Goal: Task Accomplishment & Management: Manage account settings

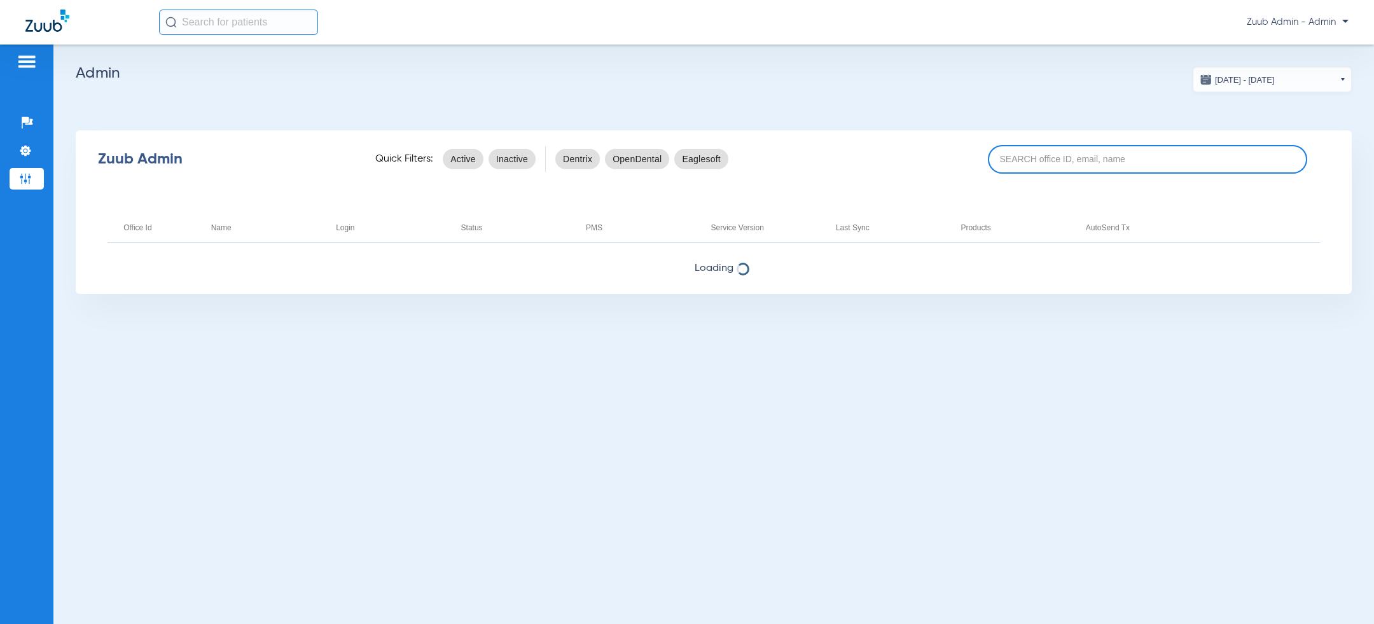
click at [1050, 161] on input at bounding box center [1147, 159] width 319 height 29
paste input "17007234"
type input "17007234"
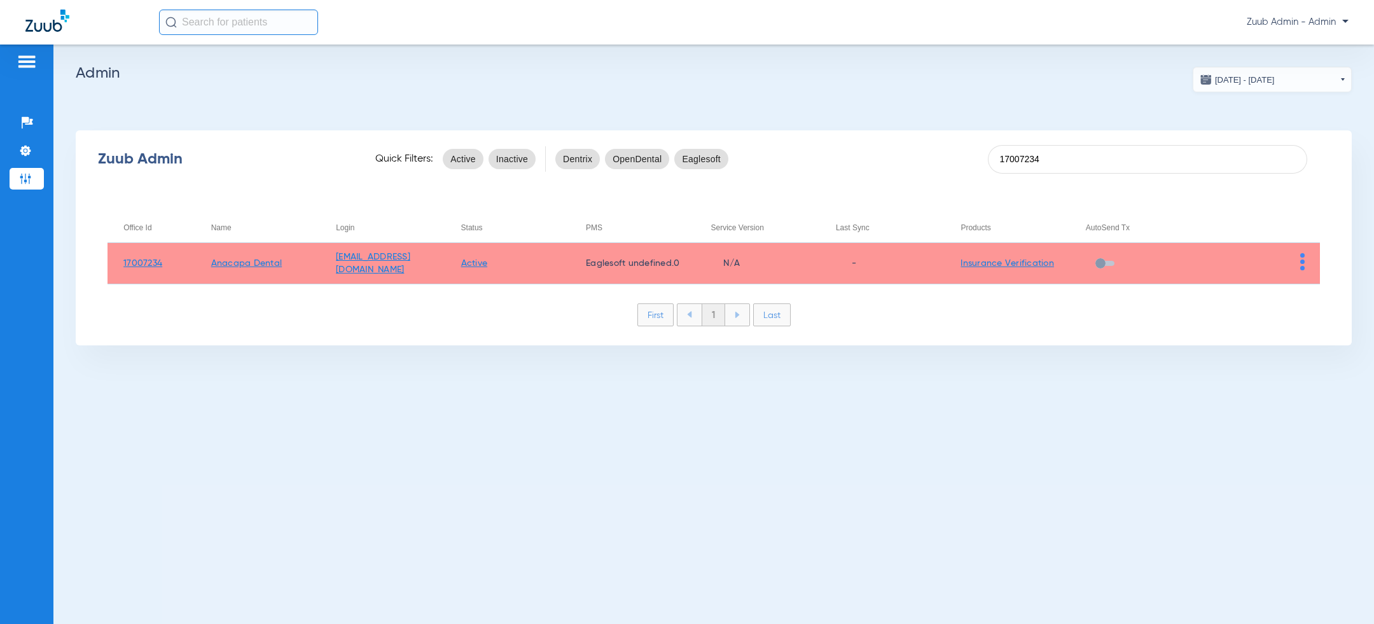
click at [1240, 209] on div "Zuub Admin Quick Filters: Active Inactive Dentrix OpenDental Eaglesoft 17007234…" at bounding box center [714, 237] width 1276 height 215
click at [650, 74] on h2 "Admin" at bounding box center [714, 73] width 1276 height 13
click at [843, 123] on app-admin-dashboard "[DATE] - [DATE] [DATE] Su Mo Tu We Th Fr Sa 27 28 29 30 31 1 2 3 4 5 6 7 8 9 10…" at bounding box center [714, 206] width 1276 height 279
click at [1303, 262] on img at bounding box center [1302, 261] width 4 height 17
click at [1290, 284] on span "View Account" at bounding box center [1266, 288] width 53 height 9
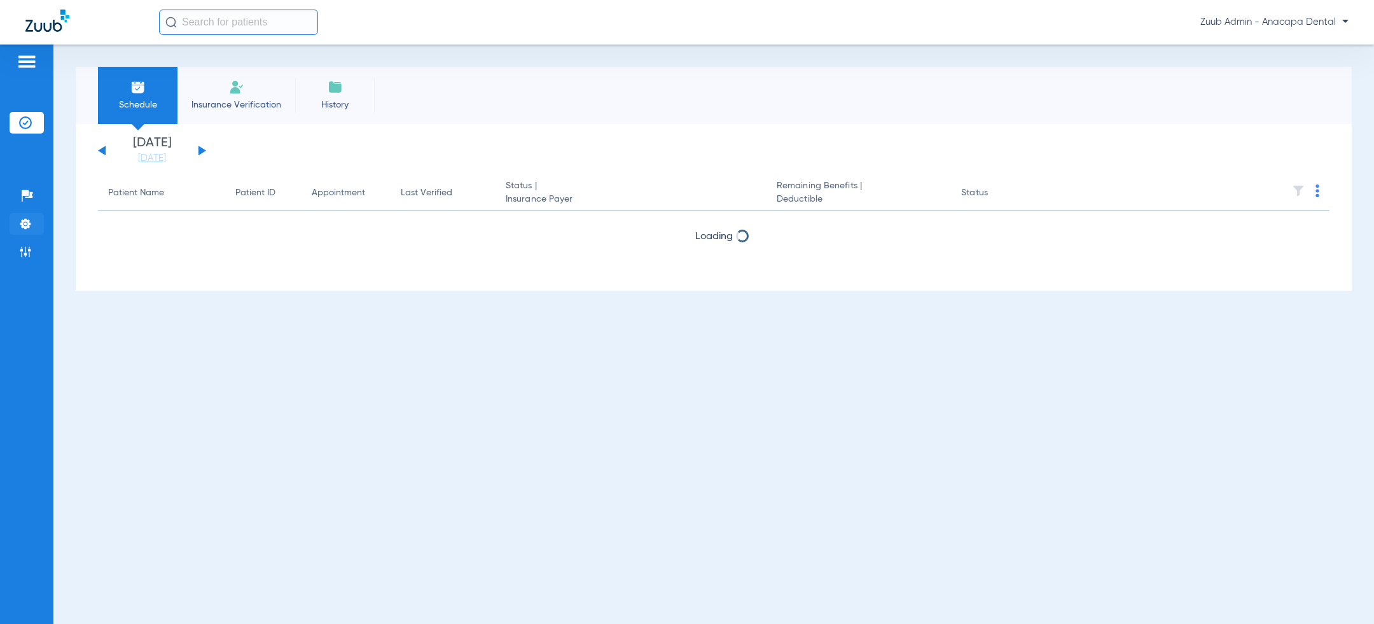
click at [27, 223] on img at bounding box center [25, 223] width 13 height 13
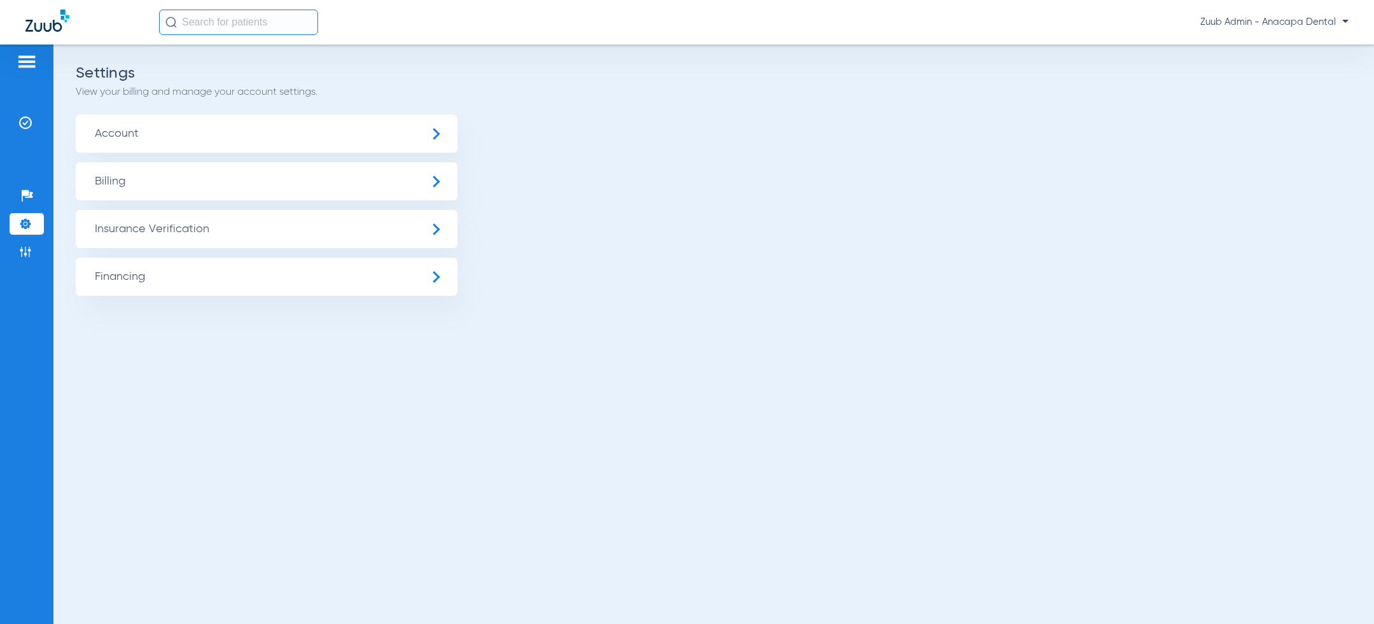
click at [158, 187] on span "Billing" at bounding box center [267, 181] width 382 height 38
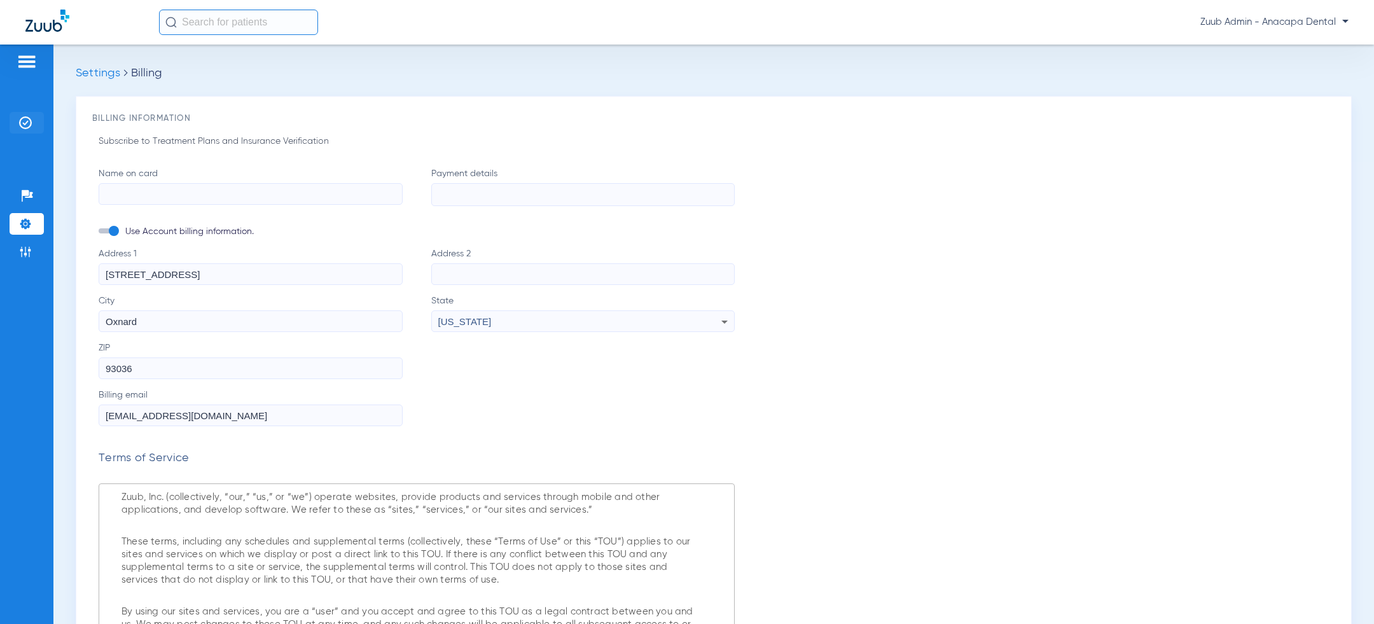
click at [21, 119] on img at bounding box center [25, 122] width 13 height 13
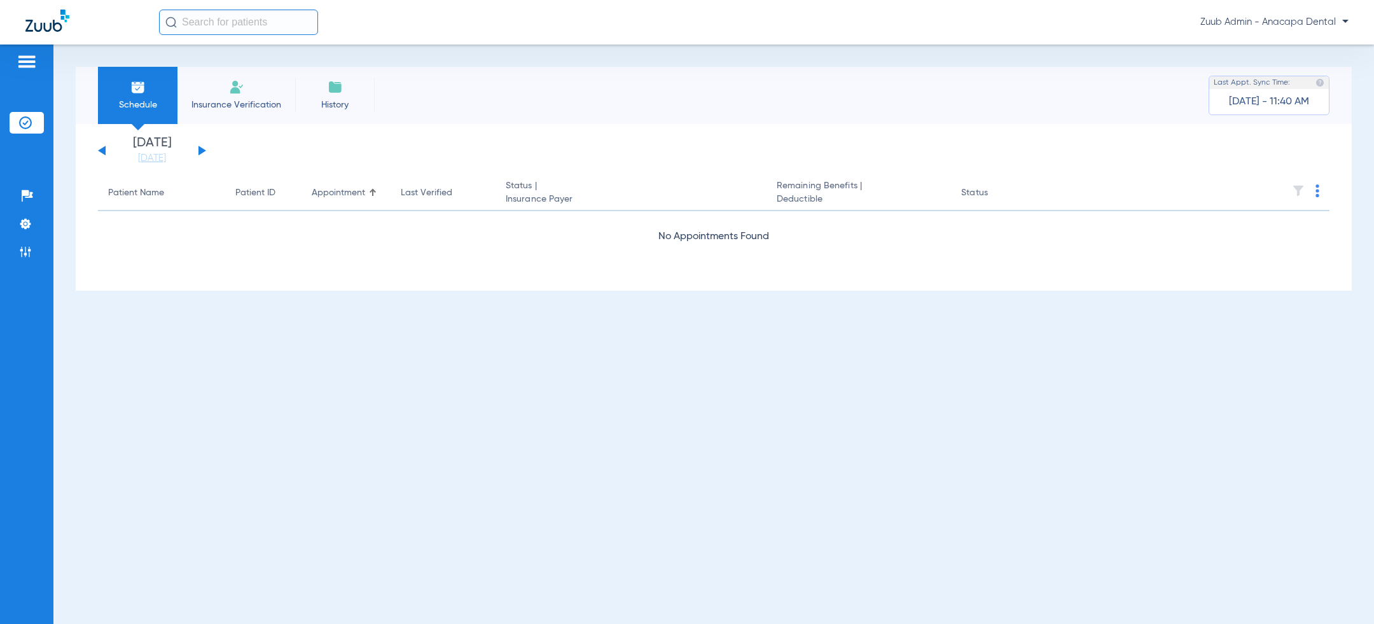
click at [202, 153] on button at bounding box center [202, 151] width 8 height 10
click at [1257, 25] on span "Zuub Admin - Anacapa Dental" at bounding box center [1274, 22] width 148 height 13
click at [1309, 44] on span "Log out" at bounding box center [1311, 45] width 50 height 9
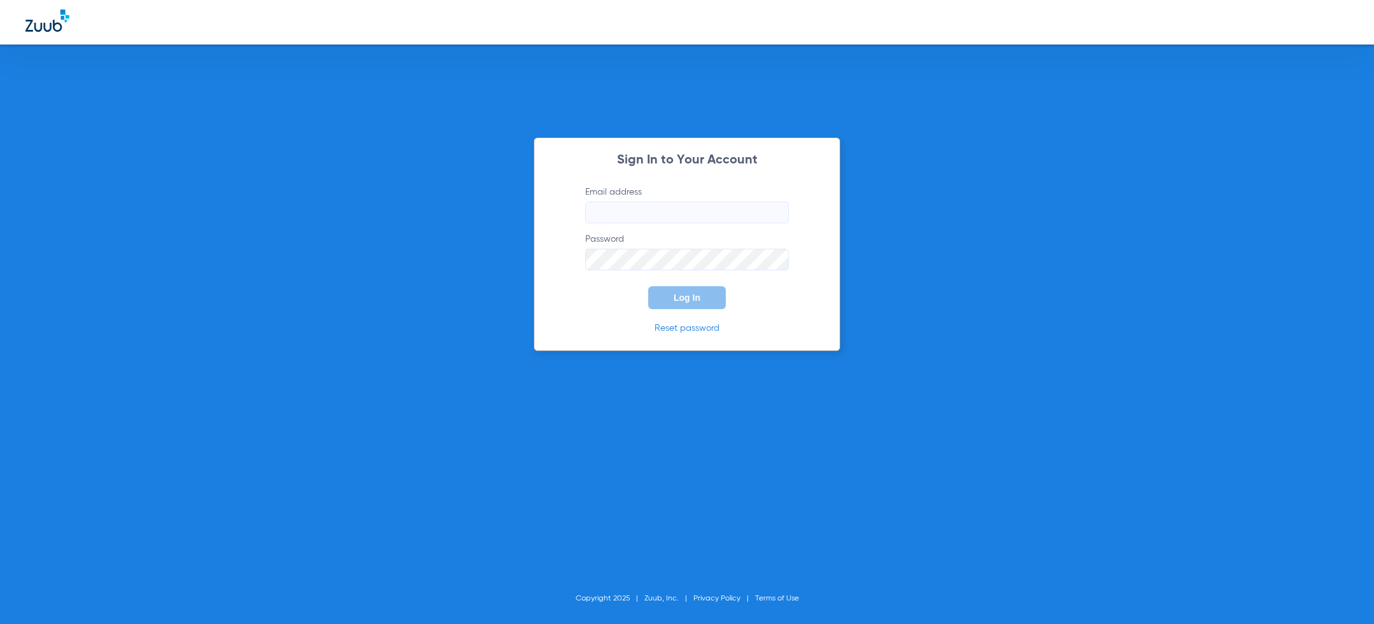
type input "[PERSON_NAME][EMAIL_ADDRESS][PERSON_NAME][DOMAIN_NAME]"
click at [944, 138] on div "Sign In to Your Account Email address [PERSON_NAME][EMAIL_ADDRESS][PERSON_NAME]…" at bounding box center [687, 312] width 1374 height 624
click at [366, 327] on div "Sign In to Your Account Email address [PERSON_NAME][EMAIL_ADDRESS][PERSON_NAME]…" at bounding box center [687, 312] width 1374 height 624
click at [679, 298] on span "Log In" at bounding box center [686, 298] width 27 height 10
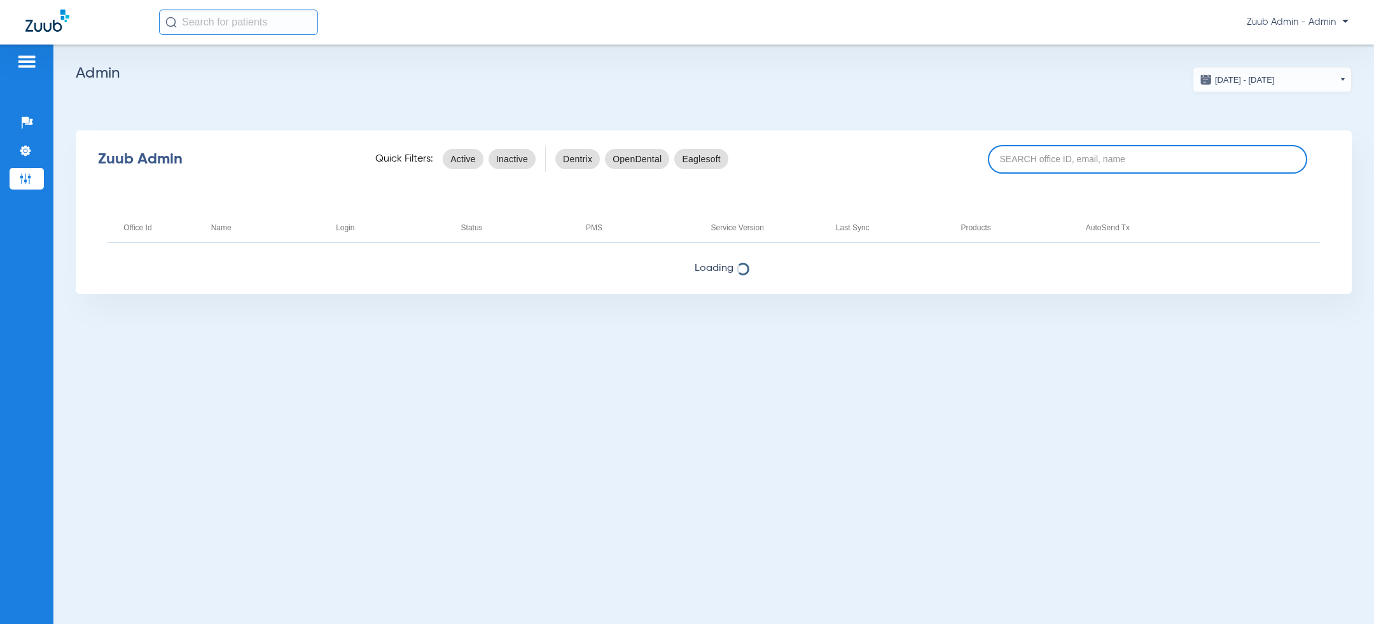
click at [1072, 158] on input at bounding box center [1147, 159] width 319 height 29
paste input "17007234"
type input "17007234"
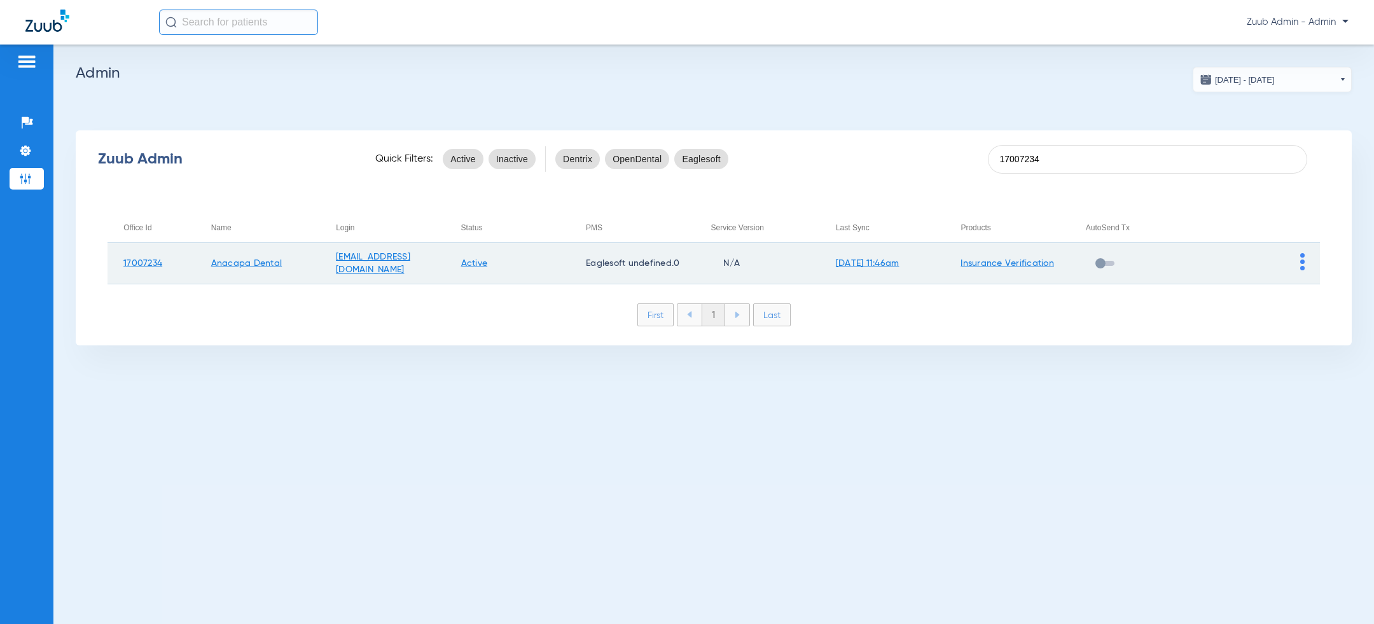
click at [1297, 258] on td at bounding box center [1256, 263] width 125 height 41
click at [1300, 258] on img at bounding box center [1302, 261] width 4 height 17
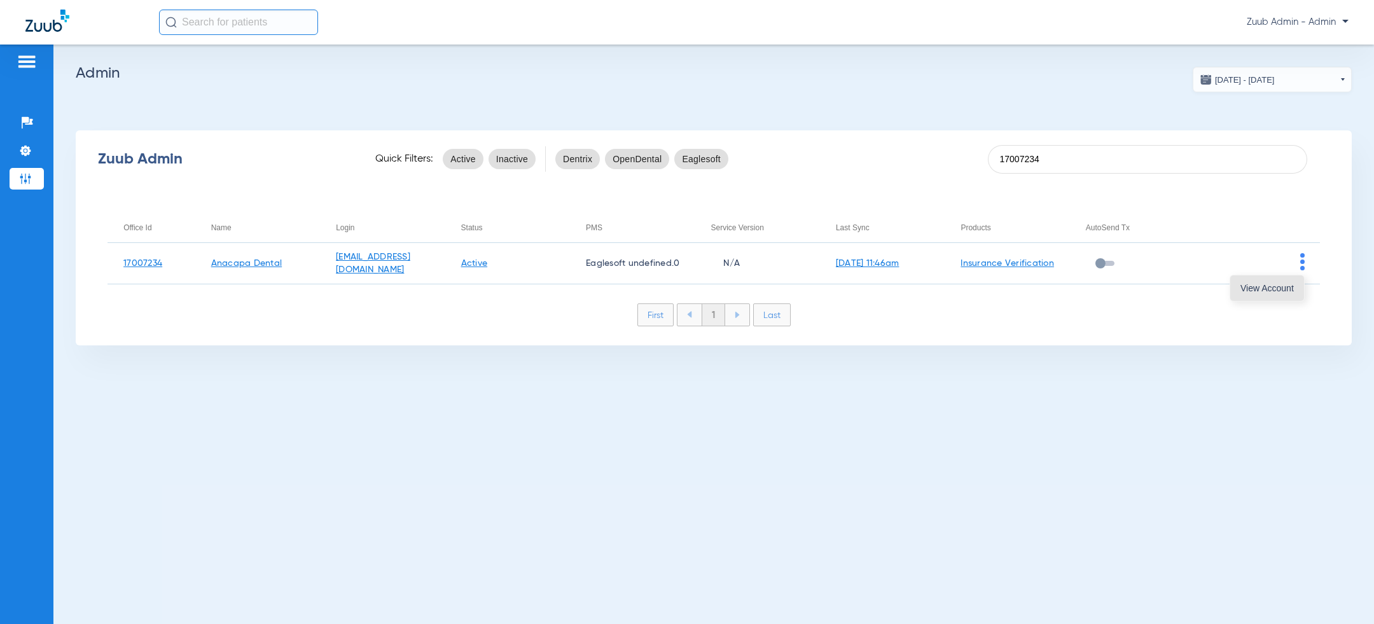
click at [1270, 293] on button "View Account" at bounding box center [1267, 287] width 74 height 25
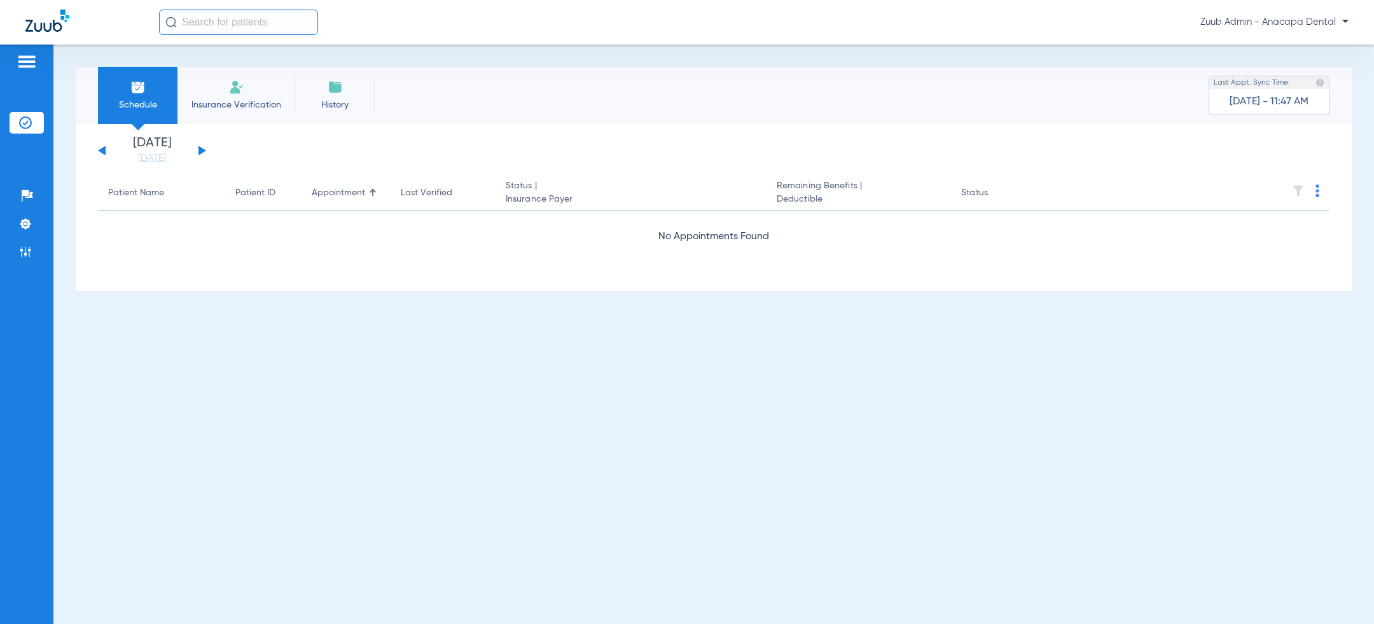
click at [202, 153] on button at bounding box center [202, 151] width 8 height 10
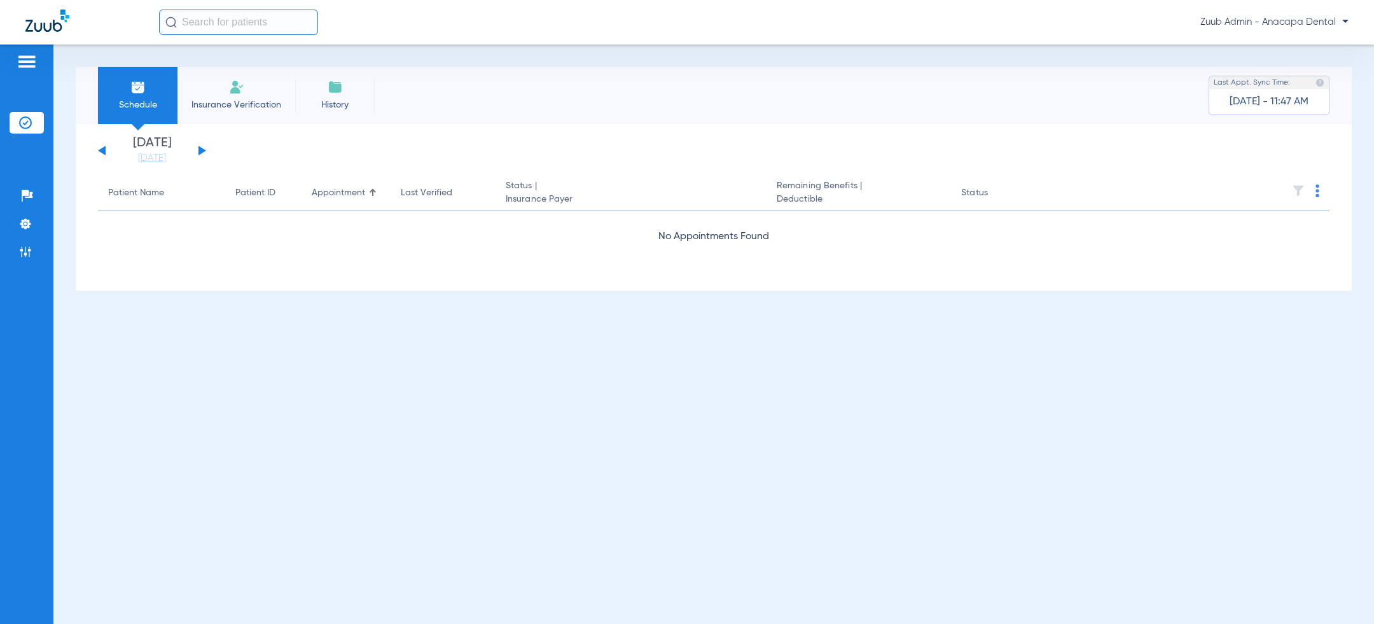
click at [202, 153] on button at bounding box center [202, 151] width 8 height 10
click at [27, 222] on img at bounding box center [25, 223] width 13 height 13
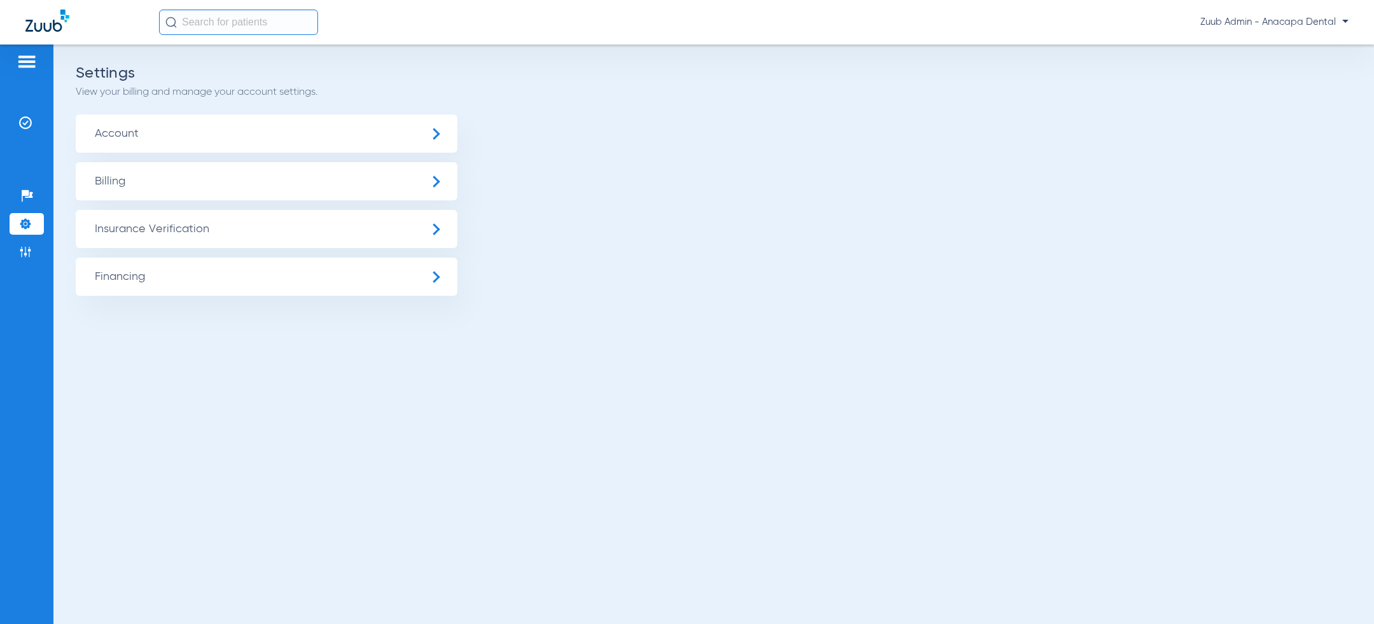
click at [205, 132] on span "Account" at bounding box center [267, 133] width 382 height 38
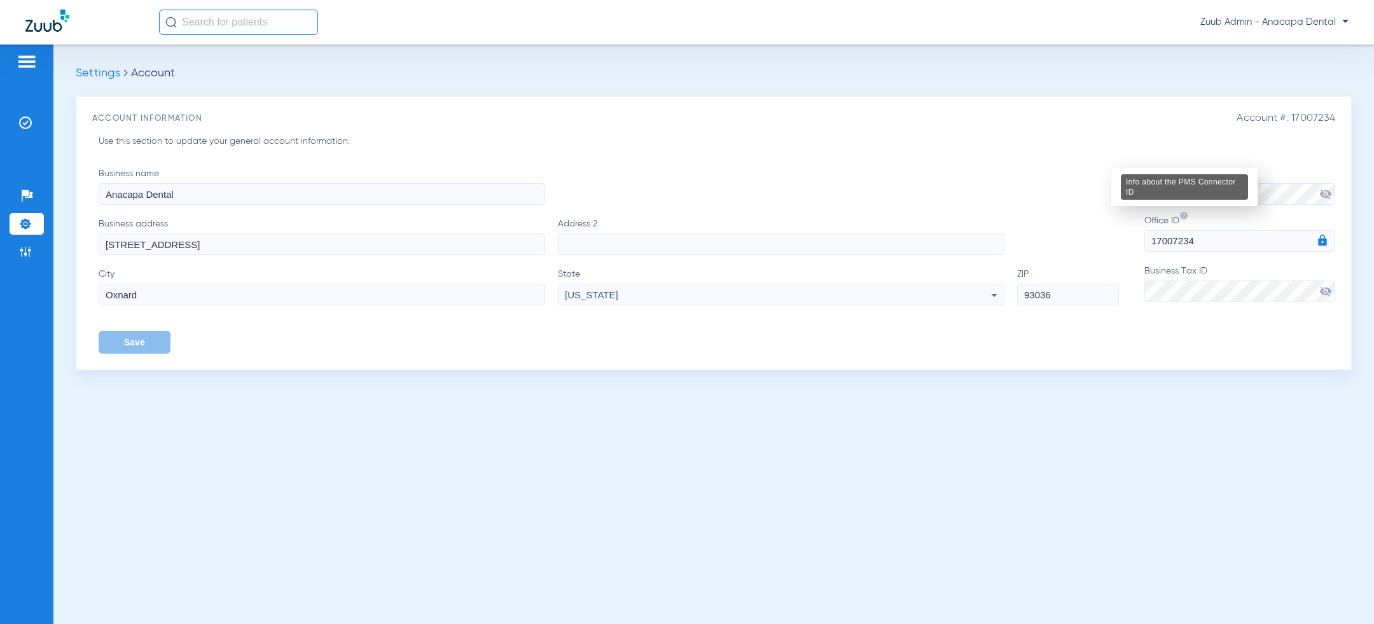
click at [1183, 197] on div "Info about the PMS Connector ID" at bounding box center [1183, 186] width 127 height 25
click at [1095, 177] on div "Business name Anacapa Dental" at bounding box center [609, 186] width 1020 height 38
click at [123, 345] on button "Save" at bounding box center [135, 342] width 72 height 23
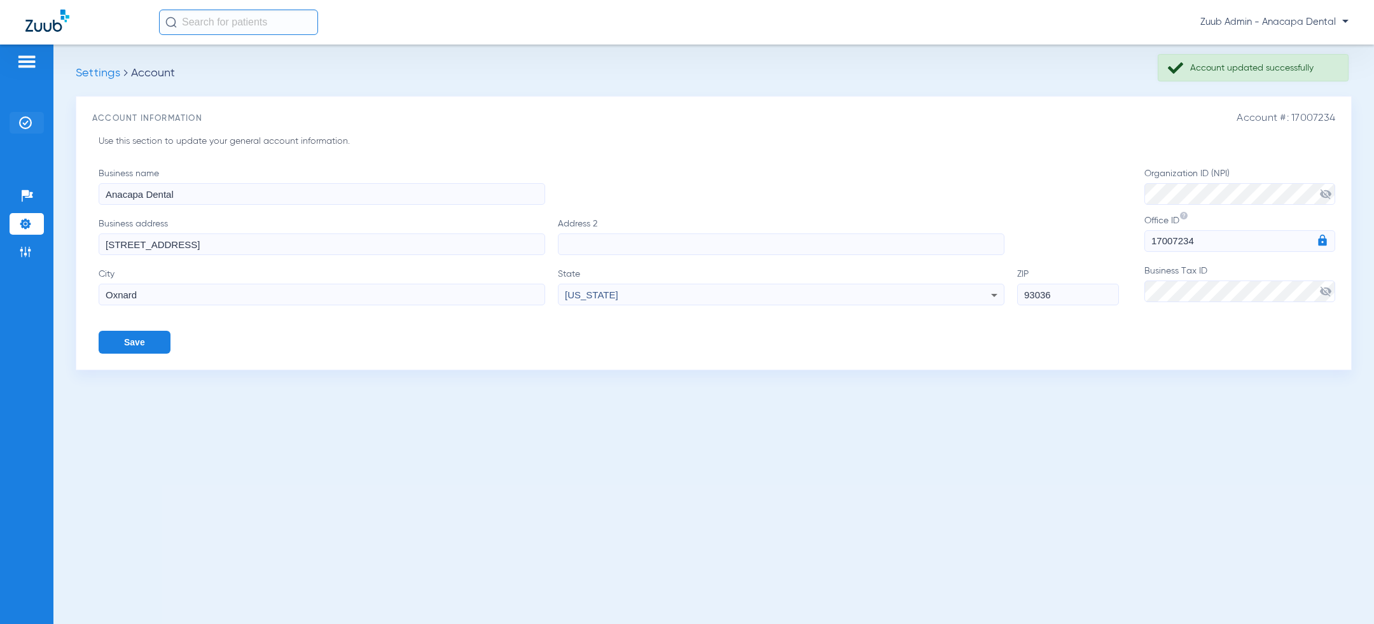
click at [23, 116] on img at bounding box center [25, 122] width 13 height 13
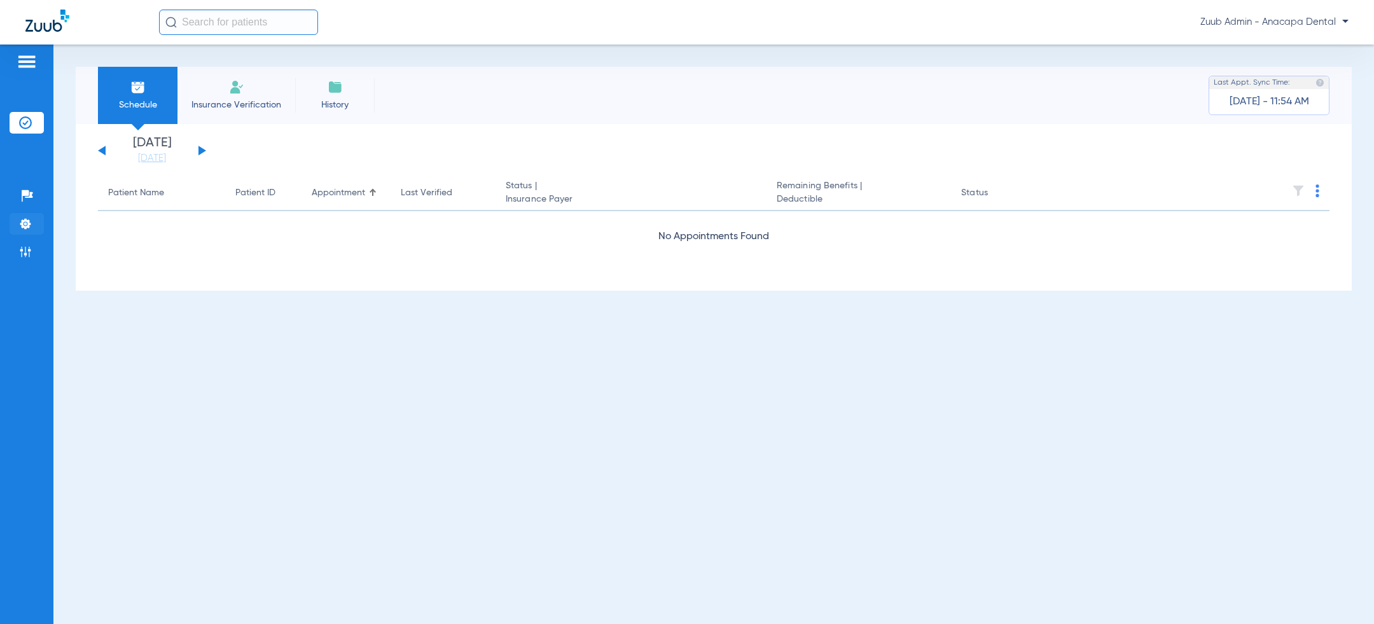
click at [32, 222] on li "Settings" at bounding box center [27, 224] width 34 height 22
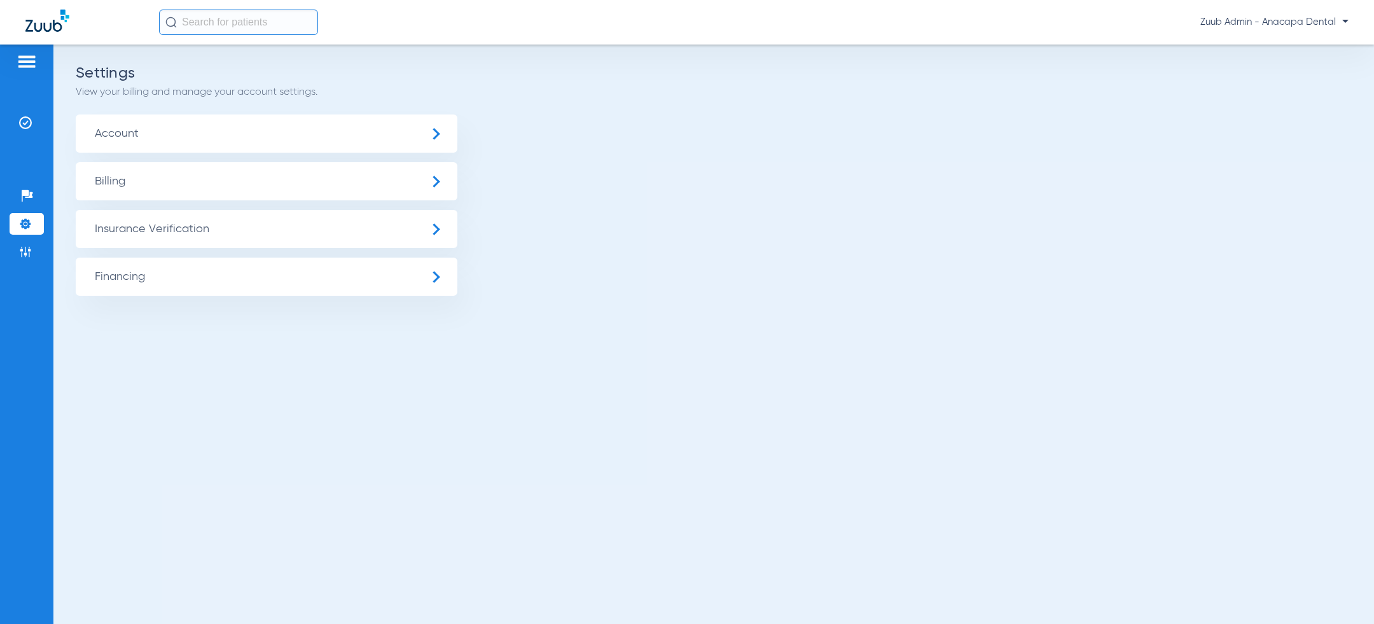
click at [99, 222] on span "Insurance Verification" at bounding box center [267, 229] width 382 height 38
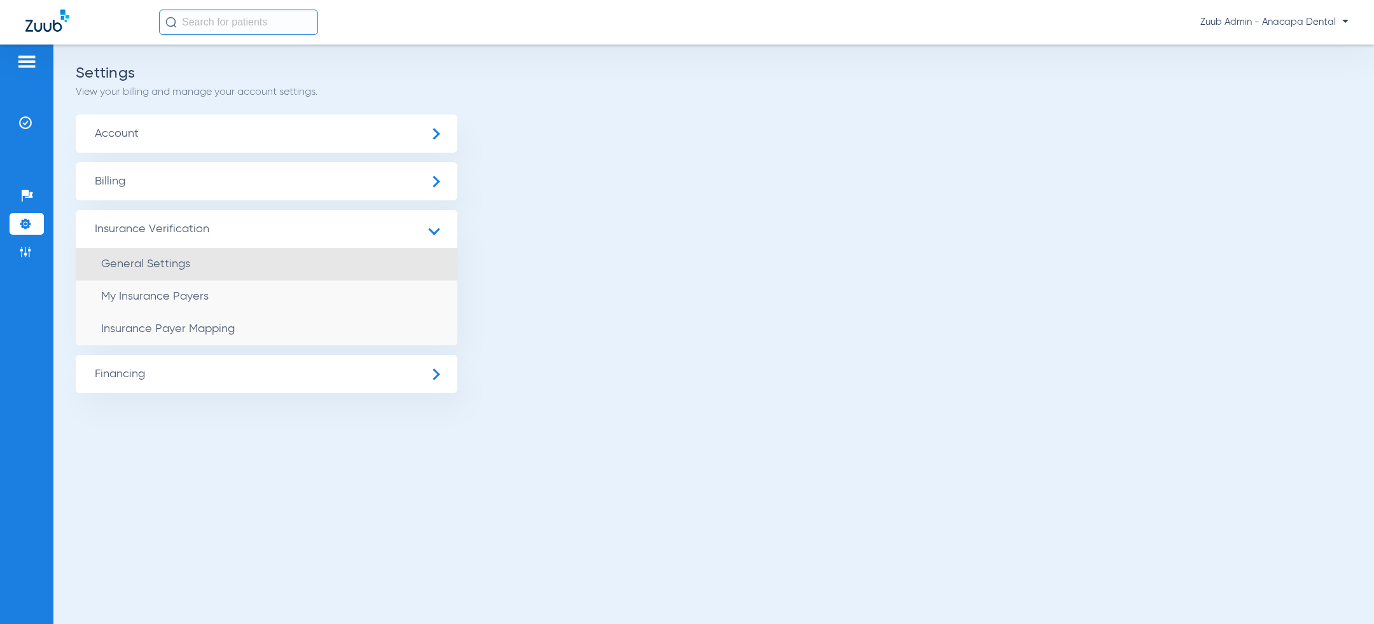
click at [120, 259] on span "General Settings" at bounding box center [145, 263] width 89 height 11
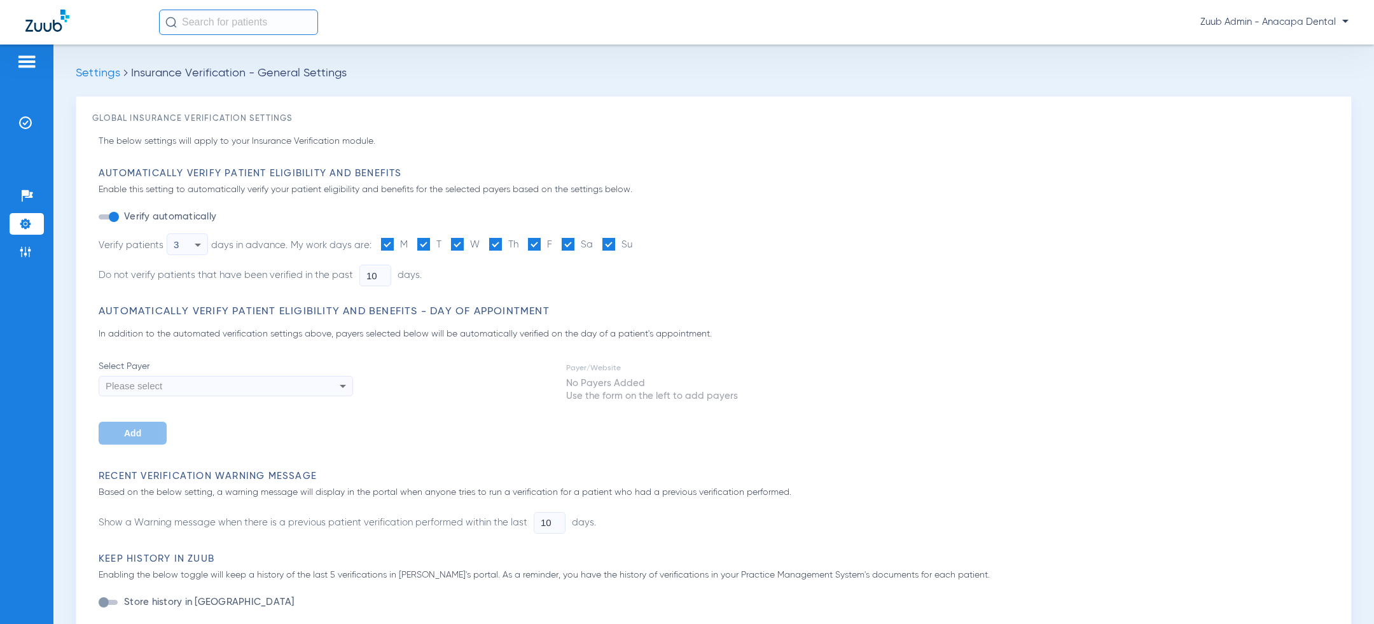
click at [107, 214] on div "button" at bounding box center [108, 216] width 19 height 5
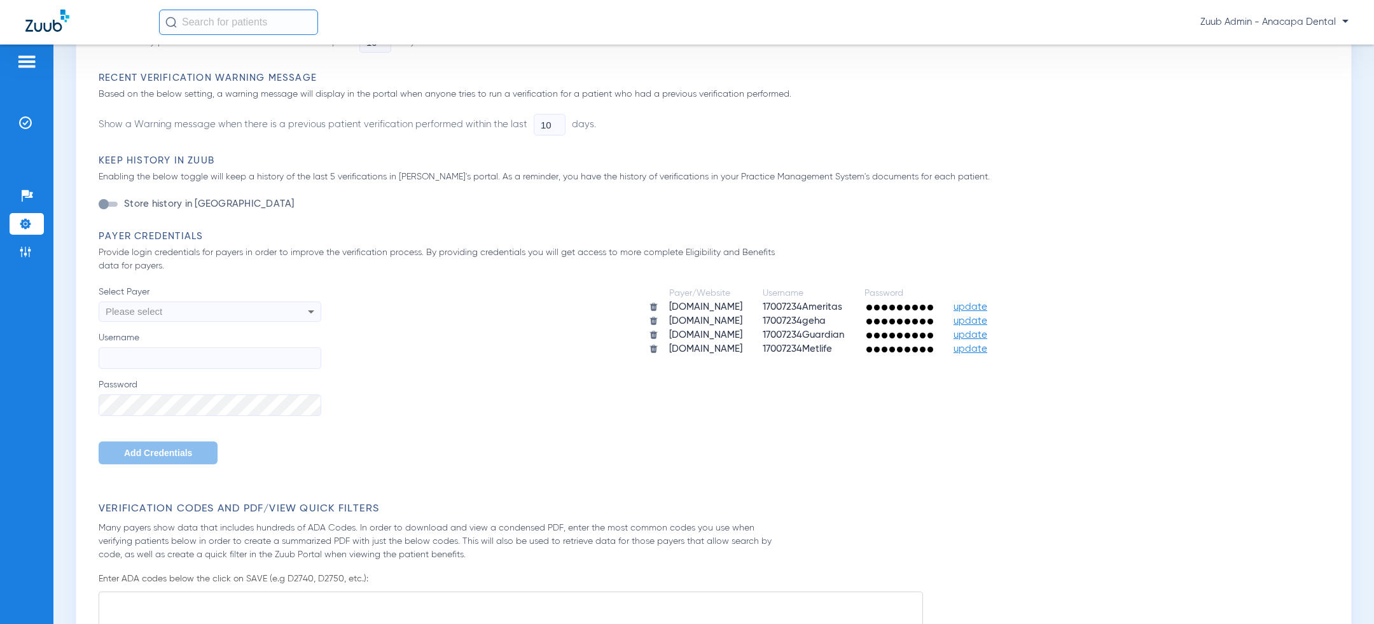
scroll to position [404, 0]
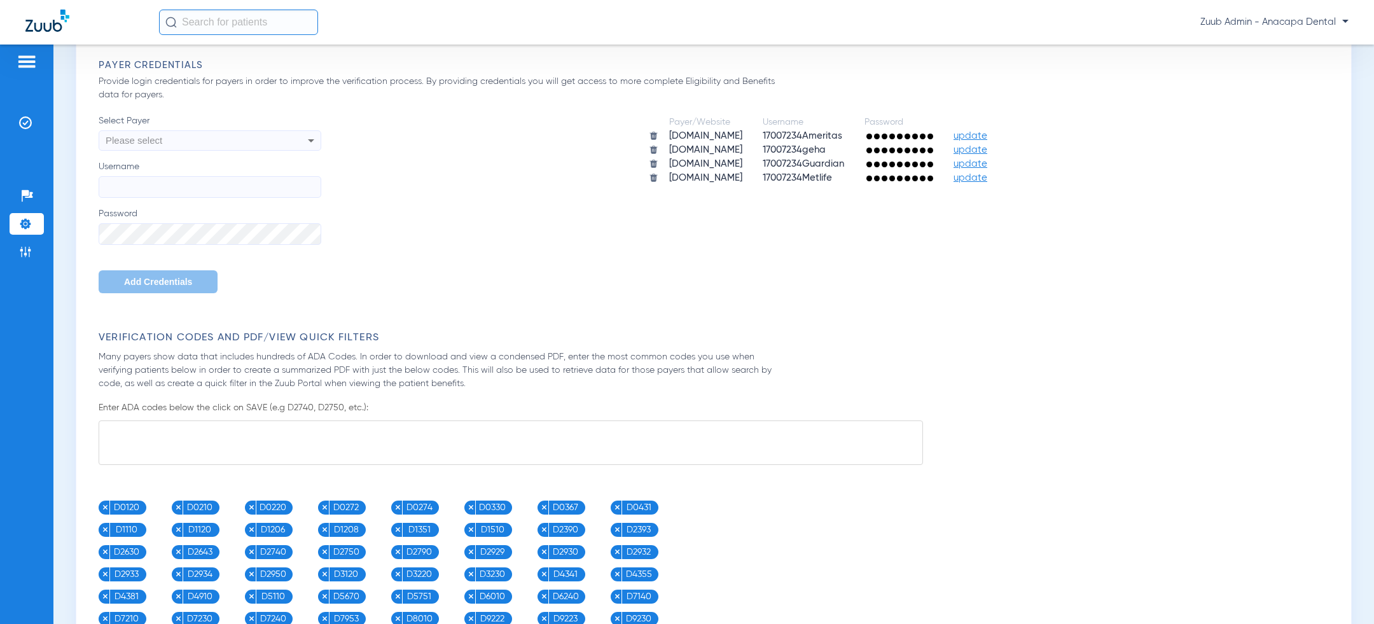
click at [189, 144] on div "Please select" at bounding box center [189, 141] width 167 height 22
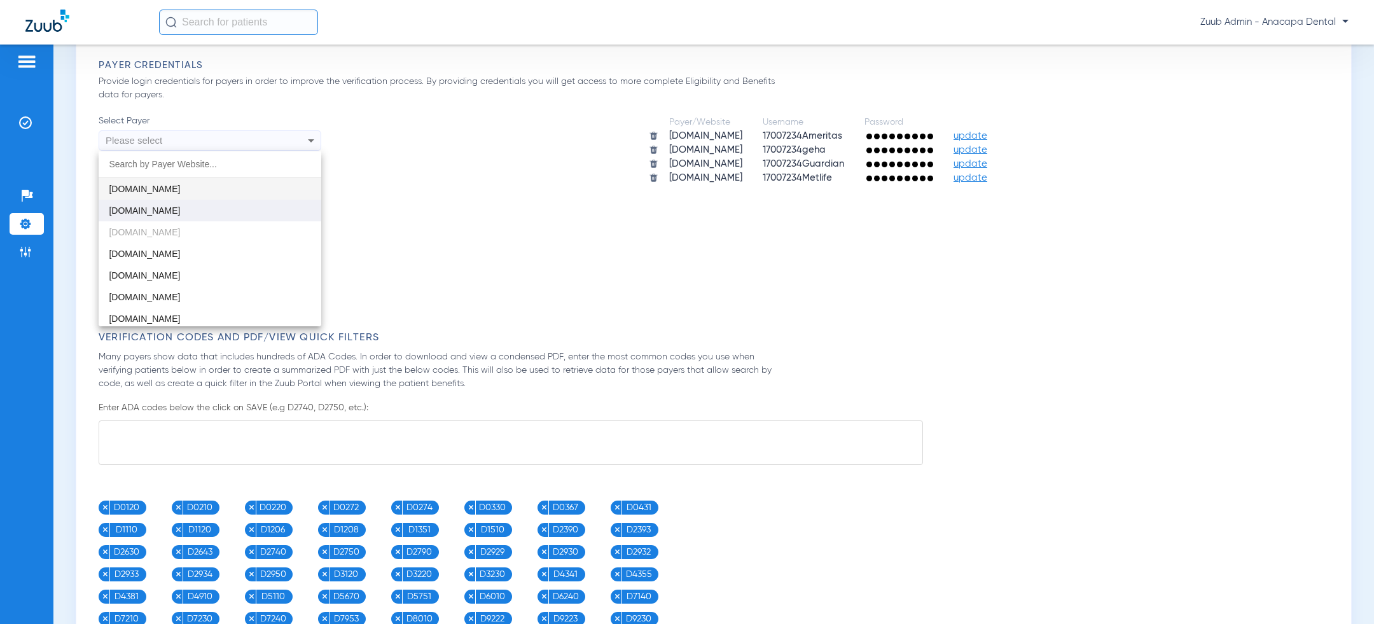
click at [181, 209] on mat-option "[DOMAIN_NAME]" at bounding box center [210, 211] width 223 height 22
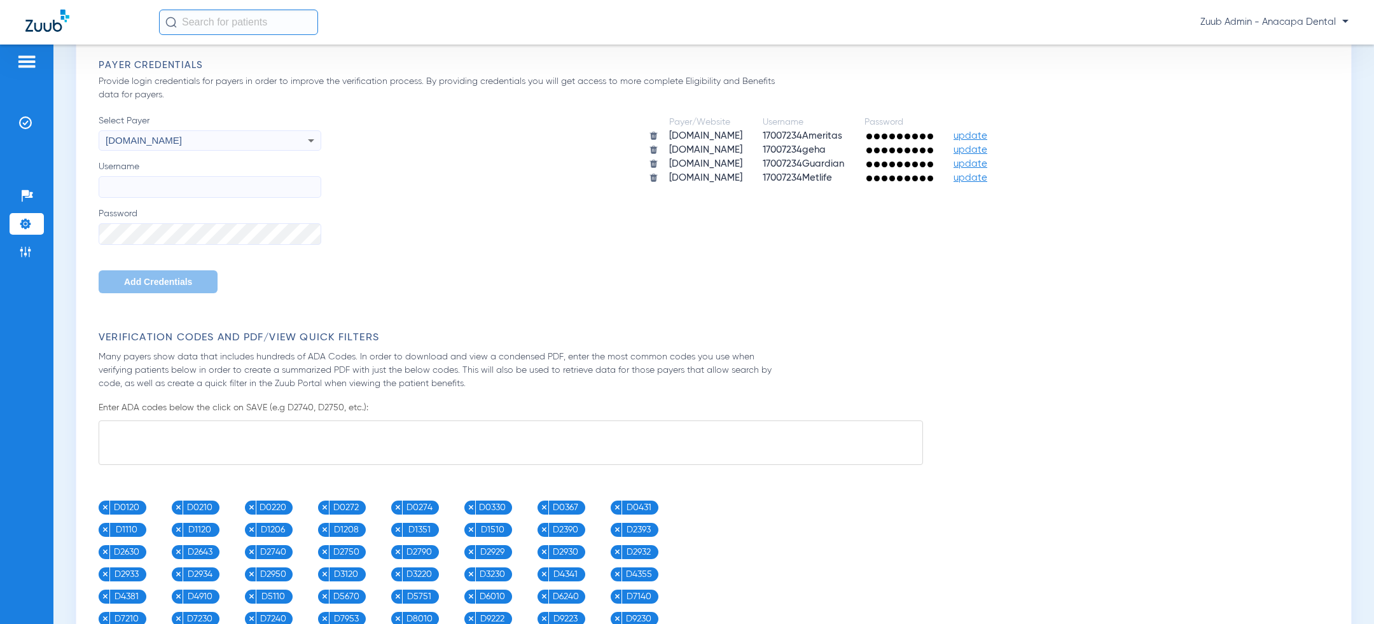
click at [163, 217] on label "Password" at bounding box center [210, 226] width 223 height 38
click at [162, 188] on input "Username" at bounding box center [210, 187] width 223 height 22
paste input "frontofficeanacapa"
type input "frontofficeanacapa"
click at [158, 286] on span "Add Credentials" at bounding box center [158, 282] width 68 height 10
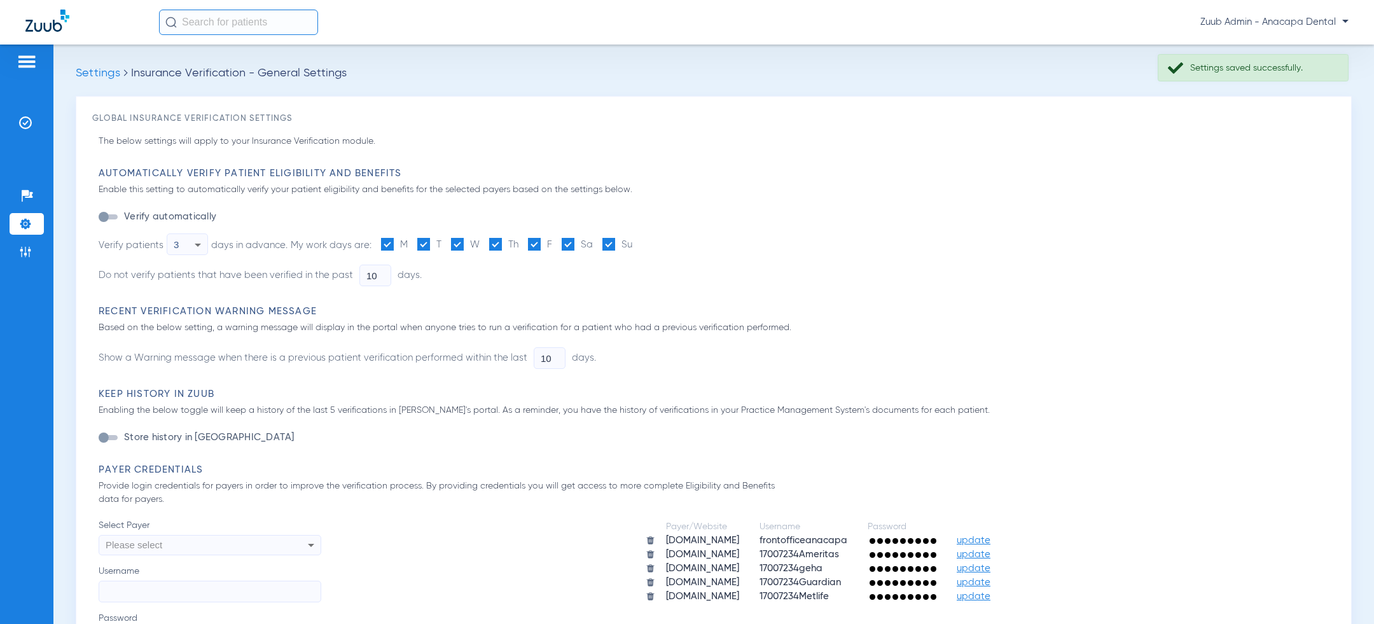
scroll to position [806, 0]
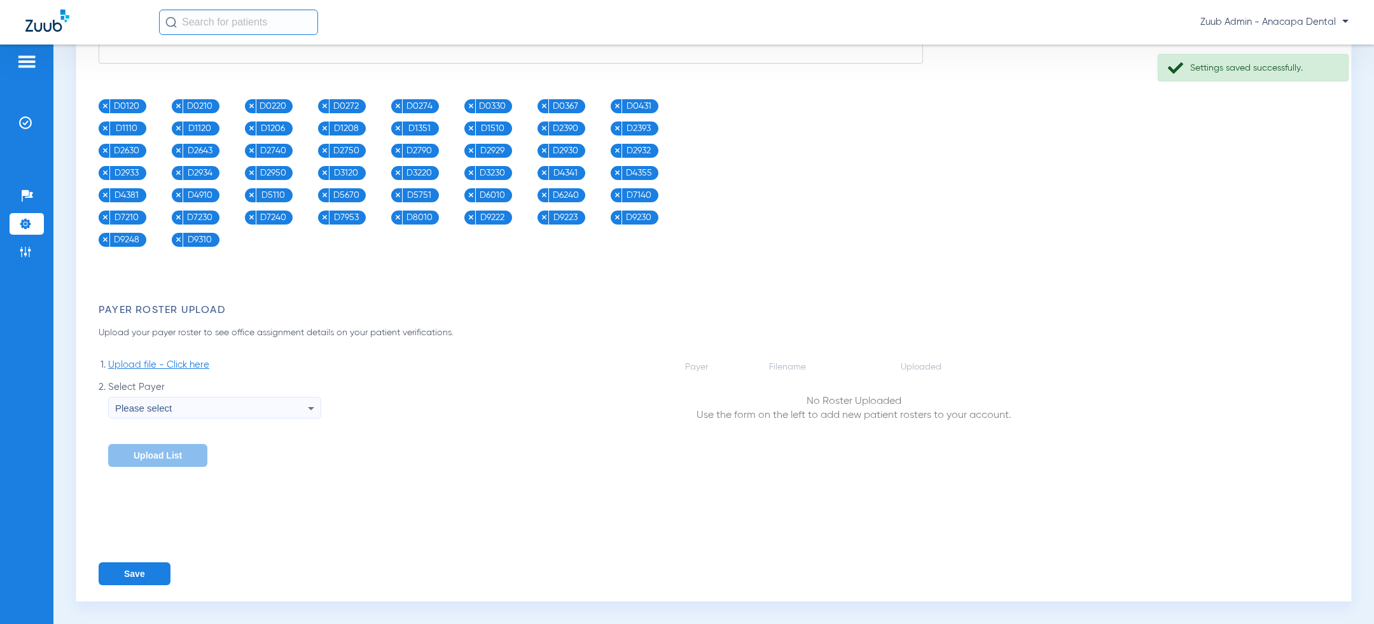
click at [135, 571] on button "Save" at bounding box center [135, 573] width 72 height 23
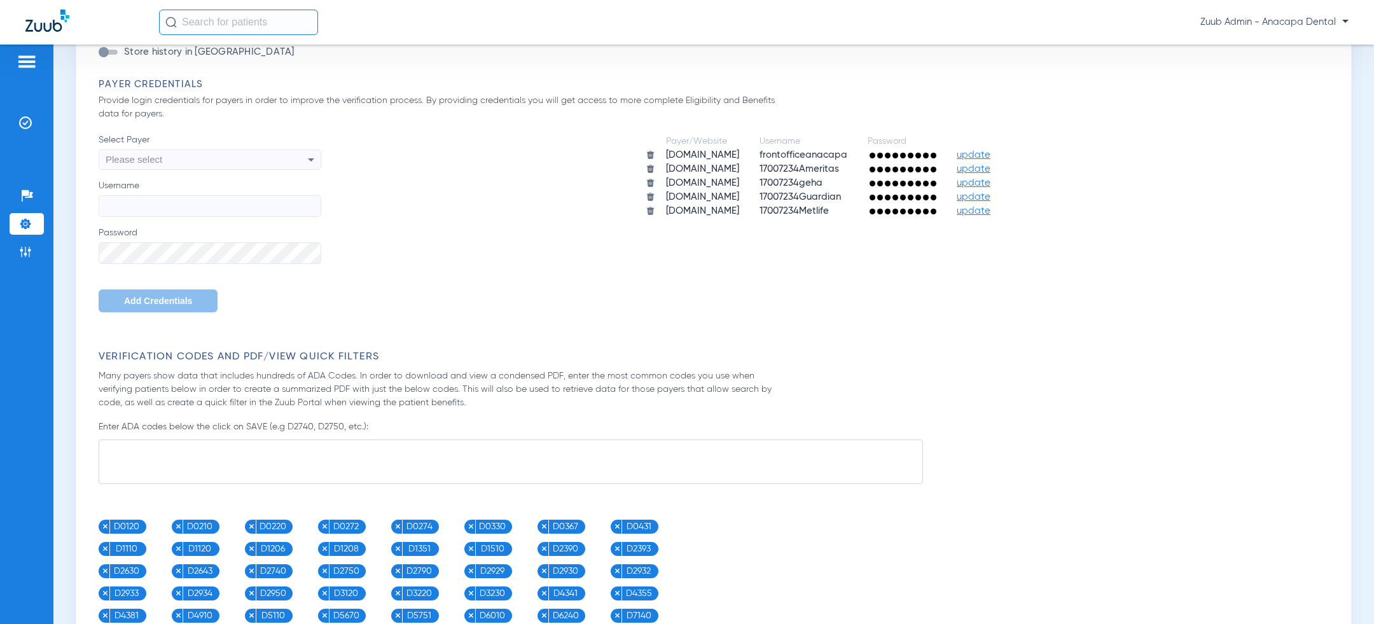
scroll to position [343, 0]
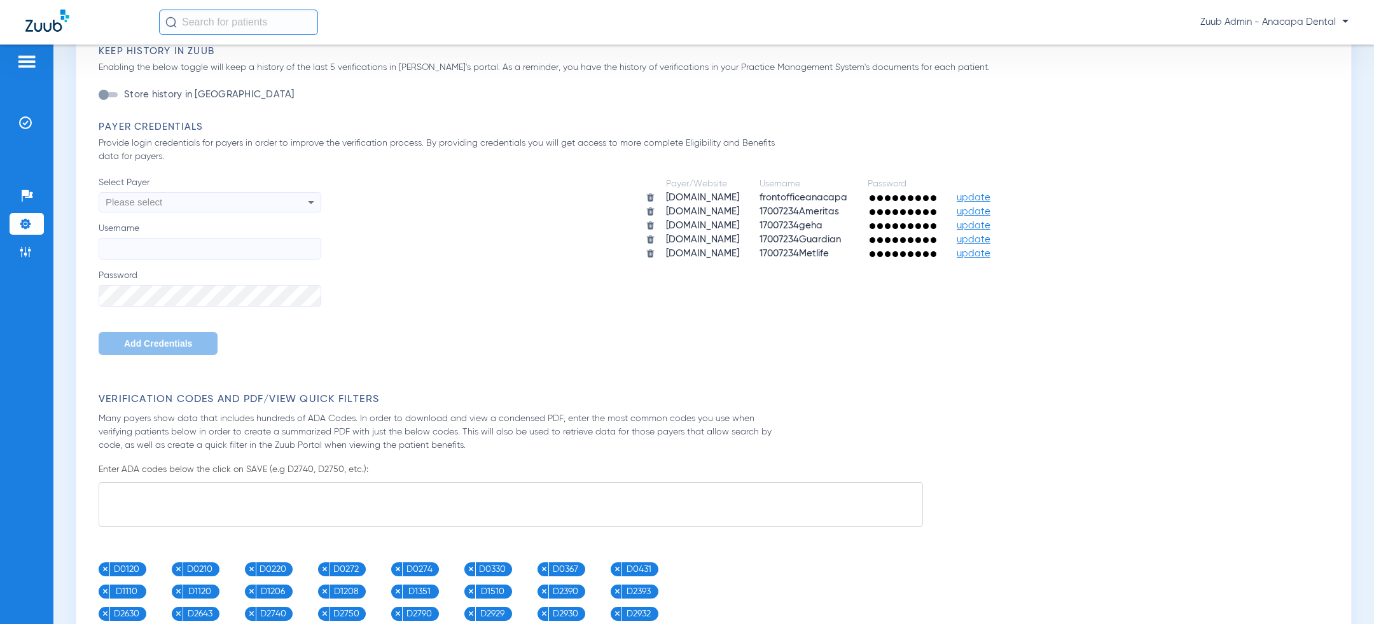
click at [214, 203] on div "Please select" at bounding box center [189, 202] width 167 height 22
type input "conco"
click at [218, 251] on mat-option "[DOMAIN_NAME]" at bounding box center [210, 251] width 223 height 22
click at [203, 232] on label "Username" at bounding box center [210, 241] width 223 height 38
click at [203, 238] on input "Username" at bounding box center [210, 249] width 223 height 22
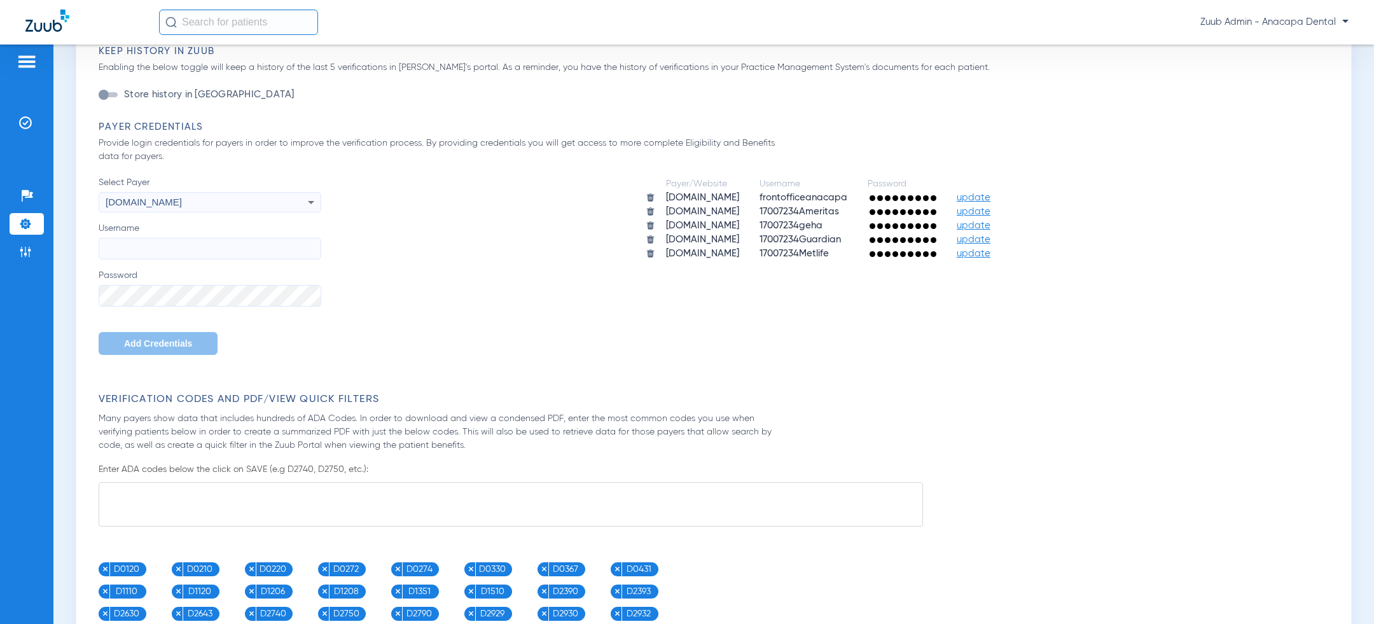
paste input "anacapadental"
type input "anacapadental"
click at [170, 342] on span "Add Credentials" at bounding box center [158, 343] width 68 height 10
click at [184, 207] on div "Please select" at bounding box center [189, 202] width 167 height 22
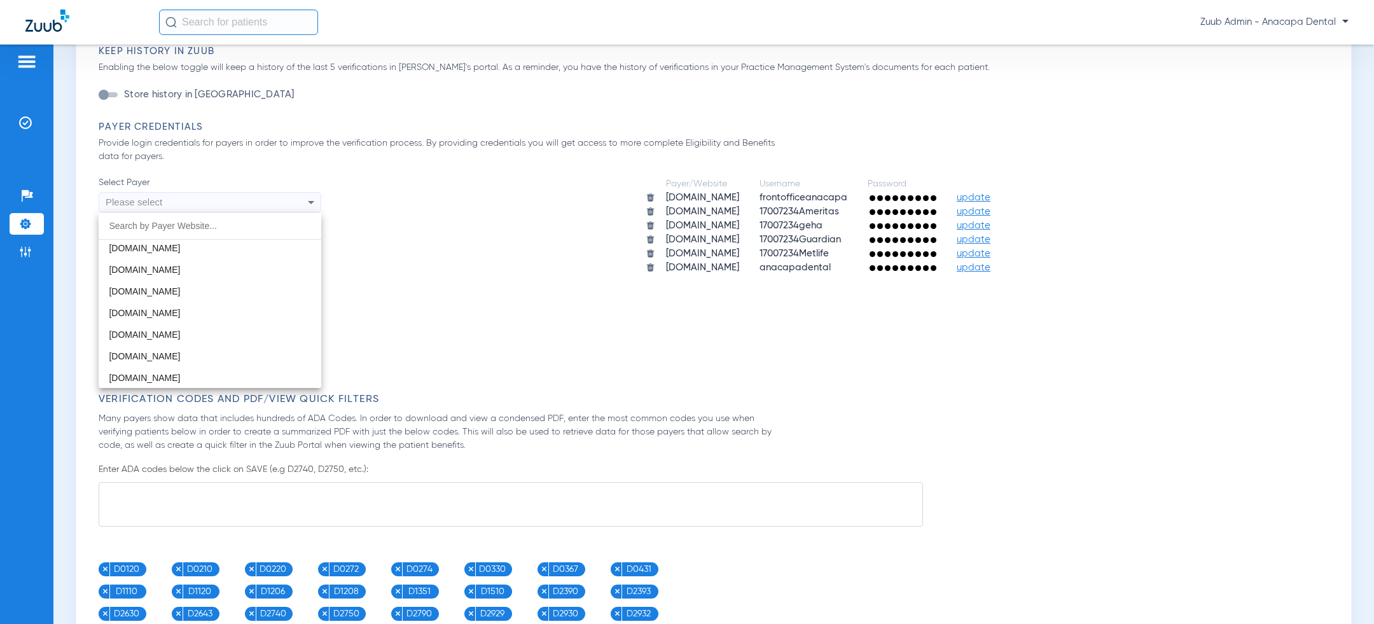
scroll to position [134, 0]
click at [192, 336] on mat-option "[DOMAIN_NAME]" at bounding box center [210, 333] width 223 height 22
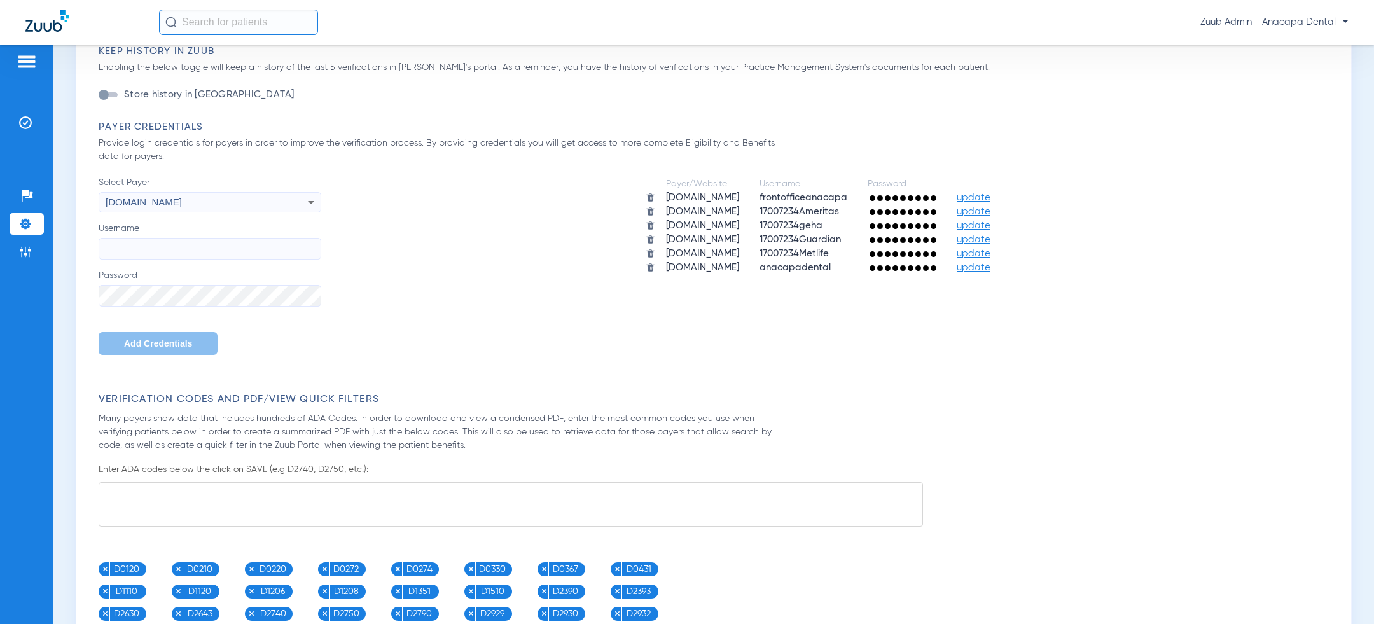
click at [172, 253] on input "Username" at bounding box center [210, 249] width 223 height 22
paste input "anacapadenbil2821"
type input "anacapadenbil2821"
click at [171, 341] on span "Add Credentials" at bounding box center [158, 343] width 68 height 10
click at [194, 191] on div "Please select" at bounding box center [189, 202] width 167 height 22
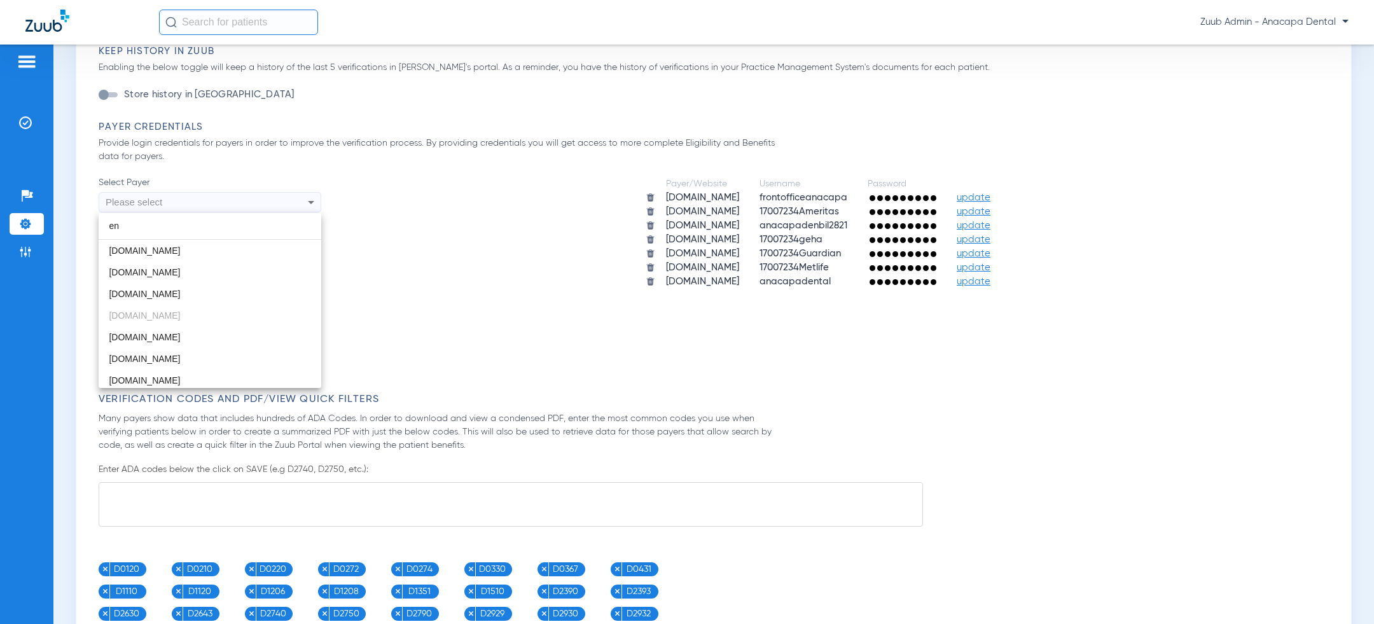
type input "e"
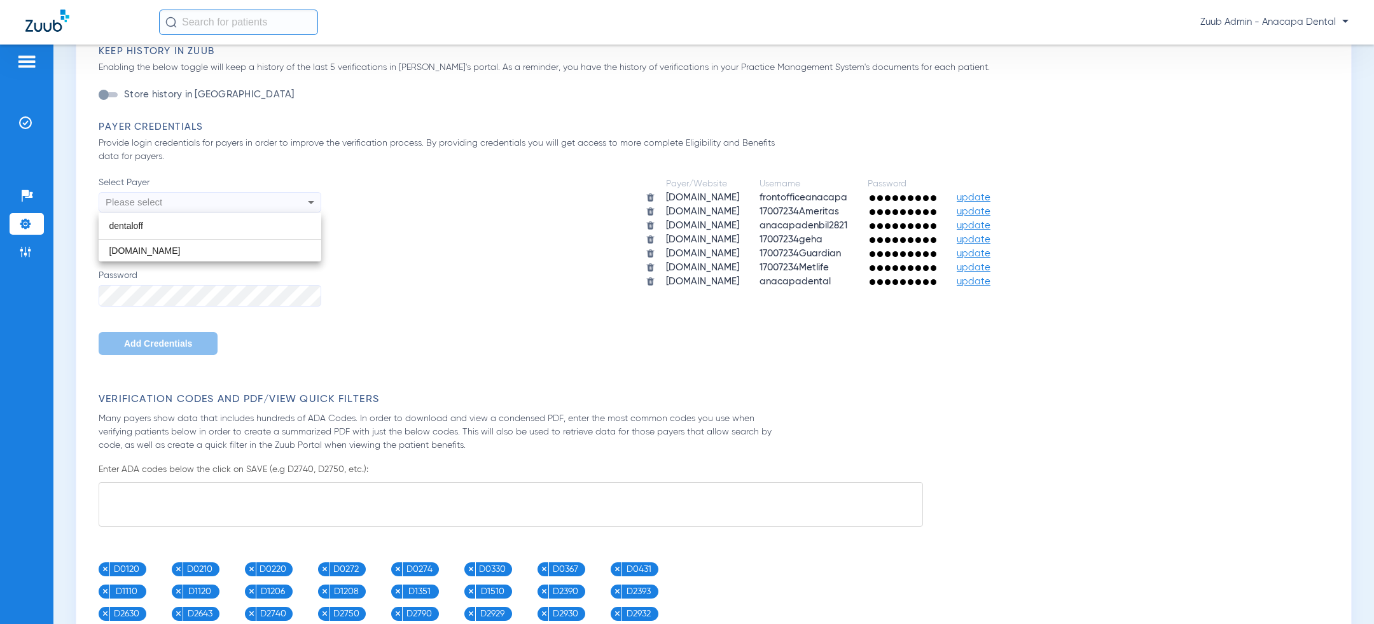
type input "dentaloff"
click at [193, 256] on mat-option "[DOMAIN_NAME]" at bounding box center [210, 251] width 223 height 22
click at [167, 238] on input "Username" at bounding box center [210, 249] width 223 height 22
paste input "anacapadenbil2821"
type input "anacapadenbil2821"
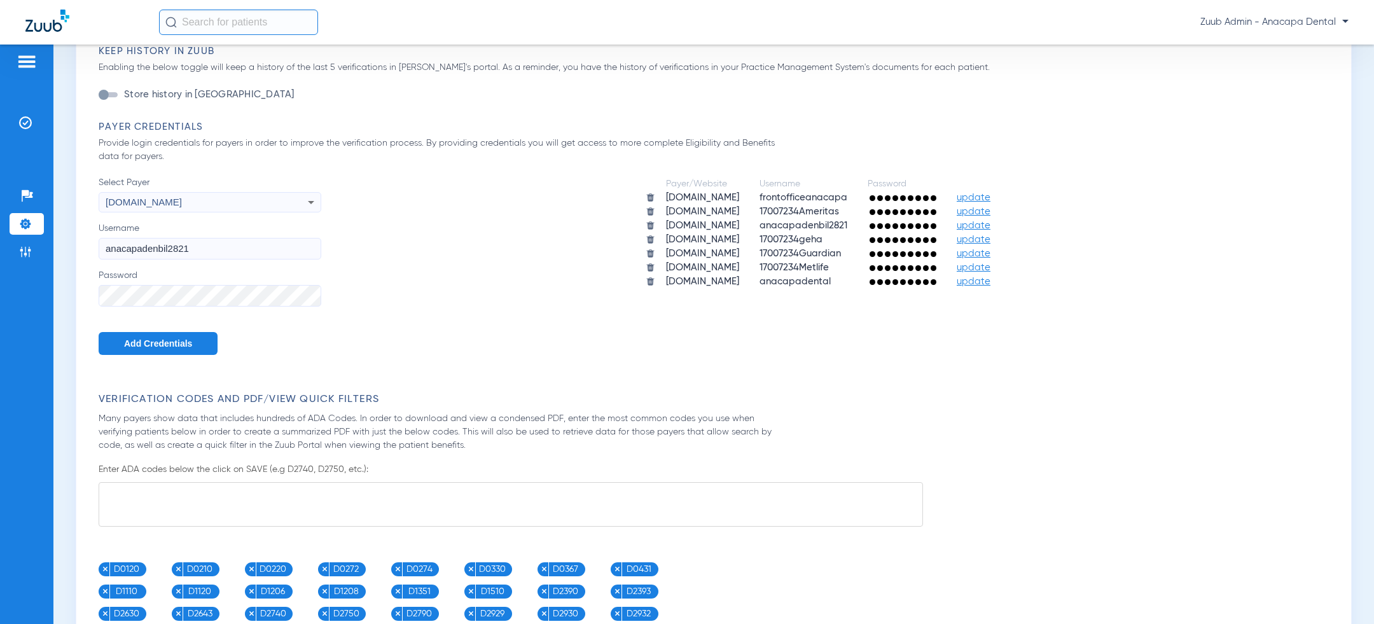
click at [147, 337] on button "Add Credentials" at bounding box center [158, 343] width 119 height 23
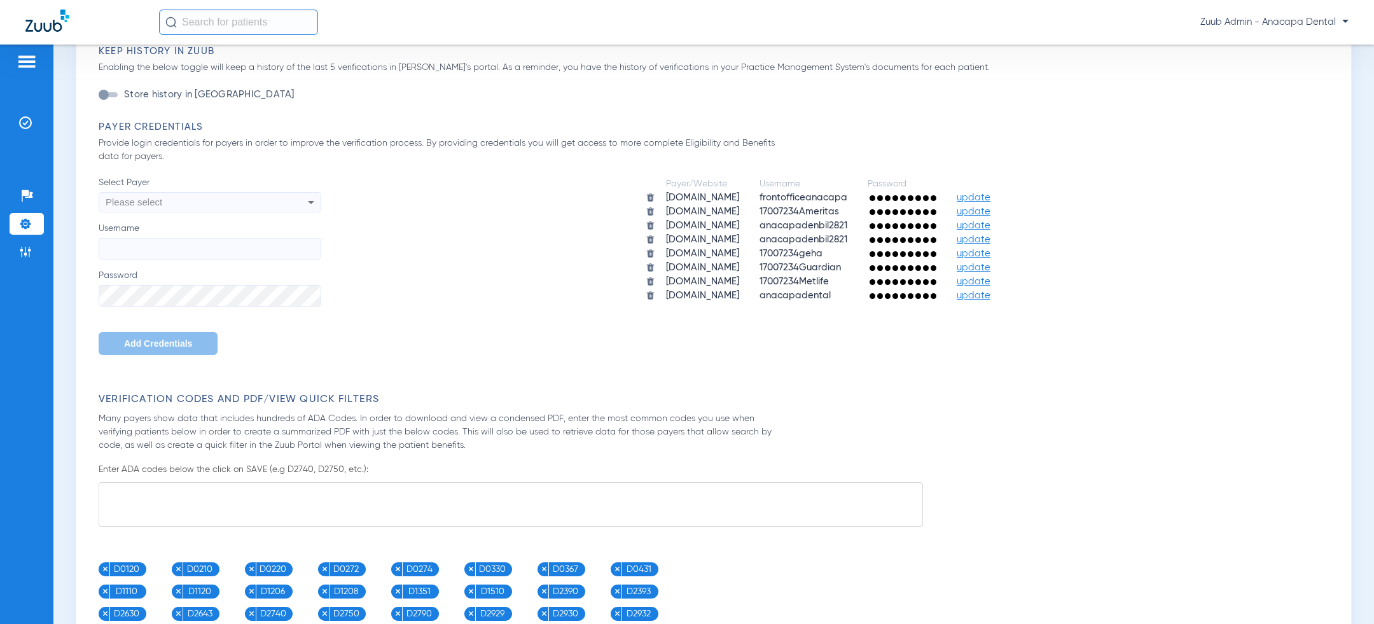
click at [248, 201] on div "Please select" at bounding box center [189, 202] width 167 height 22
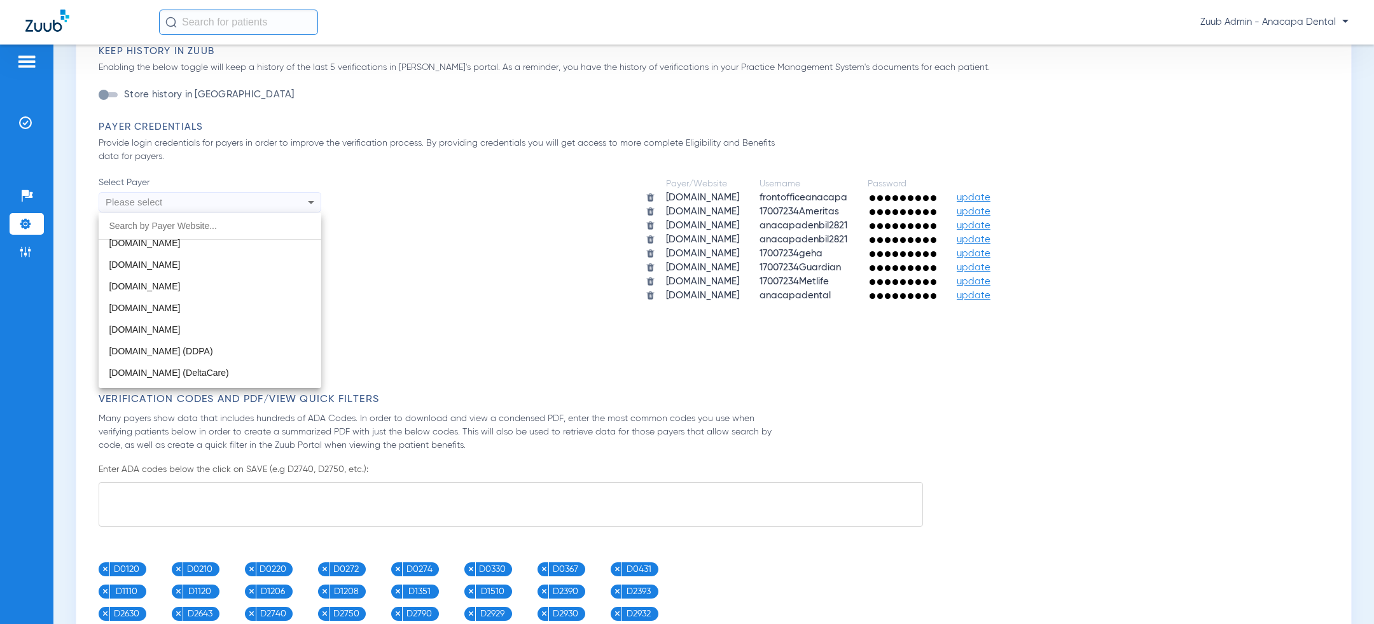
scroll to position [263, 0]
click at [206, 333] on mat-option "[DOMAIN_NAME]" at bounding box center [210, 333] width 223 height 22
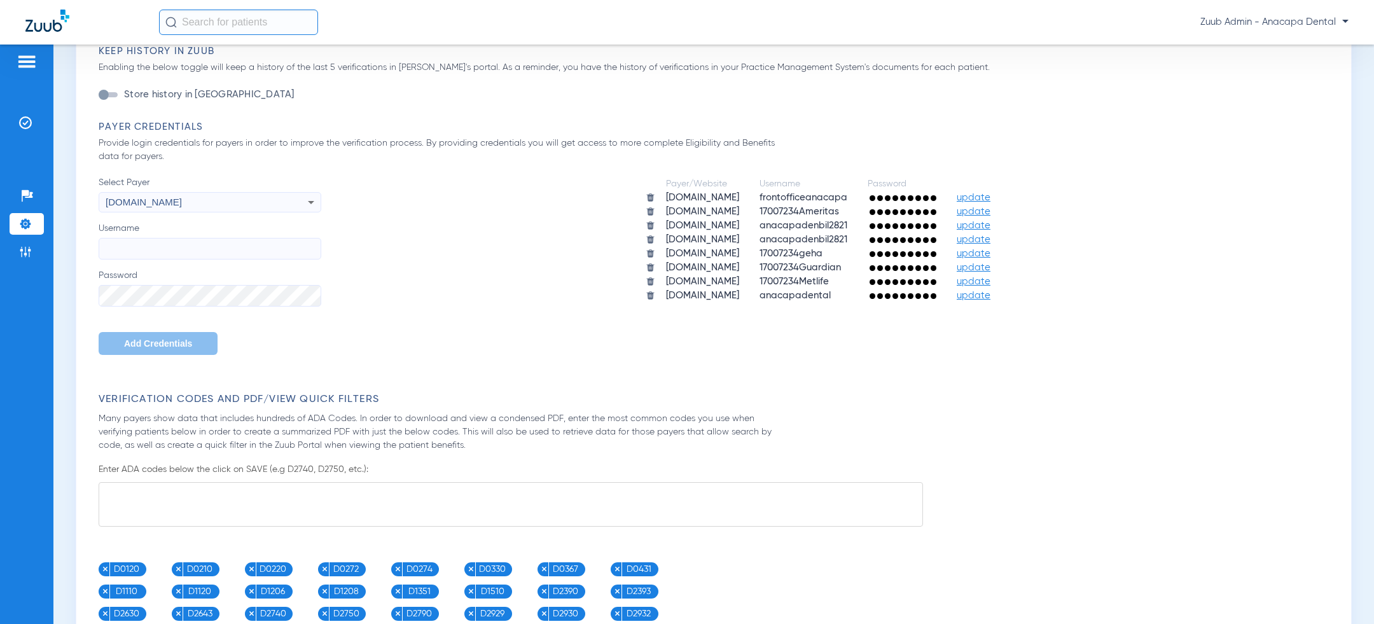
click at [196, 243] on input "Username" at bounding box center [210, 249] width 223 height 22
paste input "anacapadental1600"
type input "anacapadental1600"
click at [155, 342] on span "Add Credentials" at bounding box center [158, 343] width 68 height 10
click at [214, 203] on div "Please select" at bounding box center [189, 202] width 167 height 22
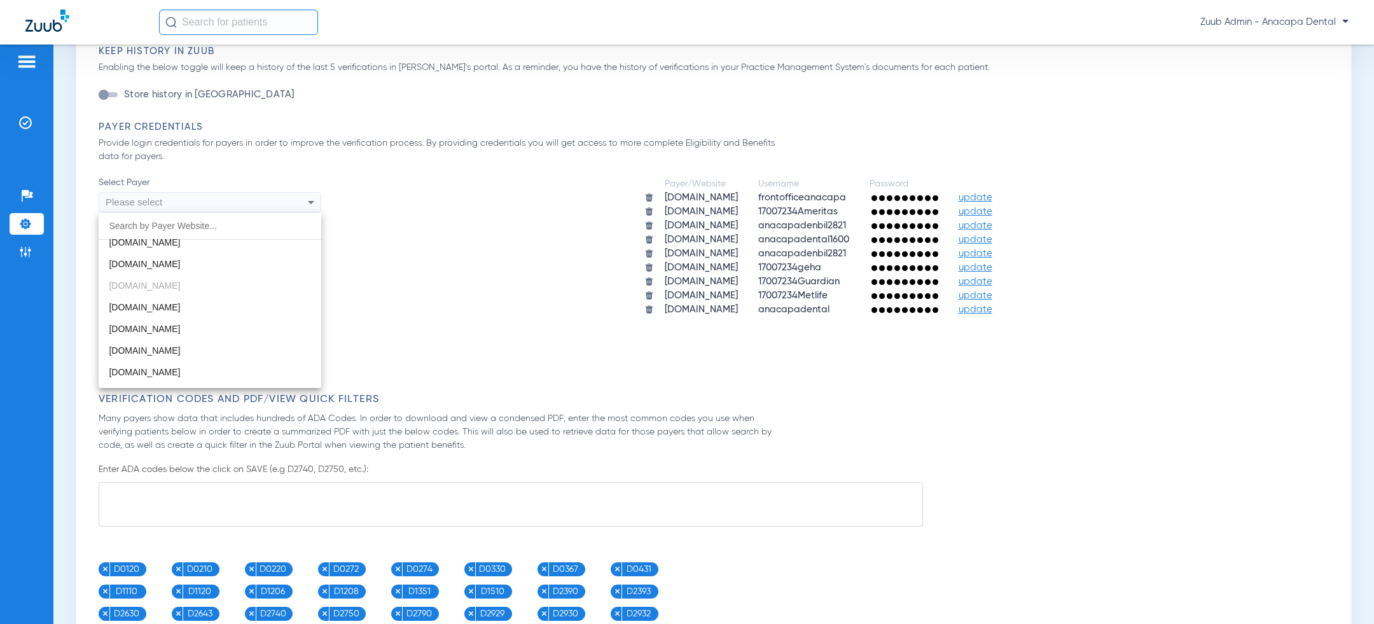
scroll to position [188, 0]
click at [198, 322] on mat-option "[DOMAIN_NAME]" at bounding box center [210, 323] width 223 height 22
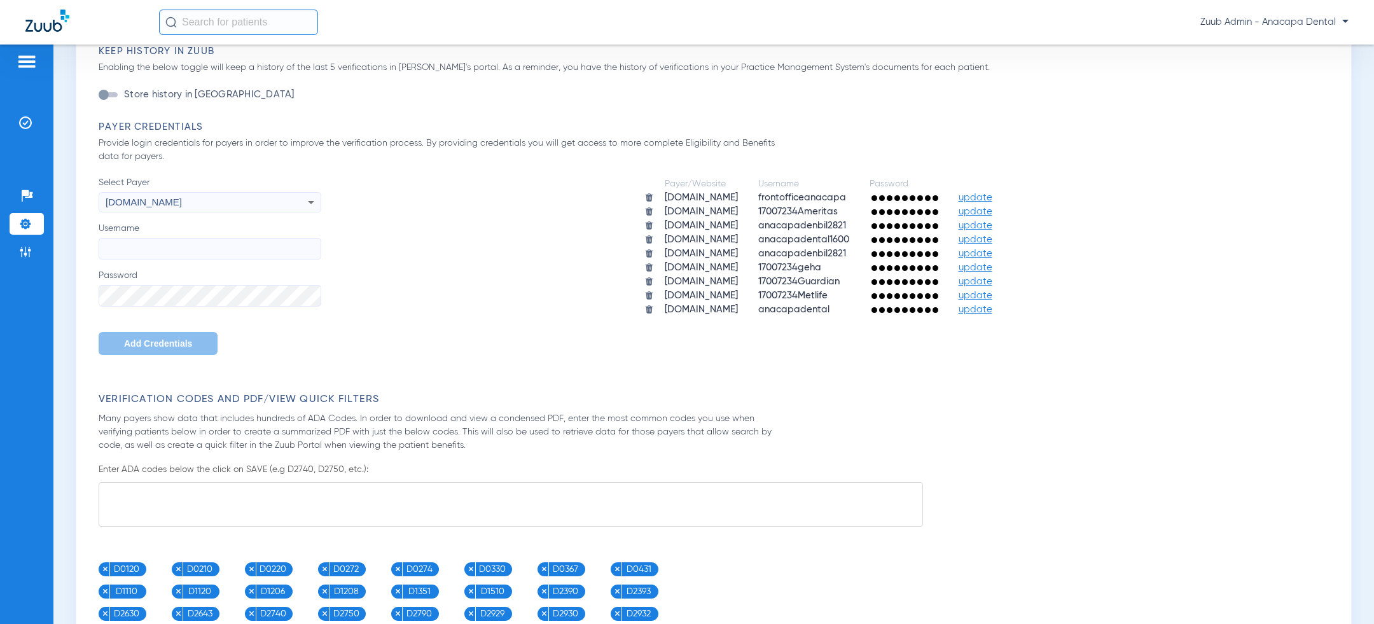
click at [195, 257] on input "Username" at bounding box center [210, 249] width 223 height 22
paste input "anacapadental1600"
type input "anacapadental1600"
paste input "anacapadenbil2821"
type input "anacapadenbil2821"
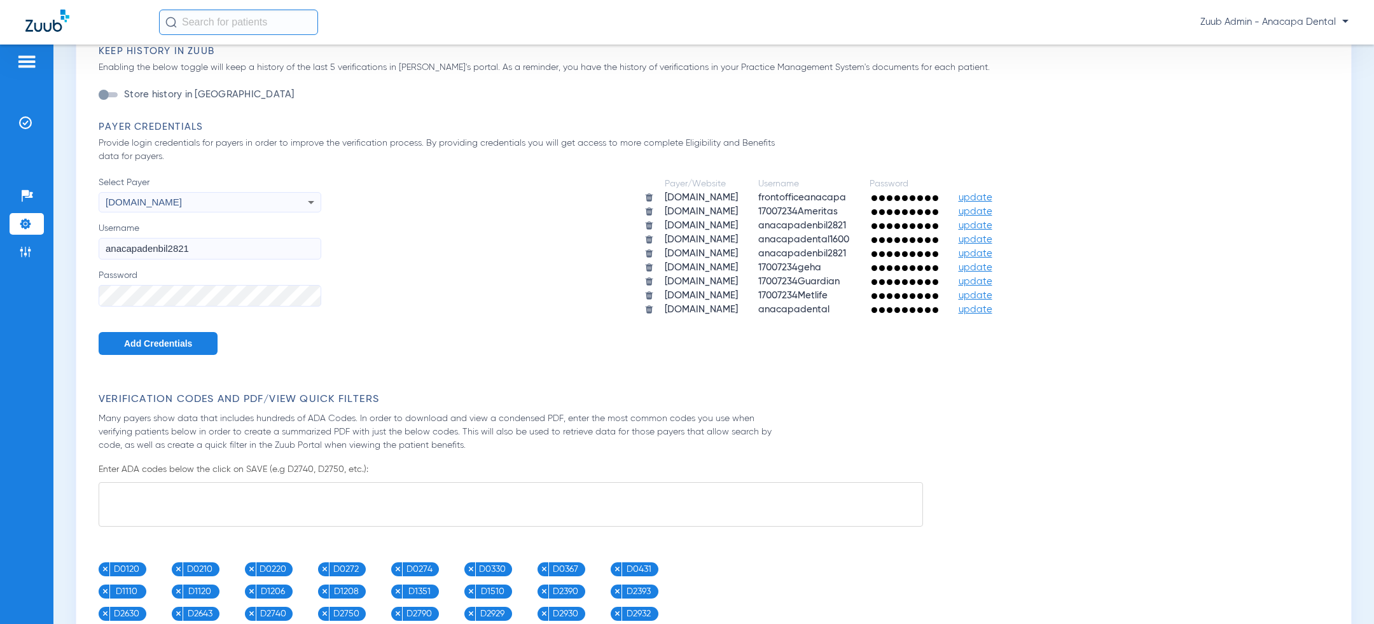
click at [144, 349] on button "Add Credentials" at bounding box center [158, 343] width 119 height 23
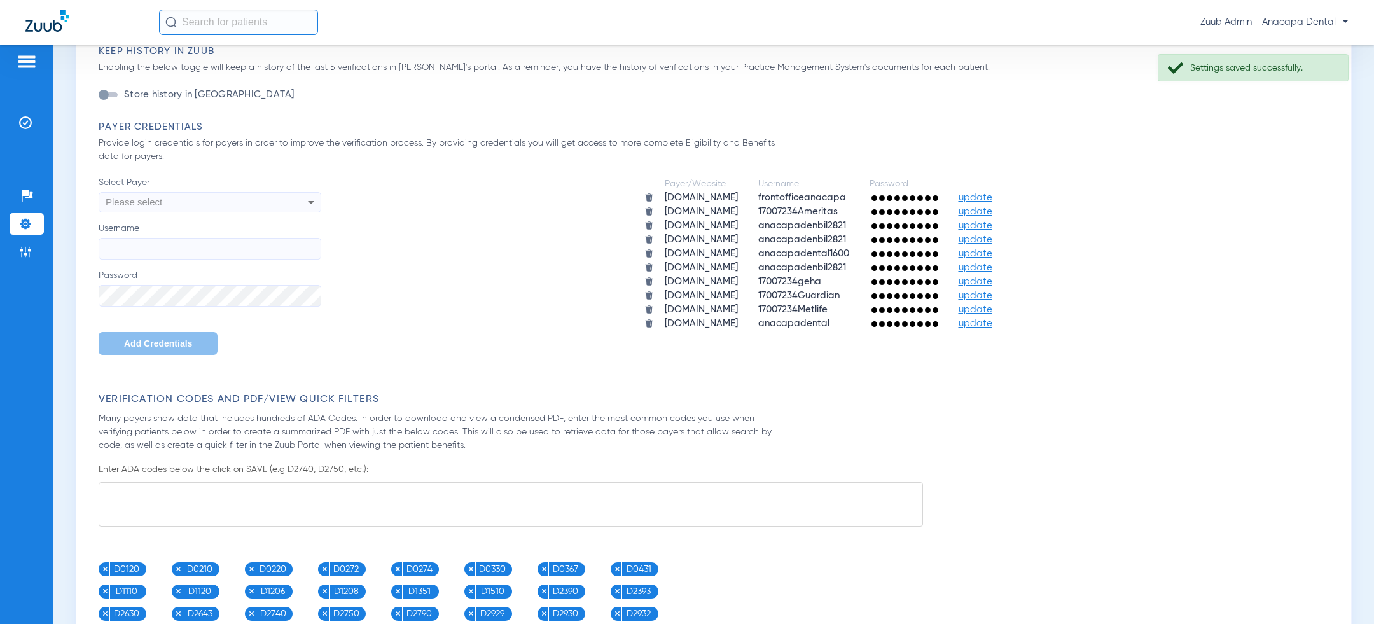
click at [235, 205] on div "Please select" at bounding box center [189, 202] width 167 height 22
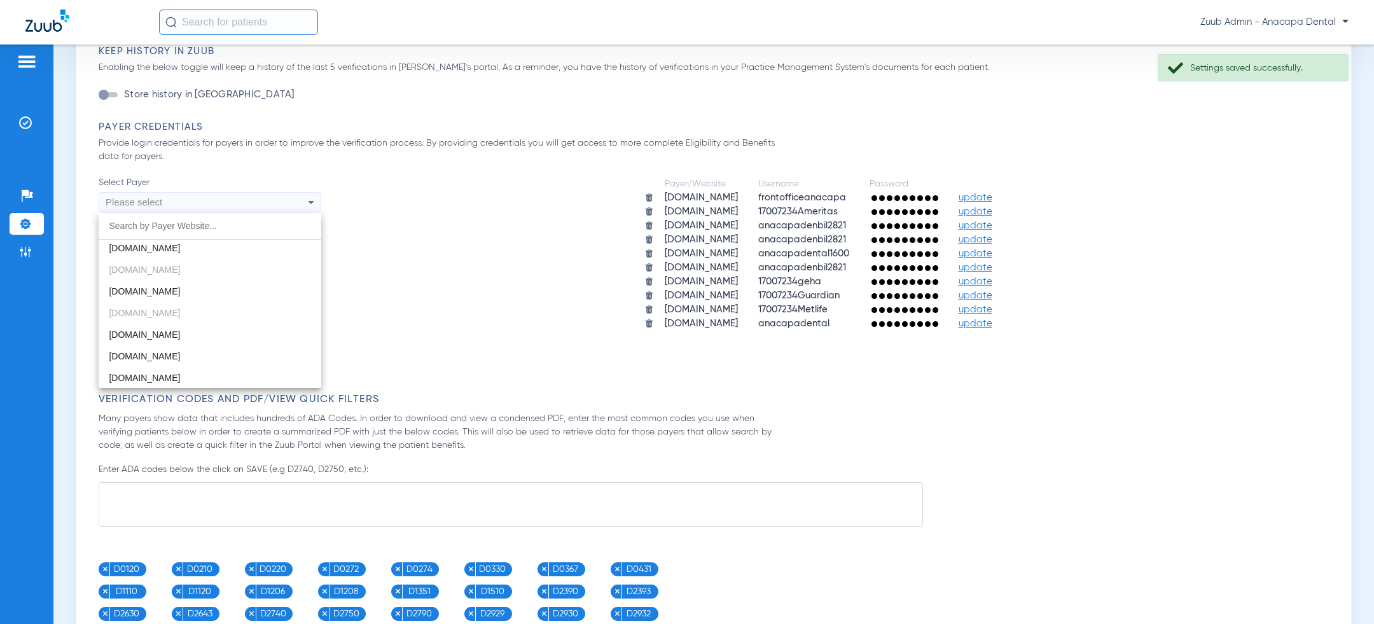
scroll to position [199, 0]
click at [195, 338] on mat-option "[DOMAIN_NAME]" at bounding box center [210, 333] width 223 height 22
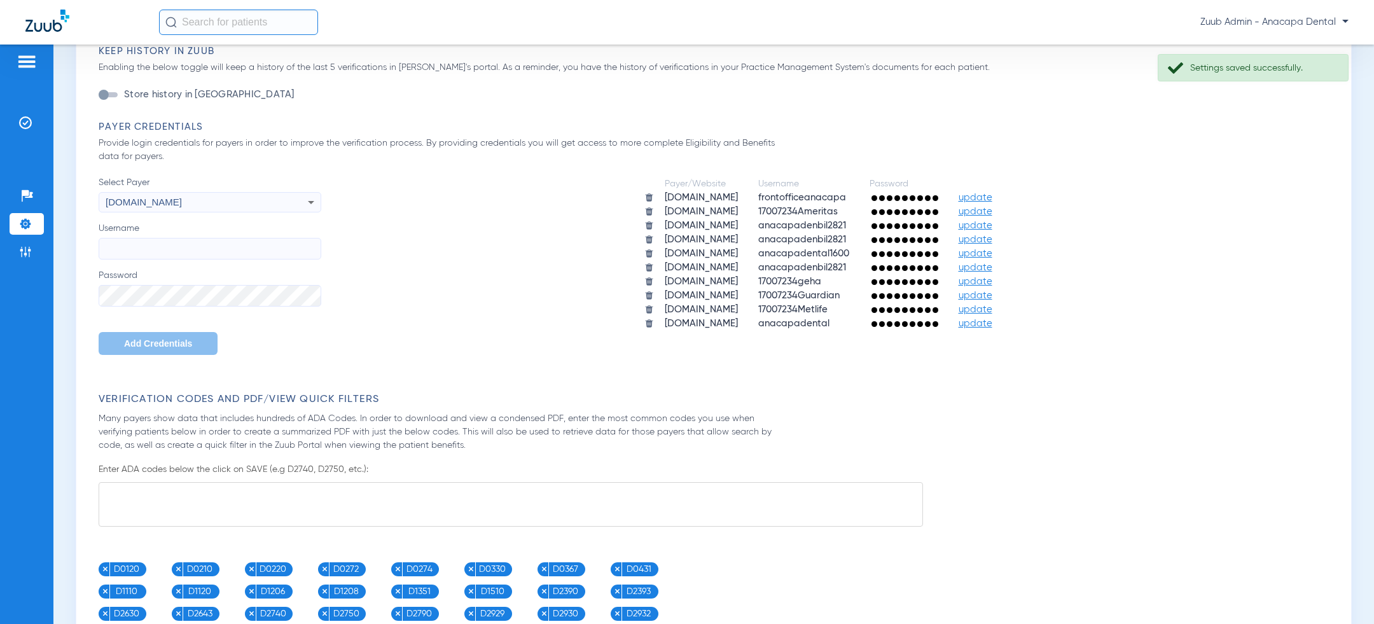
click at [195, 254] on input "Username" at bounding box center [210, 249] width 223 height 22
paste input "anacapadenbil2821"
type input "anacapadenbil2821"
click at [179, 355] on form "Automatically Verify Patient Eligibility and Benefits Enable this setting to au…" at bounding box center [717, 435] width 1236 height 1223
click at [178, 341] on span "Add Credentials" at bounding box center [158, 343] width 68 height 10
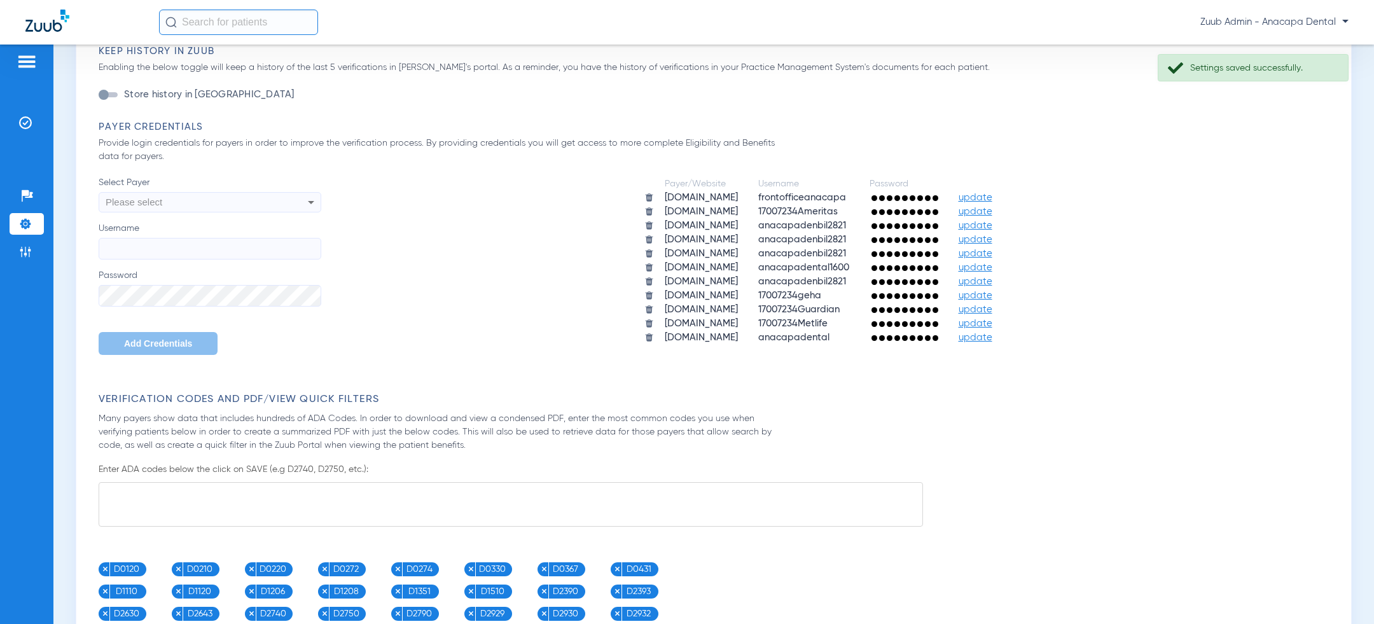
click at [216, 207] on div "Please select" at bounding box center [189, 202] width 167 height 22
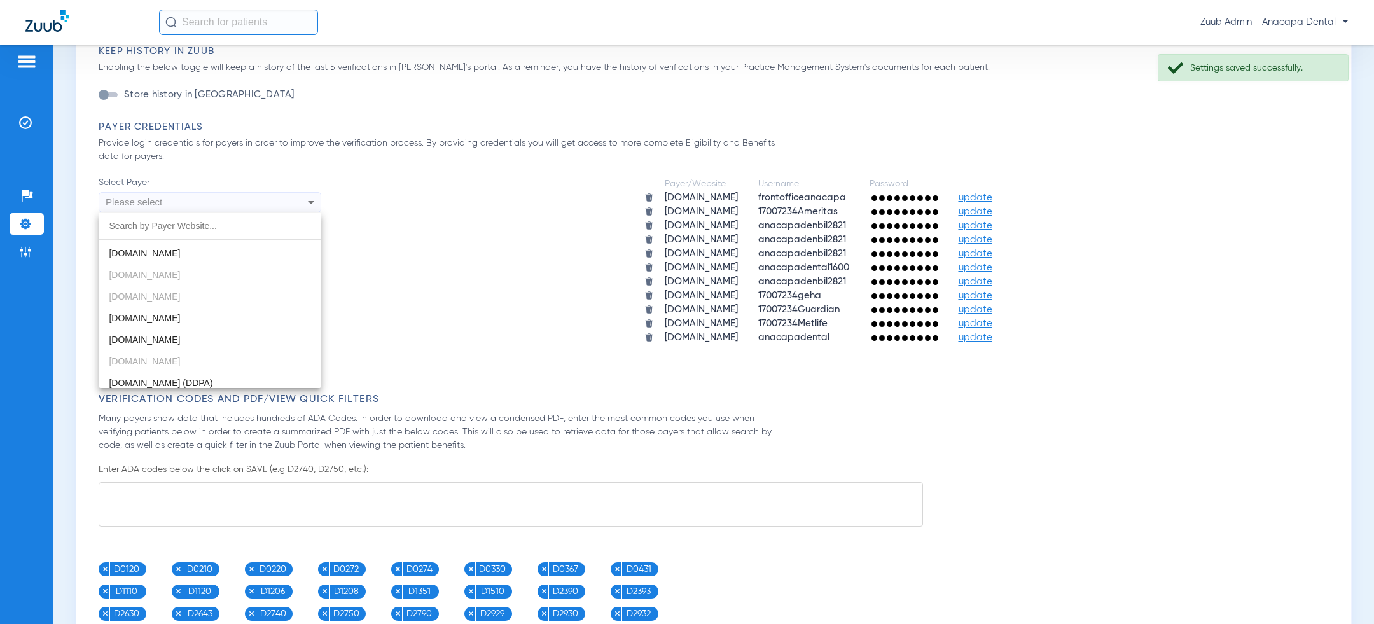
scroll to position [240, 0]
click at [200, 310] on mat-option "[DOMAIN_NAME]" at bounding box center [210, 313] width 223 height 22
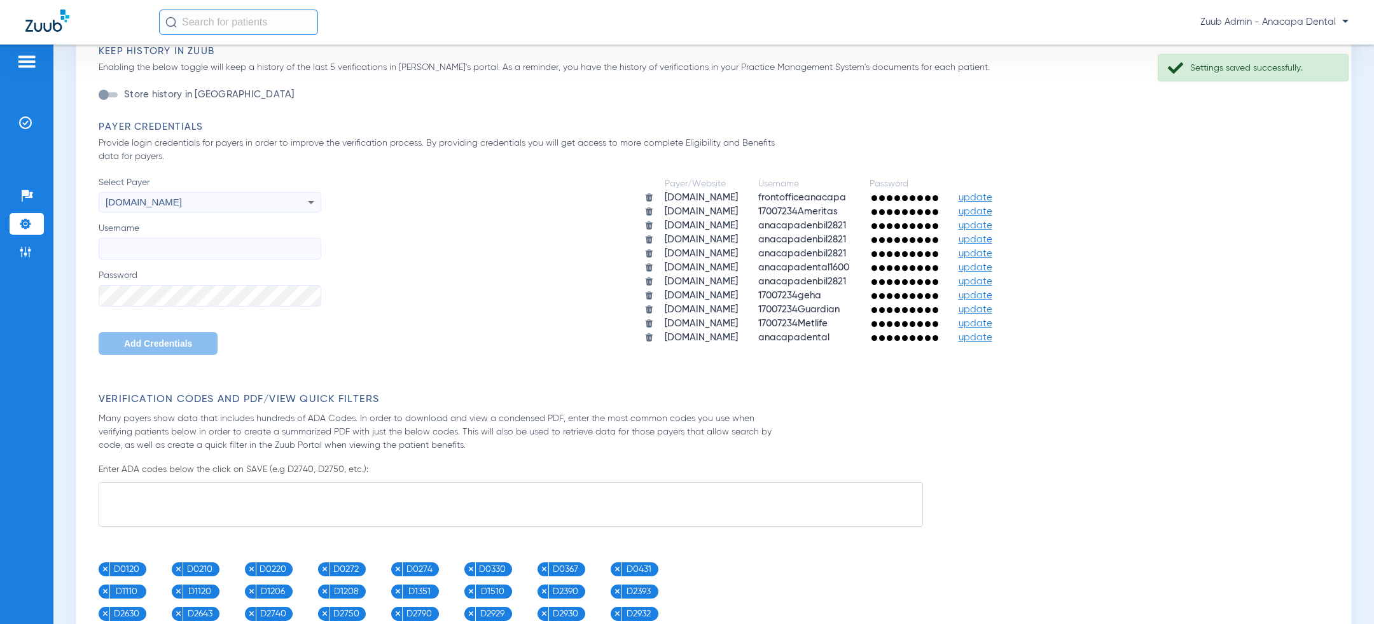
click at [200, 261] on div "Select Payer [DOMAIN_NAME] Username Password Add Credentials" at bounding box center [210, 265] width 223 height 179
click at [200, 243] on input "Username" at bounding box center [210, 249] width 223 height 22
paste input "anacapadenbil2821"
type input "anacapadenbil2821"
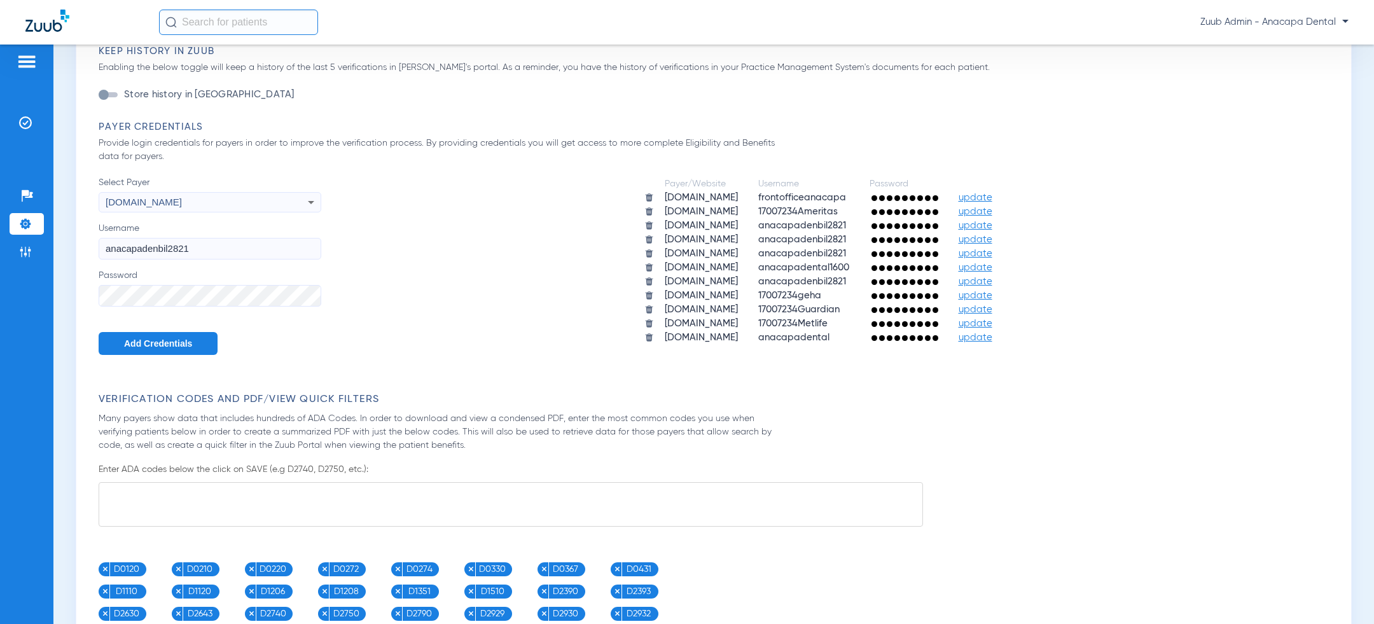
click at [160, 342] on span "Add Credentials" at bounding box center [158, 343] width 68 height 10
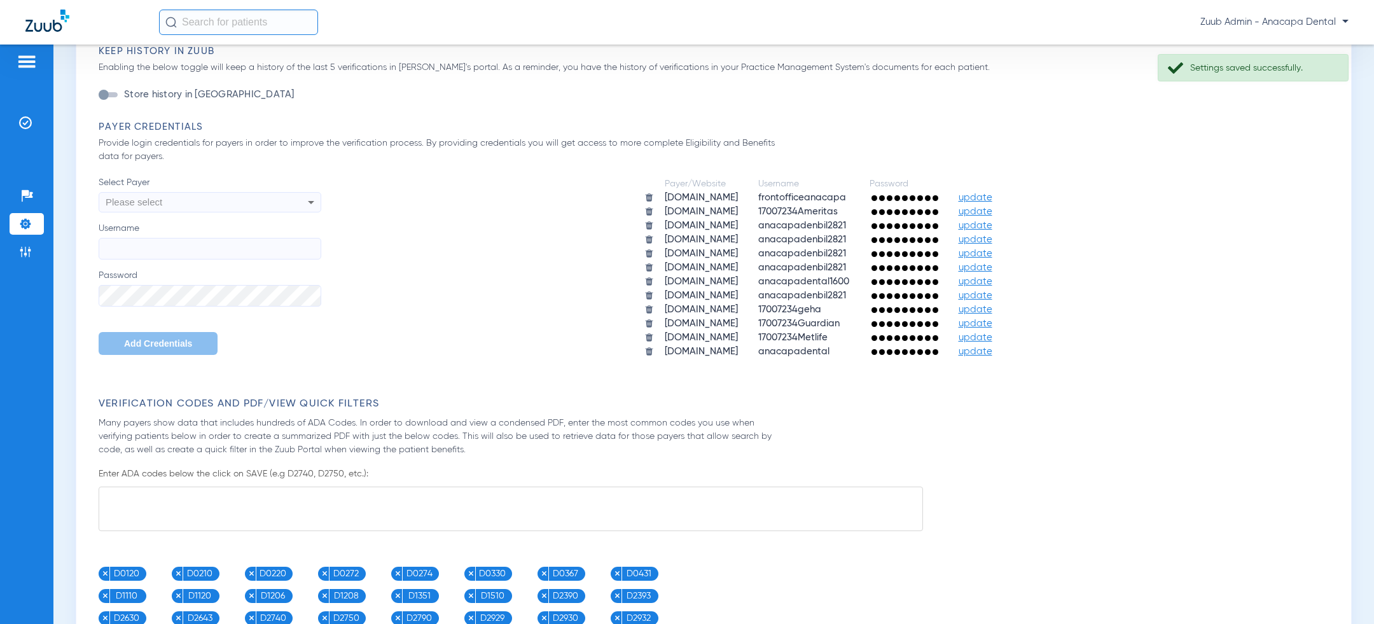
click at [203, 200] on div "Please select" at bounding box center [189, 202] width 167 height 22
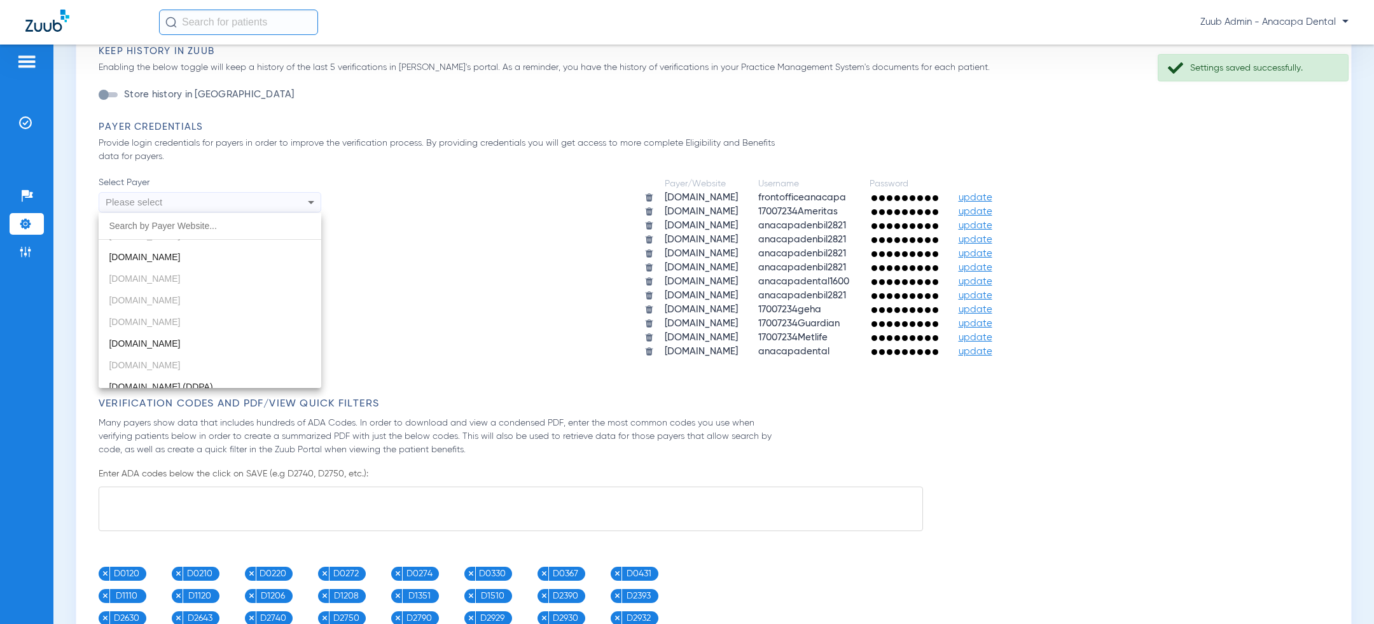
scroll to position [241, 0]
click at [183, 328] on mat-option "[DOMAIN_NAME]" at bounding box center [210, 334] width 223 height 22
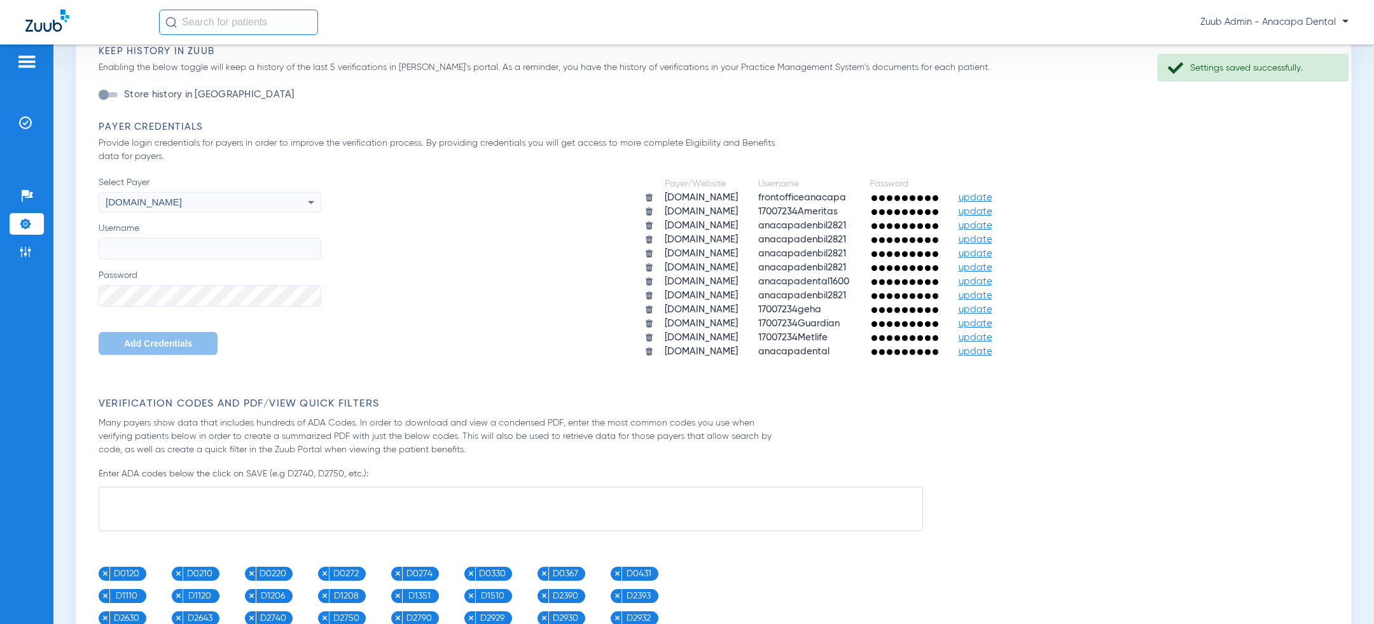
click at [191, 251] on input "Username" at bounding box center [210, 249] width 223 height 22
paste input "anacapadenbil2821"
type input "anacapadenbil2821"
click at [162, 348] on button "Add Credentials" at bounding box center [158, 343] width 119 height 23
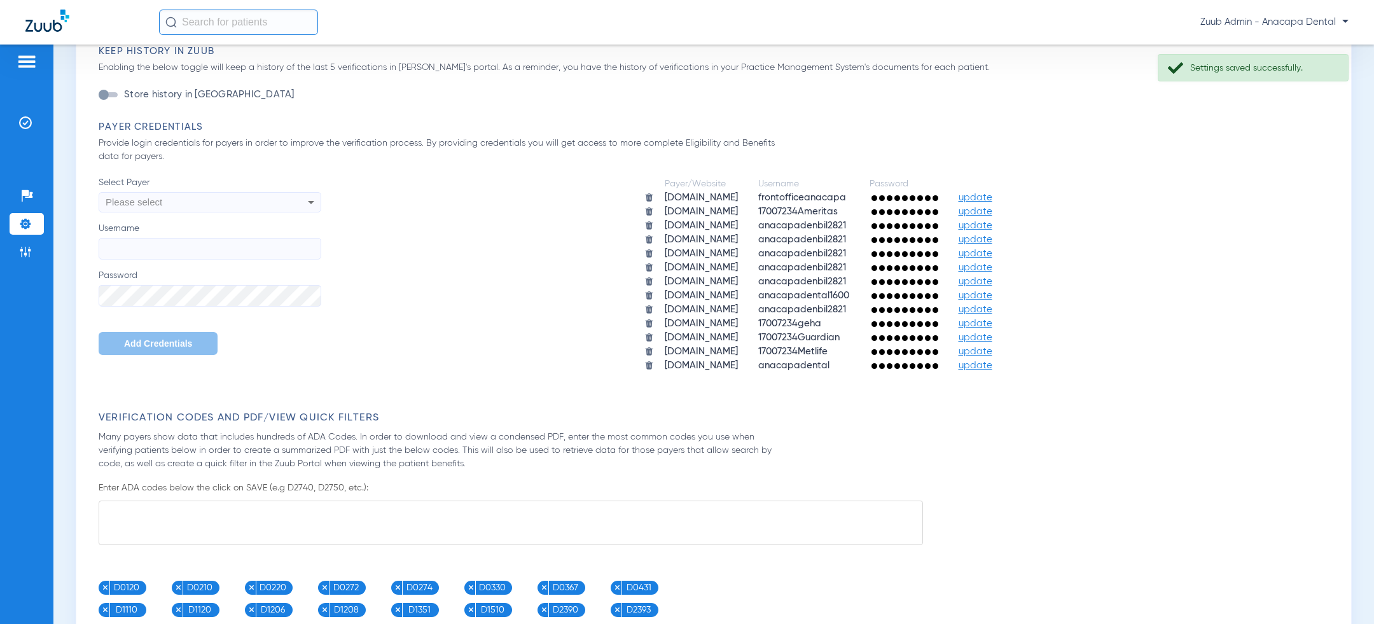
click at [208, 206] on div "Please select" at bounding box center [189, 202] width 167 height 22
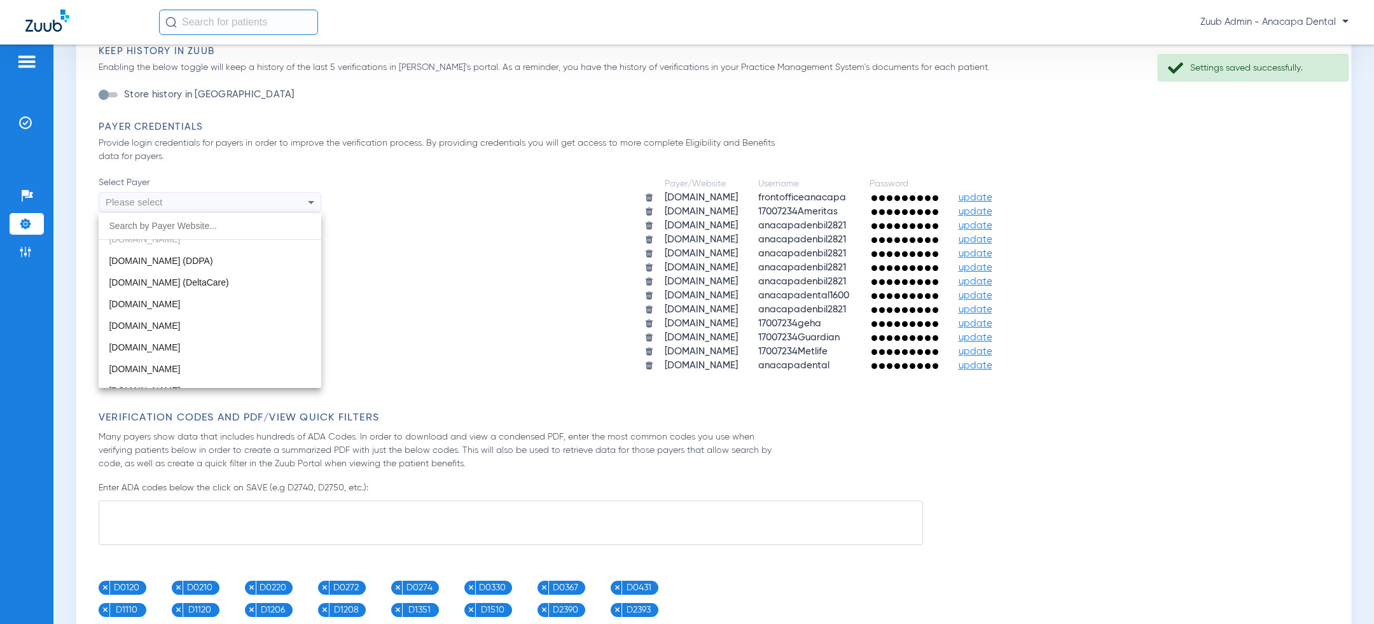
scroll to position [367, 0]
click at [204, 290] on mat-option "[DOMAIN_NAME]" at bounding box center [210, 295] width 223 height 22
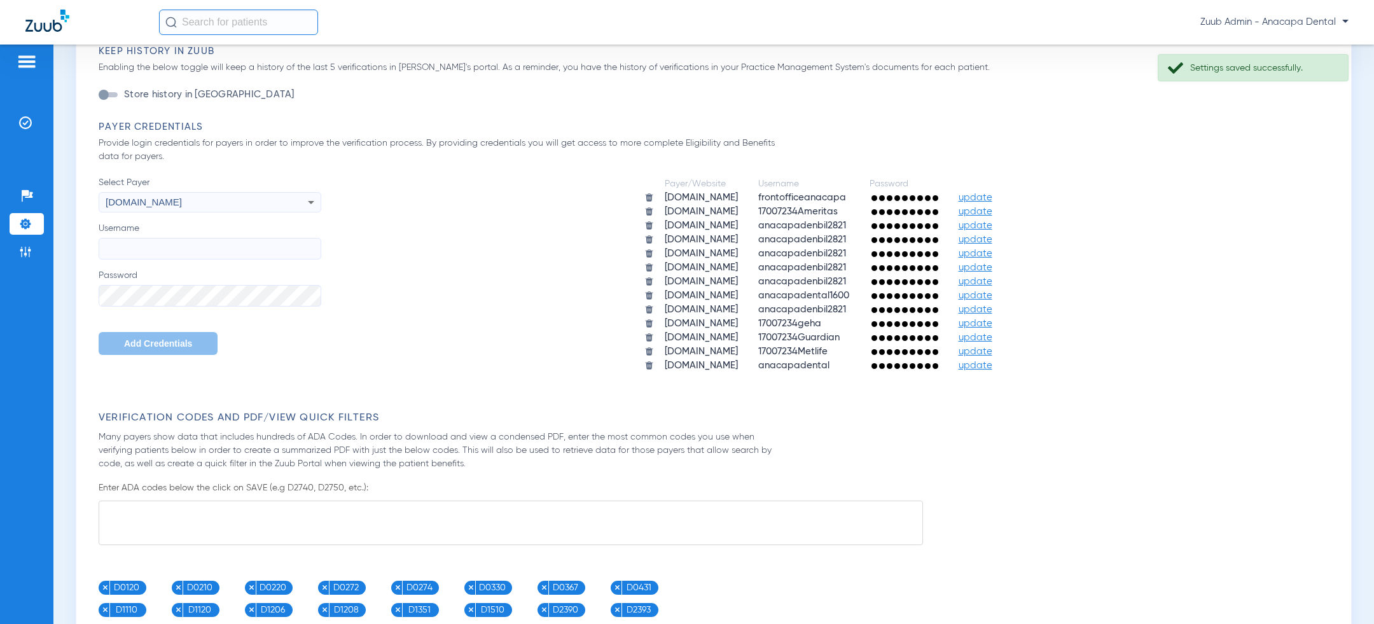
click at [205, 246] on input "Username" at bounding box center [210, 249] width 223 height 22
paste input "anacapadenbil2821"
type input "anacapadenbil2821"
click at [203, 312] on div "Select Payer [DOMAIN_NAME] Username anacapadenbil2821 Password Add Credentials" at bounding box center [210, 265] width 223 height 179
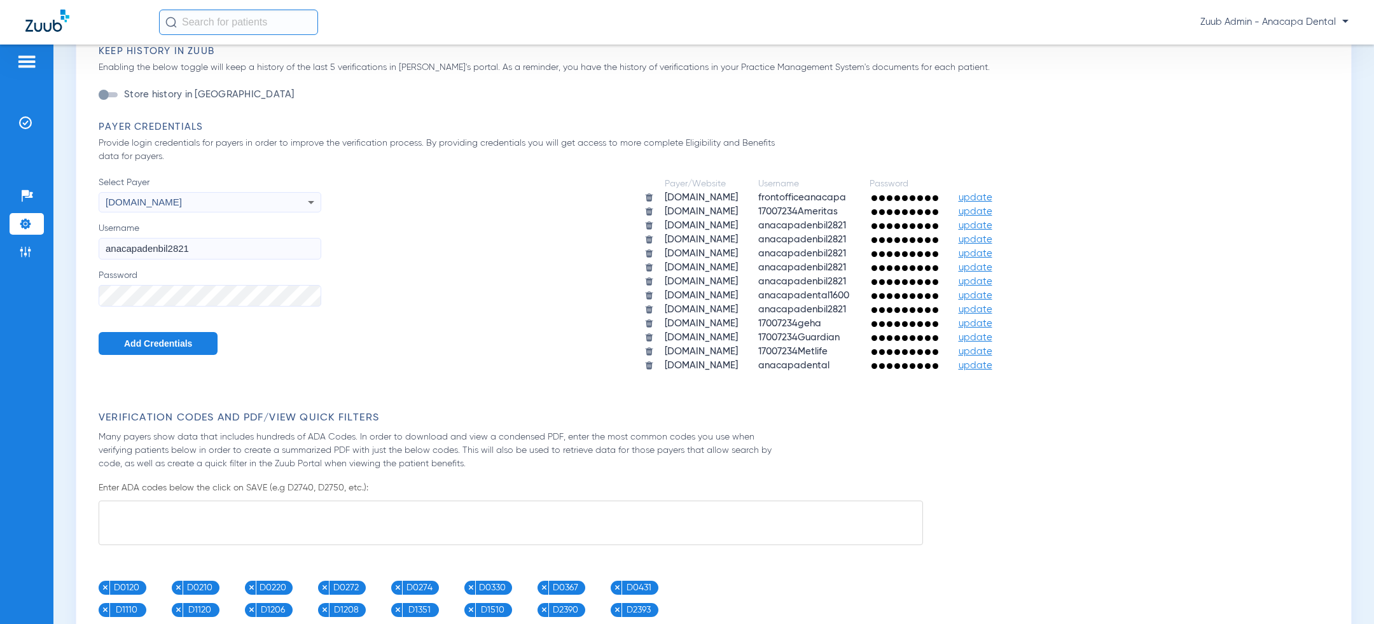
click at [156, 346] on span "Add Credentials" at bounding box center [158, 343] width 68 height 10
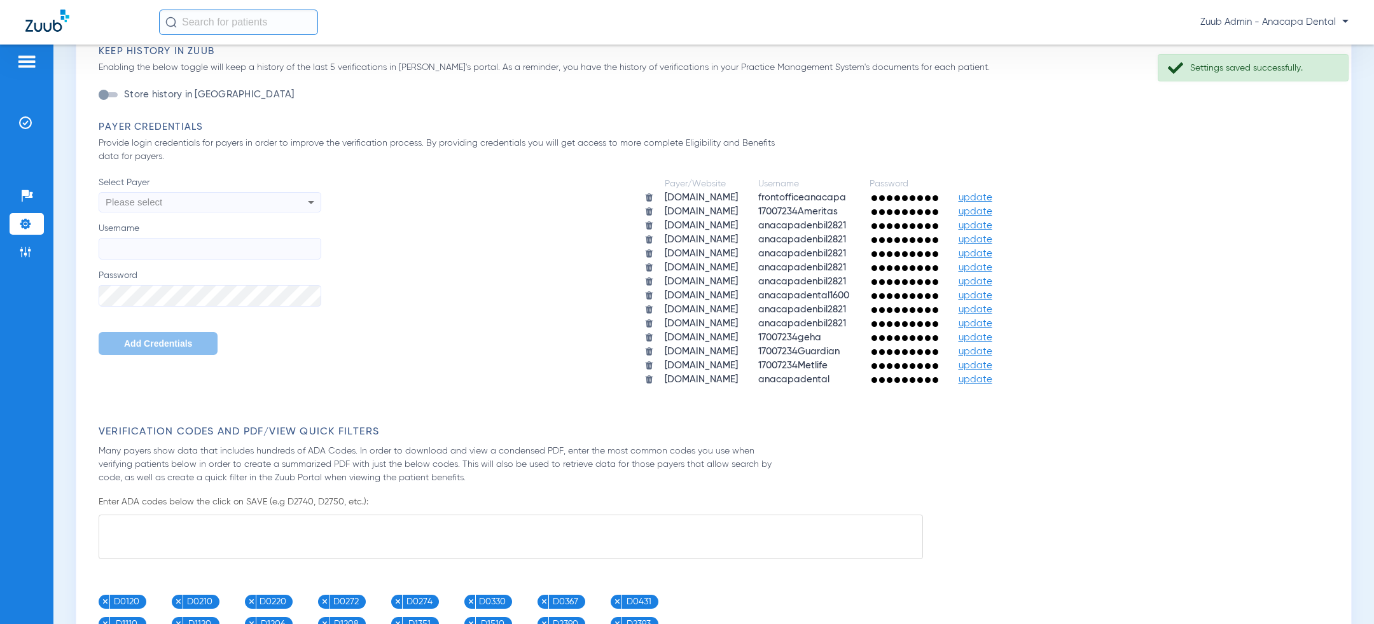
click at [217, 196] on div "Please select" at bounding box center [189, 202] width 167 height 22
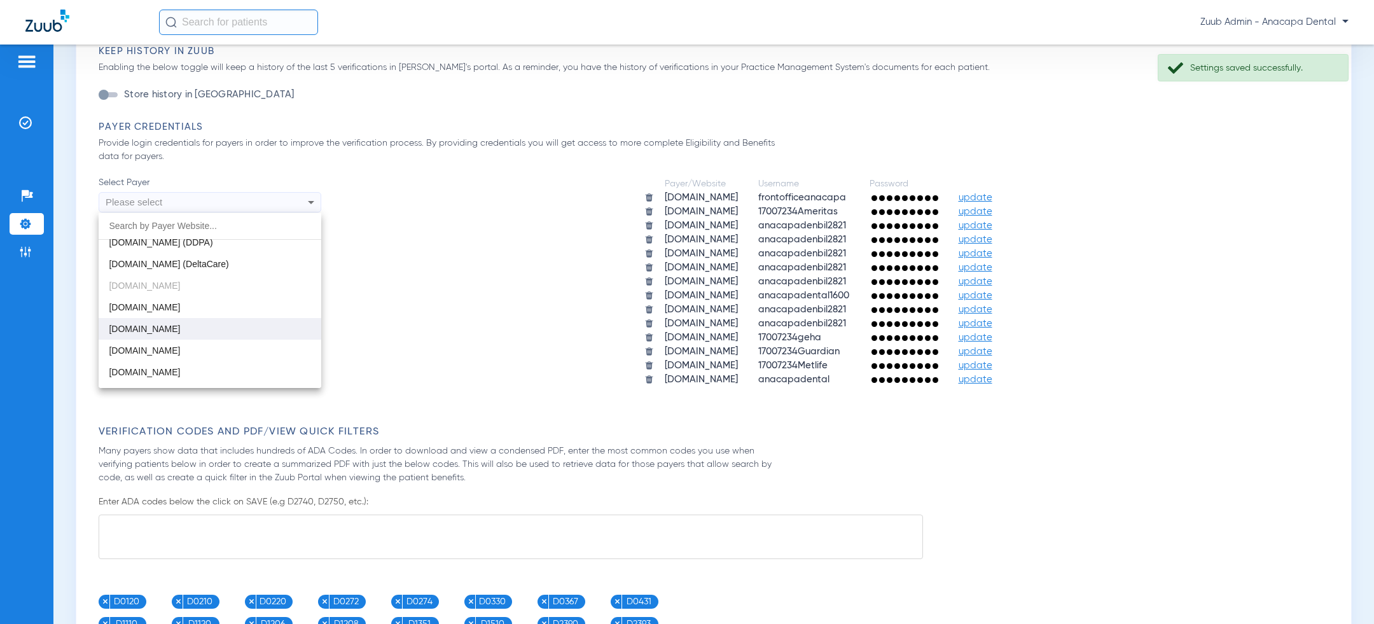
scroll to position [376, 0]
click at [205, 327] on mat-option "[DOMAIN_NAME]" at bounding box center [210, 328] width 223 height 22
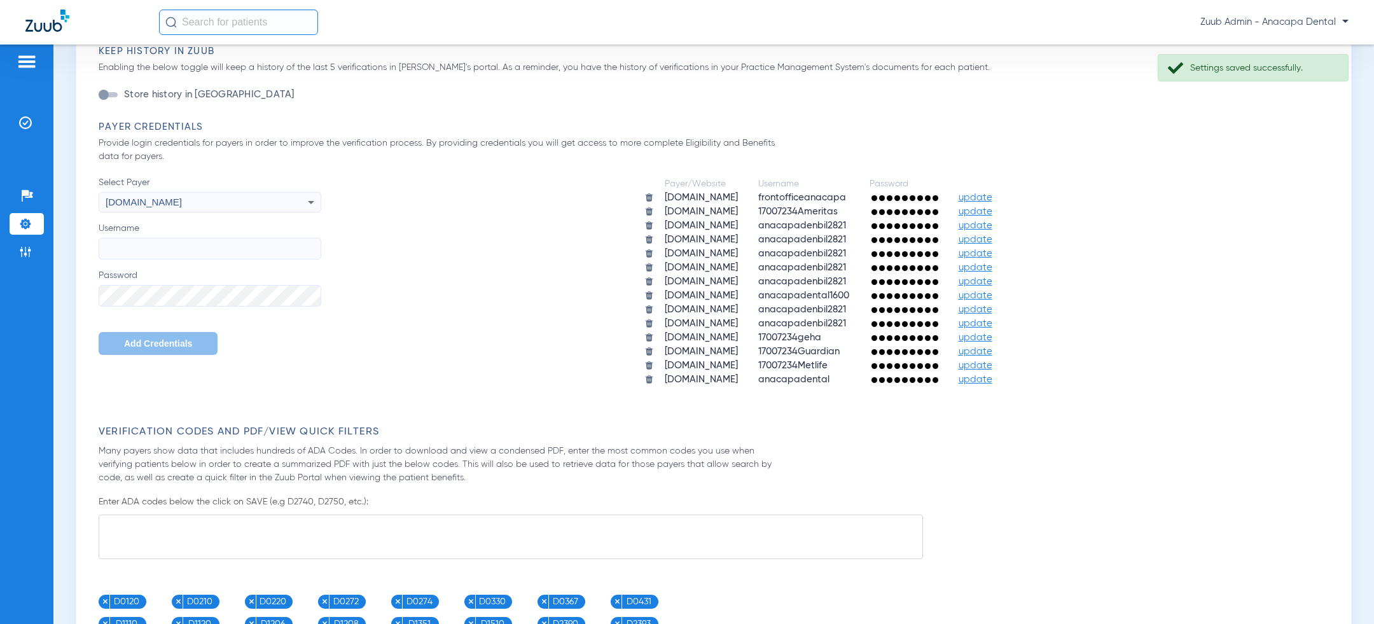
click at [206, 249] on input "Username" at bounding box center [210, 249] width 223 height 22
paste input "anacapadenbil2821"
type input "anacapadenbil2821"
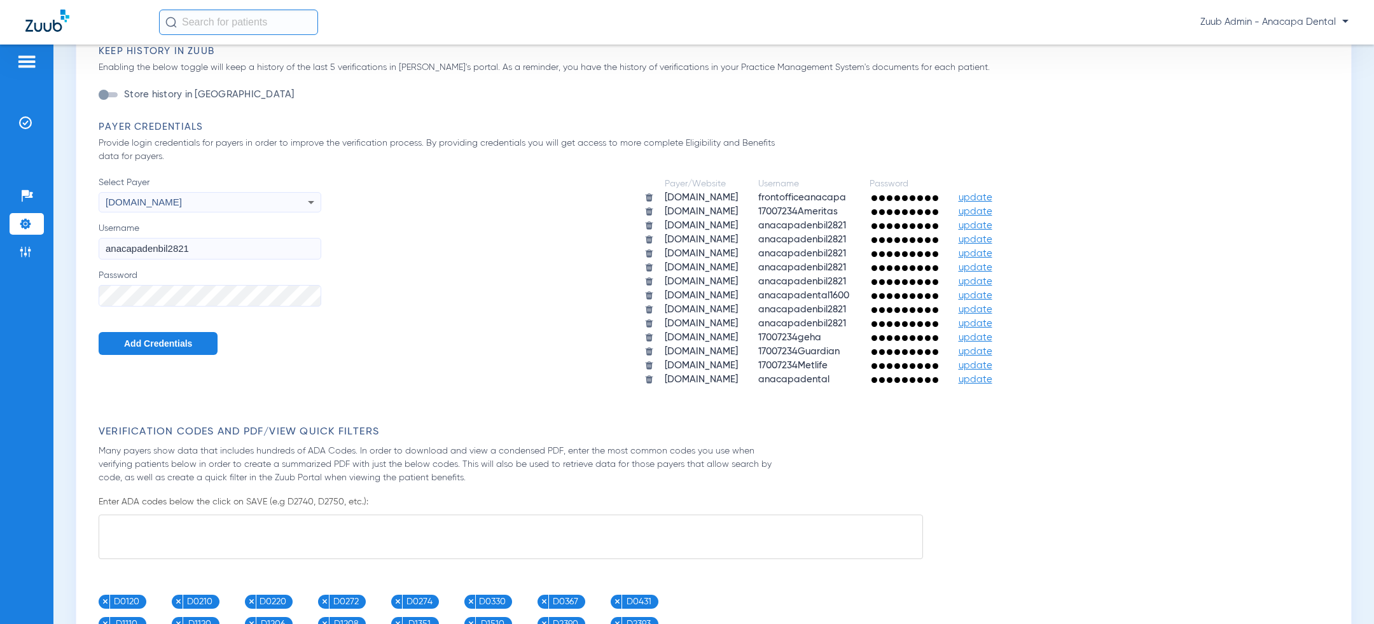
click at [170, 344] on span "Add Credentials" at bounding box center [158, 343] width 68 height 10
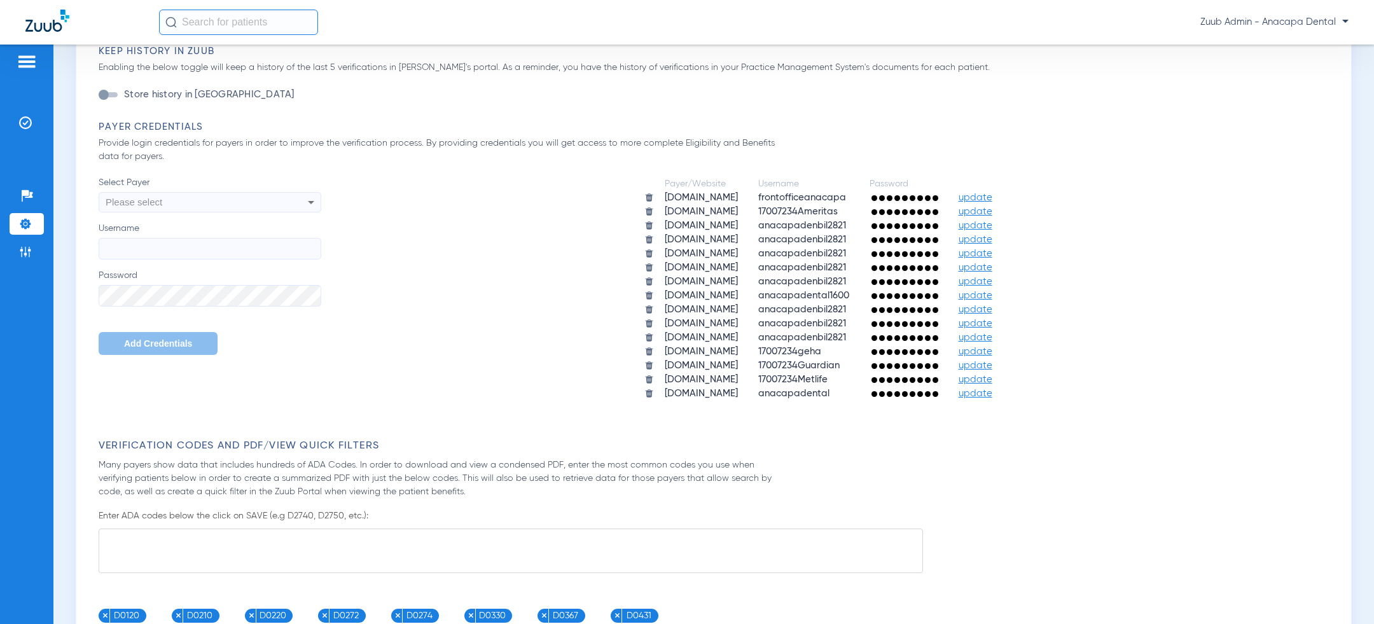
click at [272, 210] on div "Please select" at bounding box center [189, 202] width 167 height 22
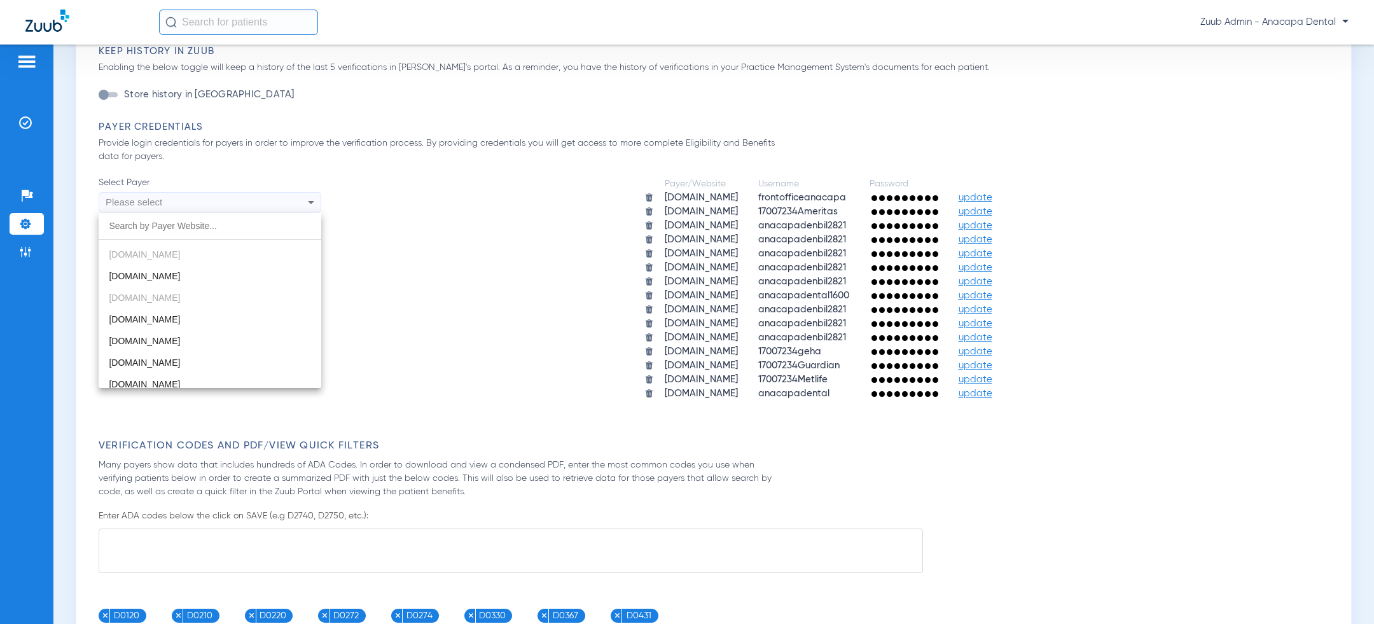
scroll to position [413, 0]
click at [242, 335] on mat-option "[DOMAIN_NAME]" at bounding box center [210, 335] width 223 height 22
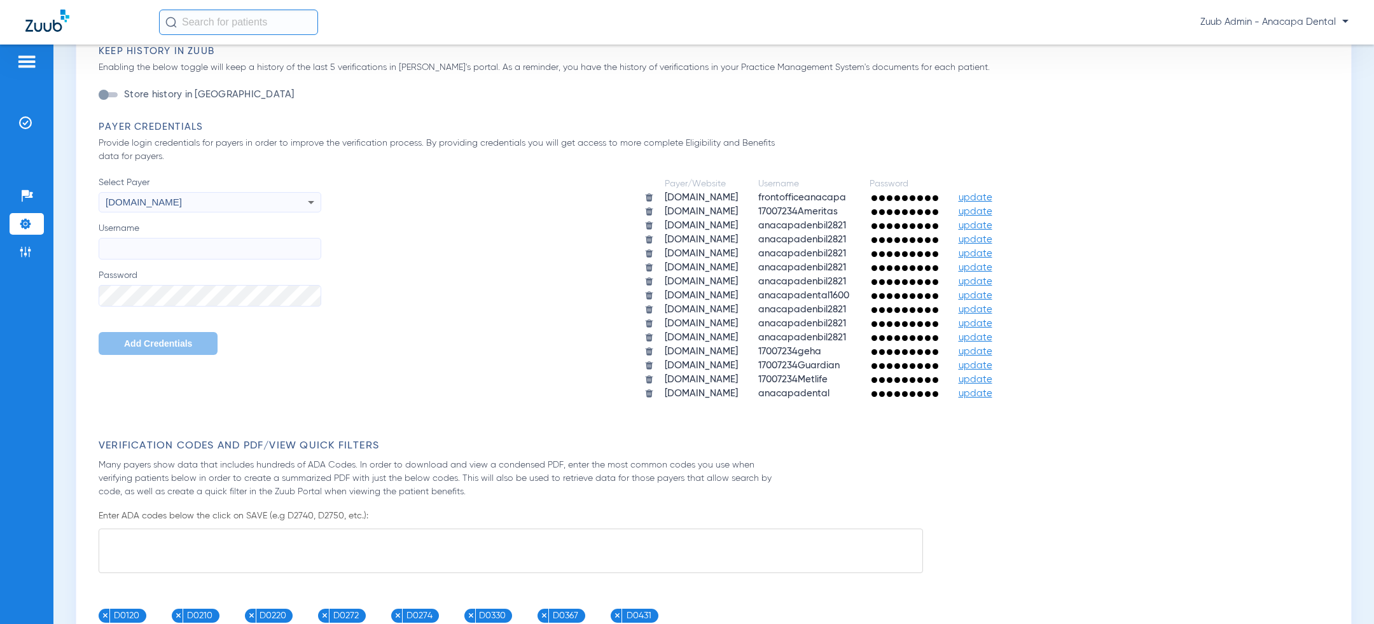
click at [237, 244] on input "Username" at bounding box center [210, 249] width 223 height 22
paste input "anacapadenbil2821"
type input "anacapadenbil2821"
click at [159, 336] on button "Add Credentials" at bounding box center [158, 343] width 119 height 23
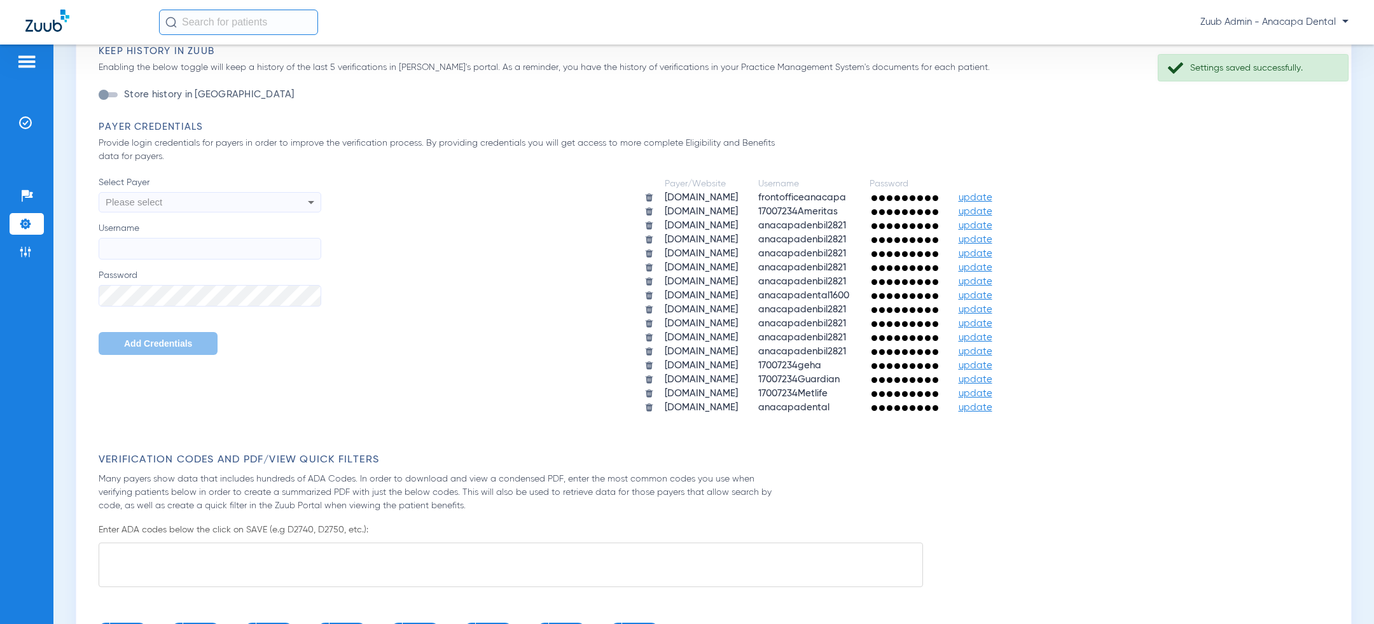
click at [211, 203] on div "Please select" at bounding box center [189, 202] width 167 height 22
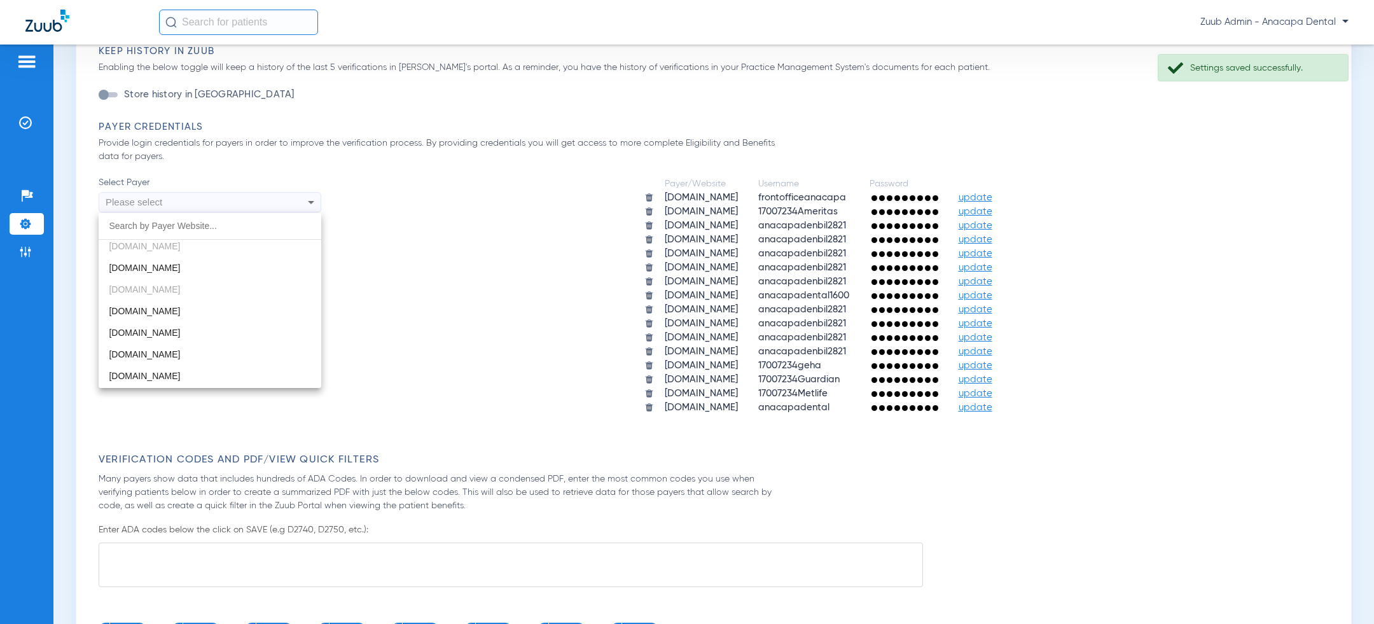
scroll to position [474, 0]
click at [205, 289] on mat-option "[DOMAIN_NAME]" at bounding box center [210, 296] width 223 height 22
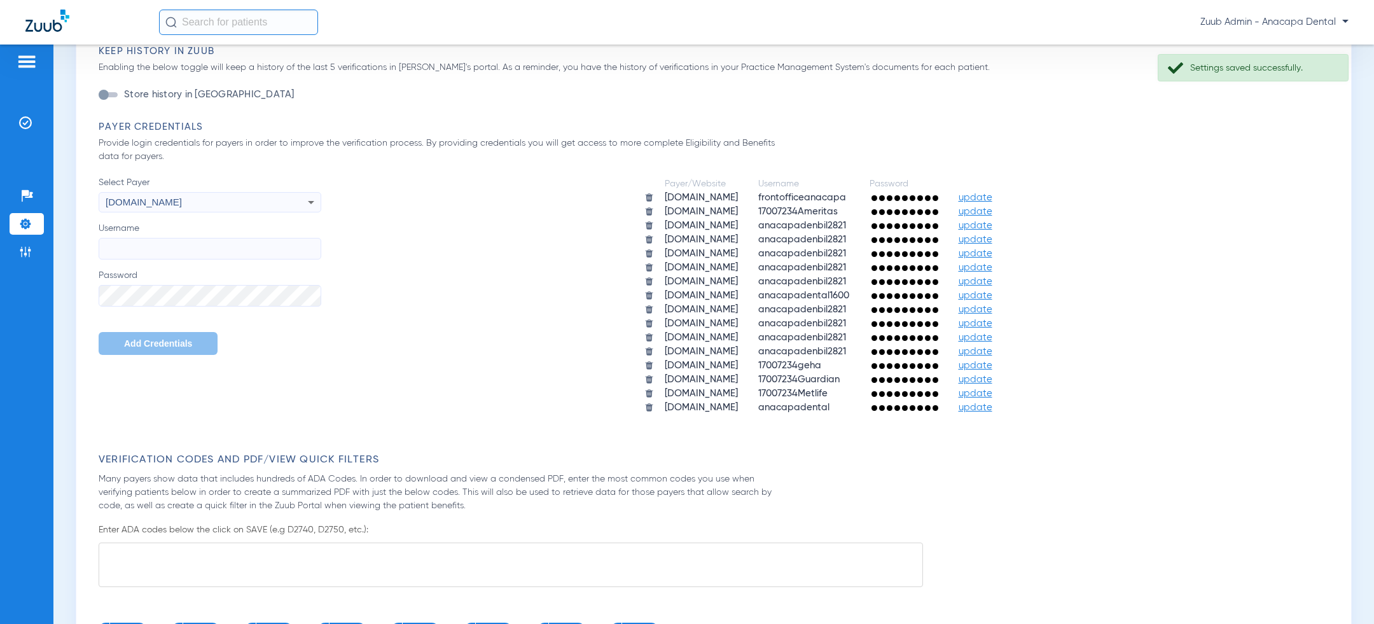
click at [205, 238] on input "Username" at bounding box center [210, 249] width 223 height 22
paste input "anacapadenbil2821"
type input "anacapadenbil2821"
click at [156, 339] on span "Add Credentials" at bounding box center [158, 343] width 68 height 10
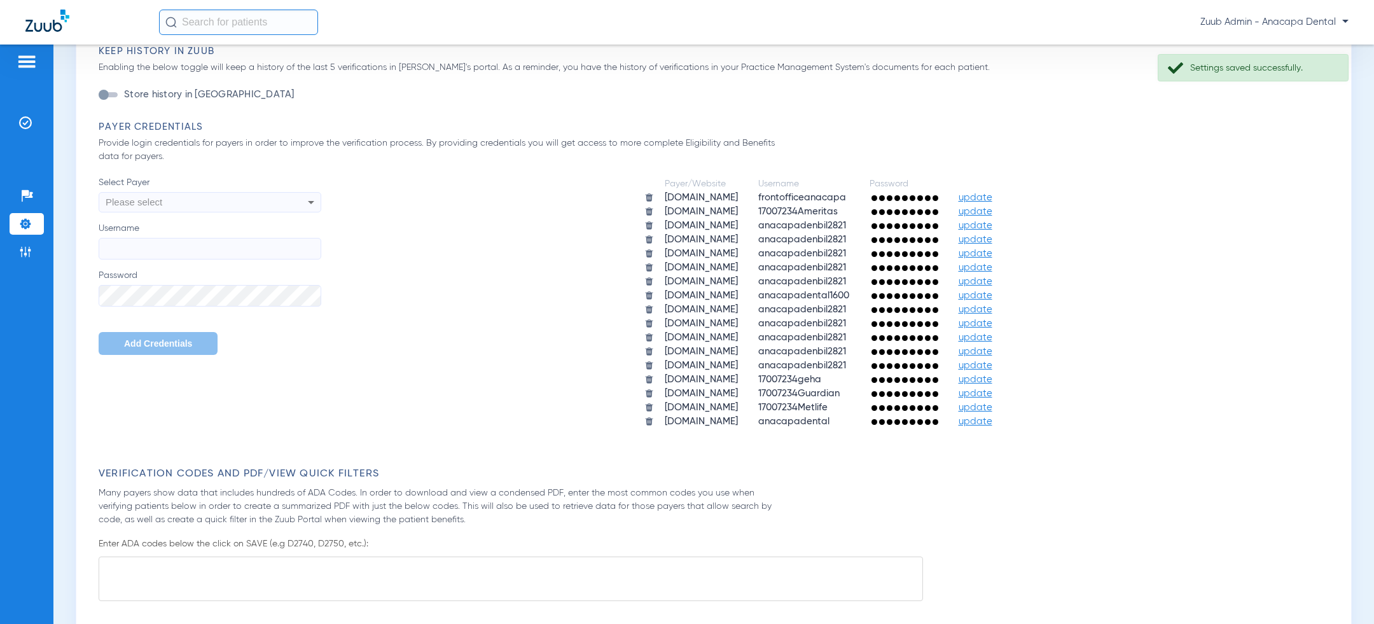
click at [216, 207] on div "Please select" at bounding box center [189, 202] width 167 height 22
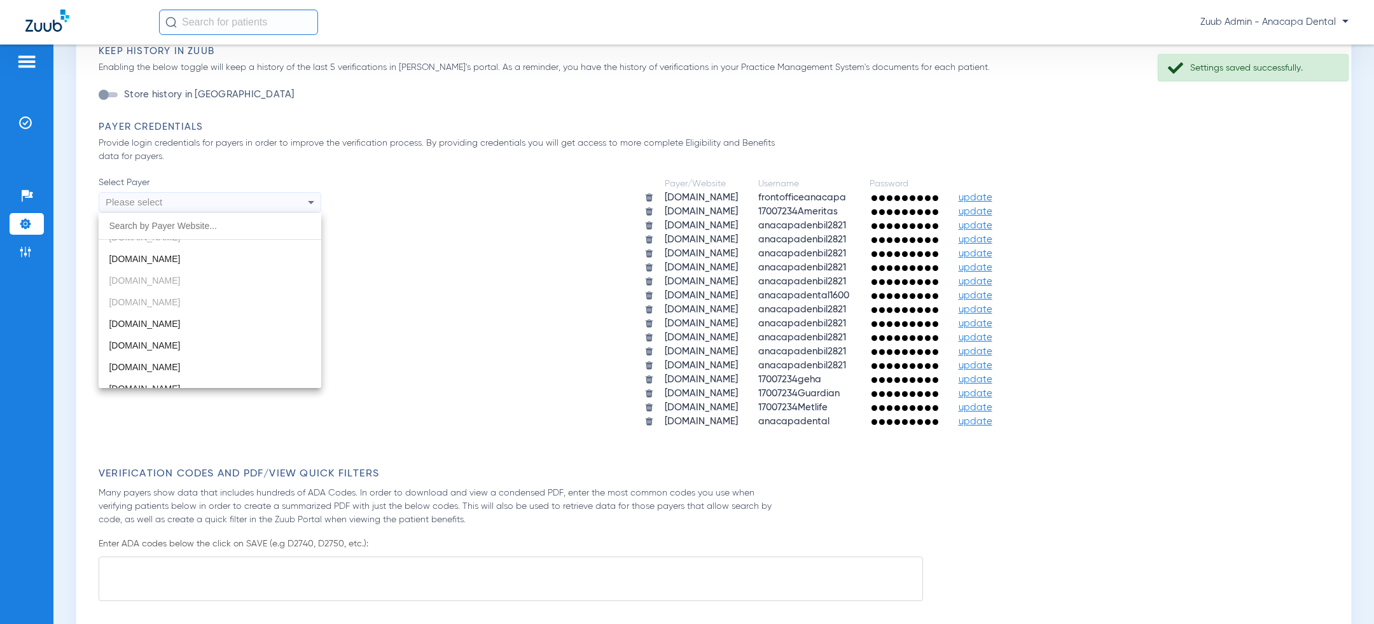
scroll to position [471, 0]
click at [209, 317] on mat-option "[DOMAIN_NAME]" at bounding box center [210, 320] width 223 height 22
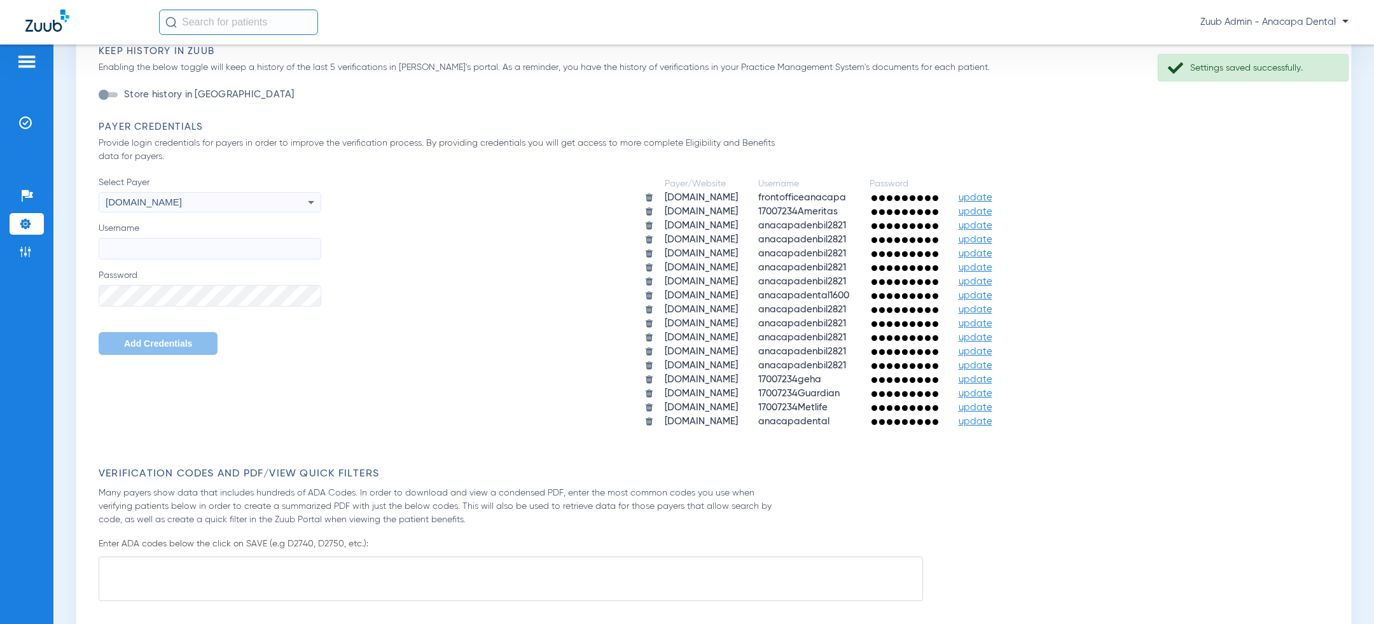
click at [209, 253] on input "Username" at bounding box center [210, 249] width 223 height 22
paste input "anacapadenbil2821"
type input "anacapadenbil2821"
click at [153, 341] on span "Add Credentials" at bounding box center [158, 343] width 68 height 10
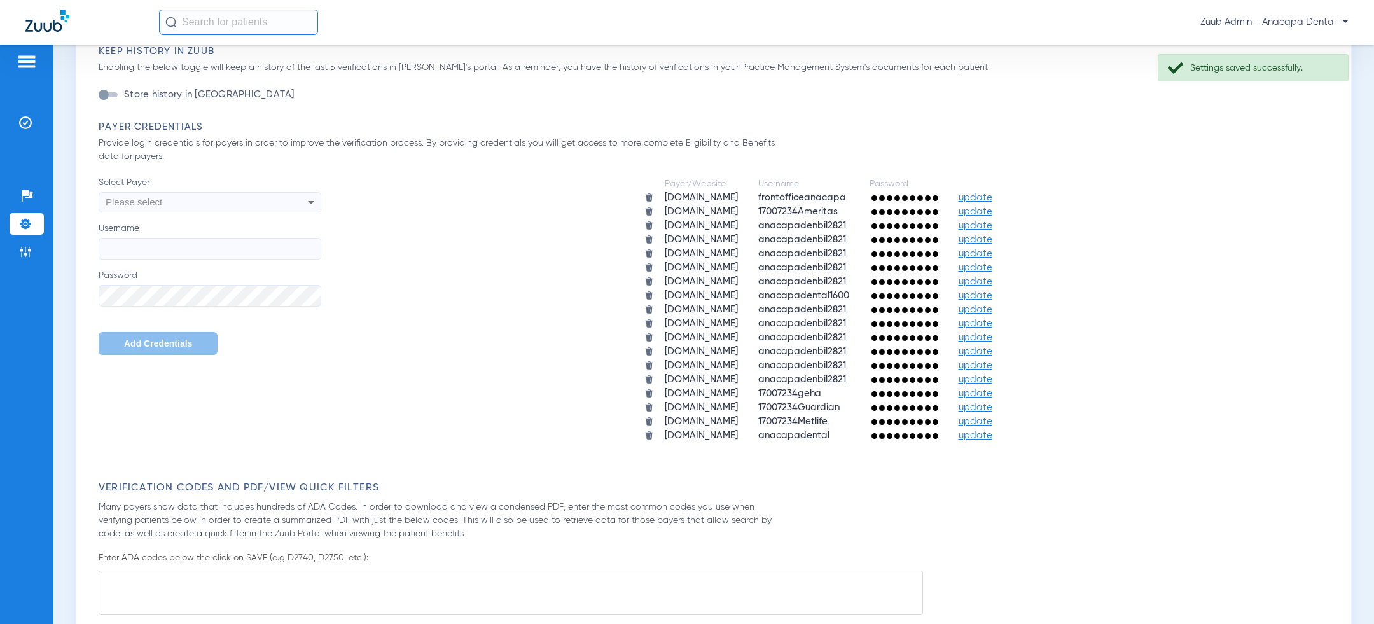
click at [226, 199] on div "Please select" at bounding box center [189, 202] width 167 height 22
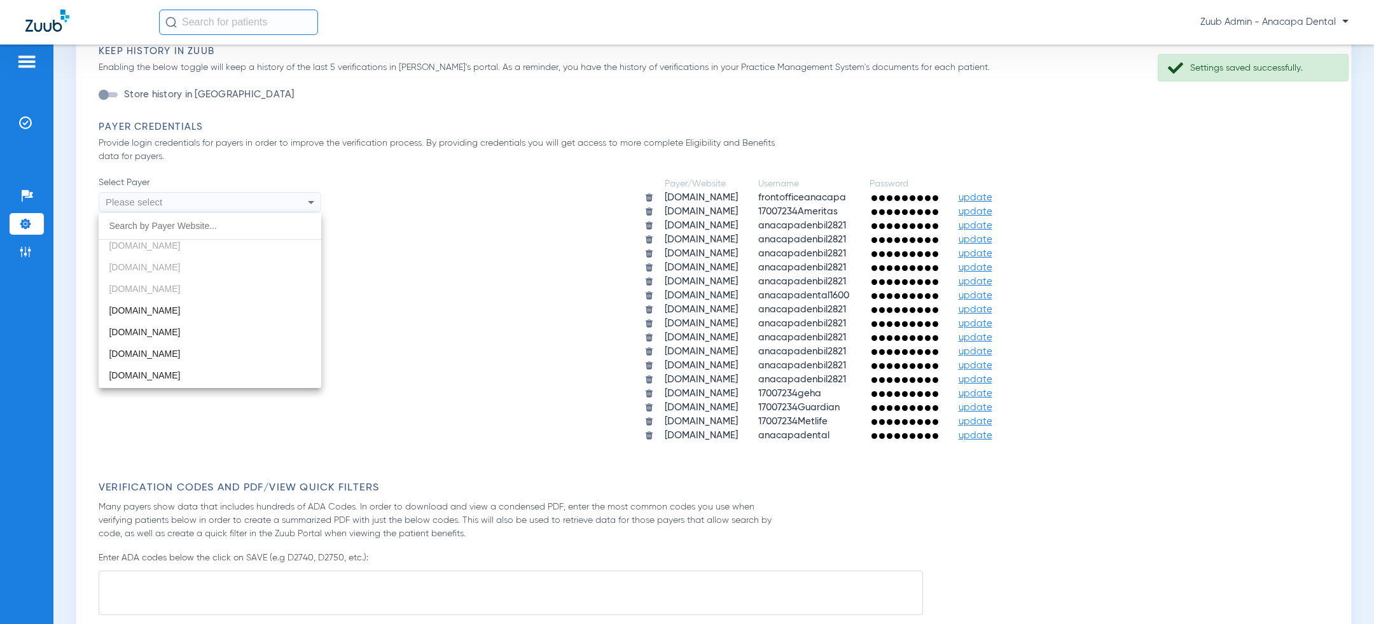
scroll to position [514, 0]
click at [222, 296] on mat-option "[DOMAIN_NAME]" at bounding box center [210, 299] width 223 height 22
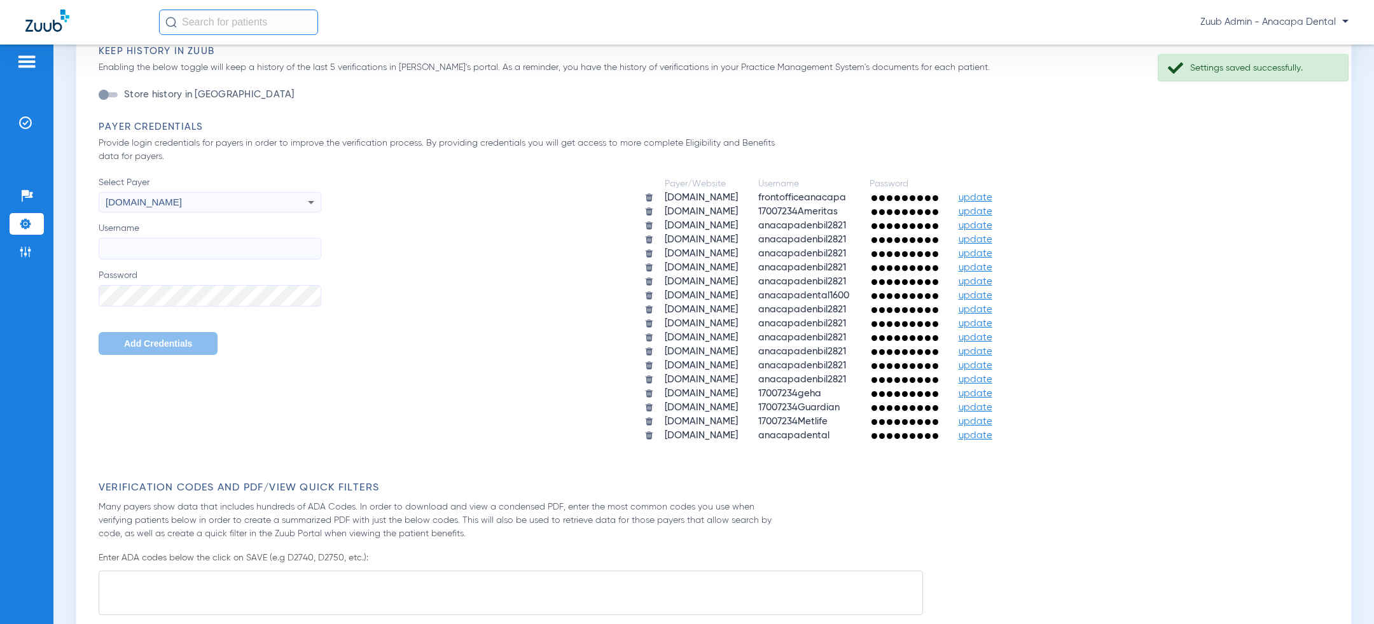
click at [209, 236] on label "Username" at bounding box center [210, 241] width 223 height 38
click at [209, 238] on input "Username" at bounding box center [210, 249] width 223 height 22
paste input "anacapadenbil2821"
type input "anacapadenbil2821"
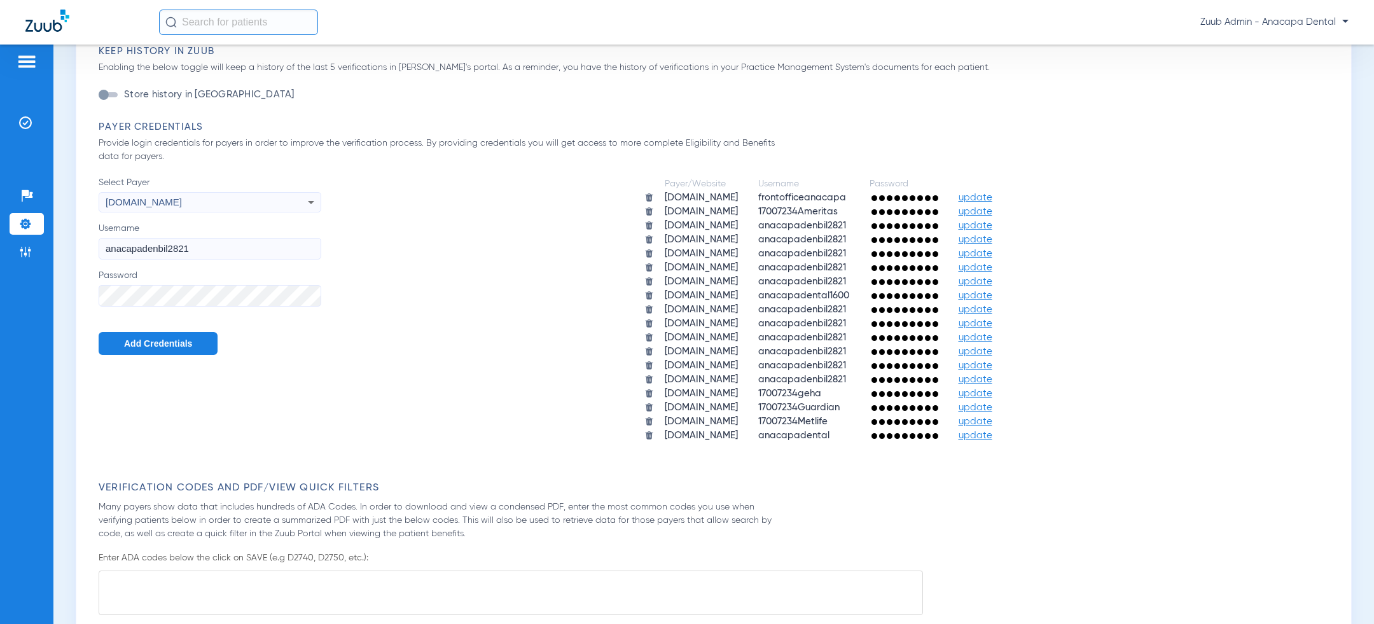
click at [148, 343] on span "Add Credentials" at bounding box center [158, 343] width 68 height 10
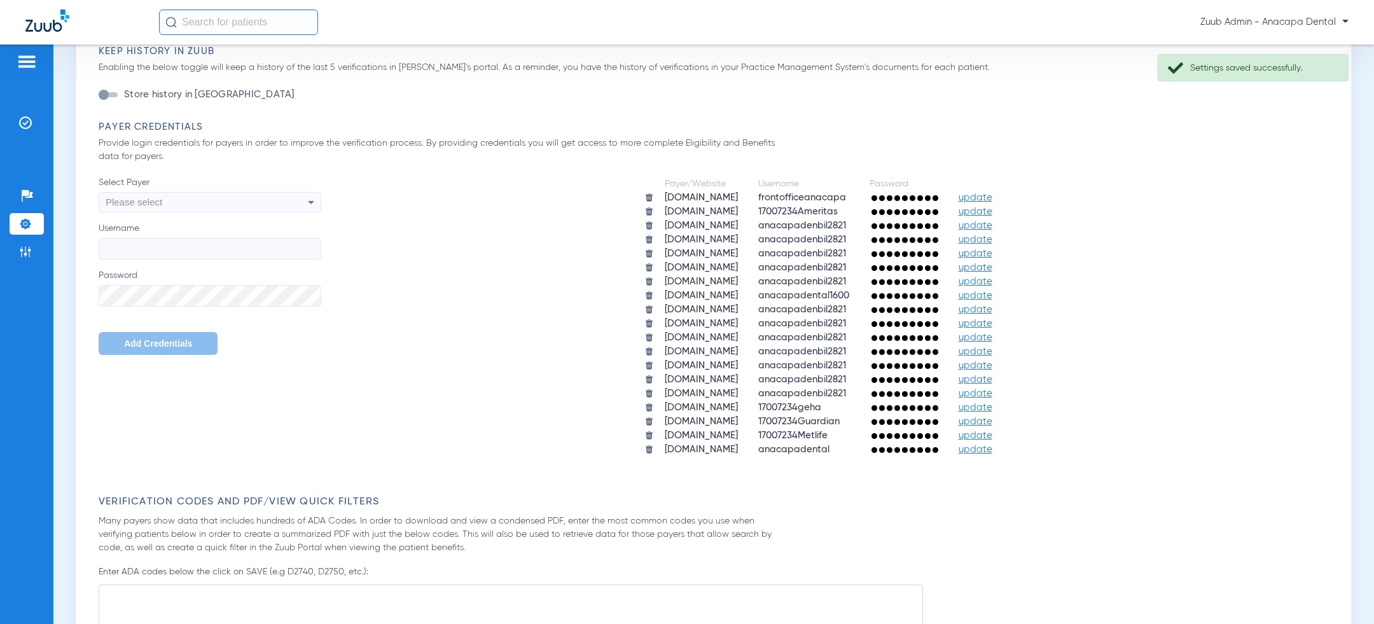
click at [211, 205] on div "Please select" at bounding box center [189, 202] width 167 height 22
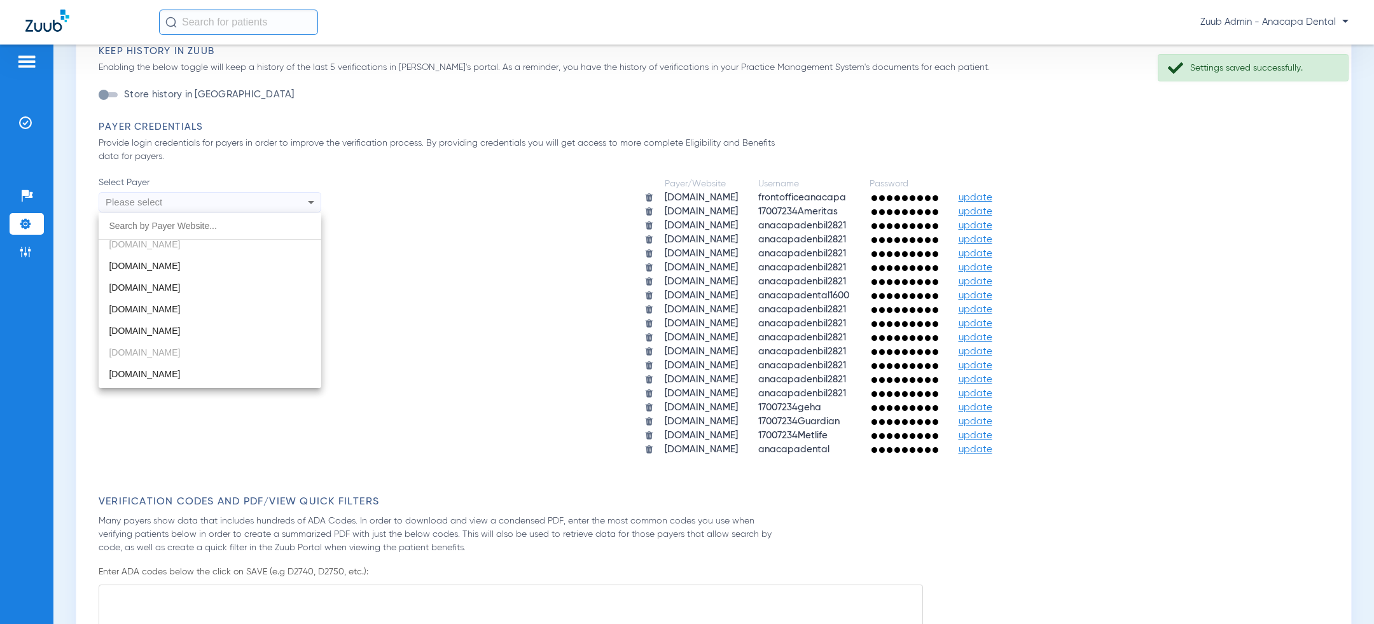
scroll to position [551, 0]
click at [205, 297] on mat-option "[DOMAIN_NAME]" at bounding box center [210, 305] width 223 height 22
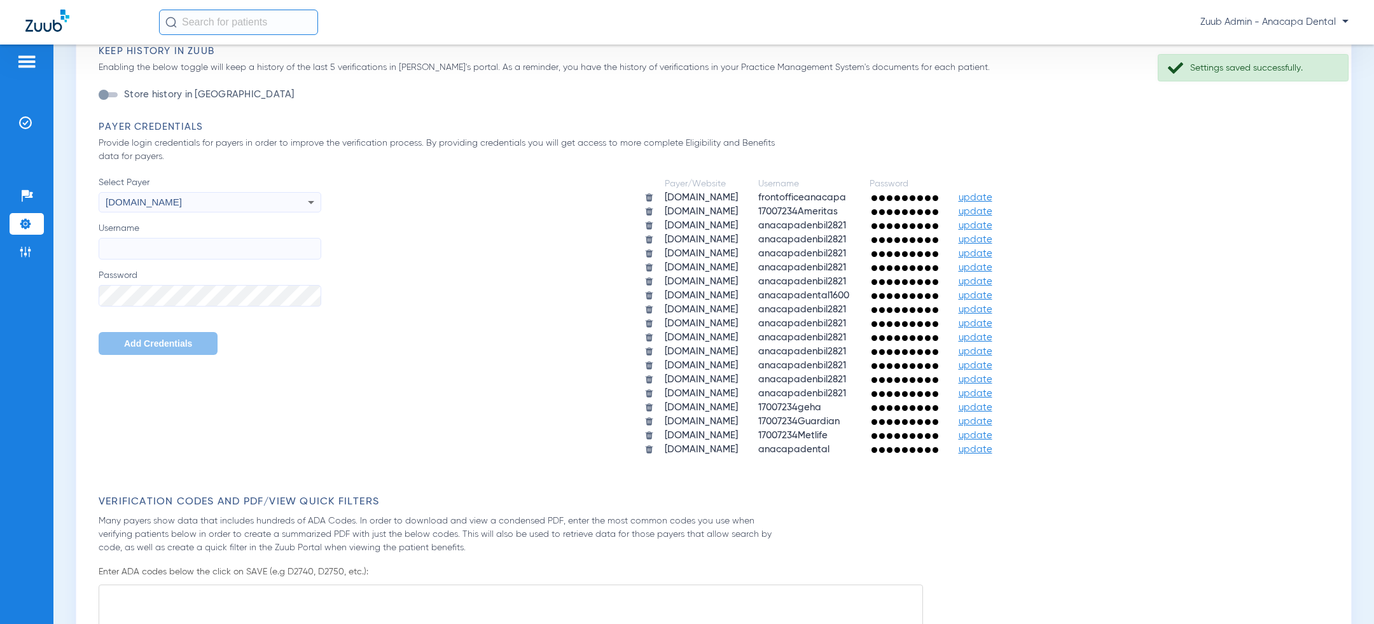
click at [209, 245] on input "Username" at bounding box center [210, 249] width 223 height 22
paste input "anacapadenbil2821"
type input "anacapadenbil2821"
click at [205, 280] on label "Password" at bounding box center [210, 288] width 223 height 38
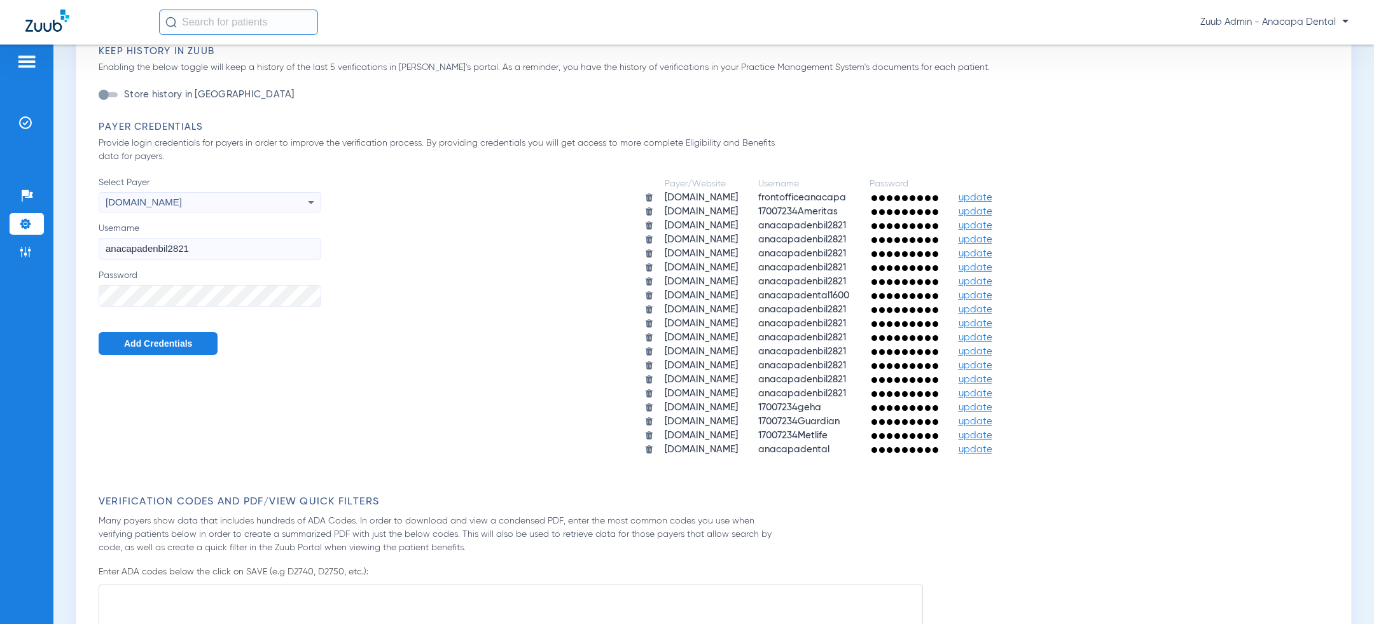
click at [176, 338] on span "Add Credentials" at bounding box center [158, 343] width 68 height 10
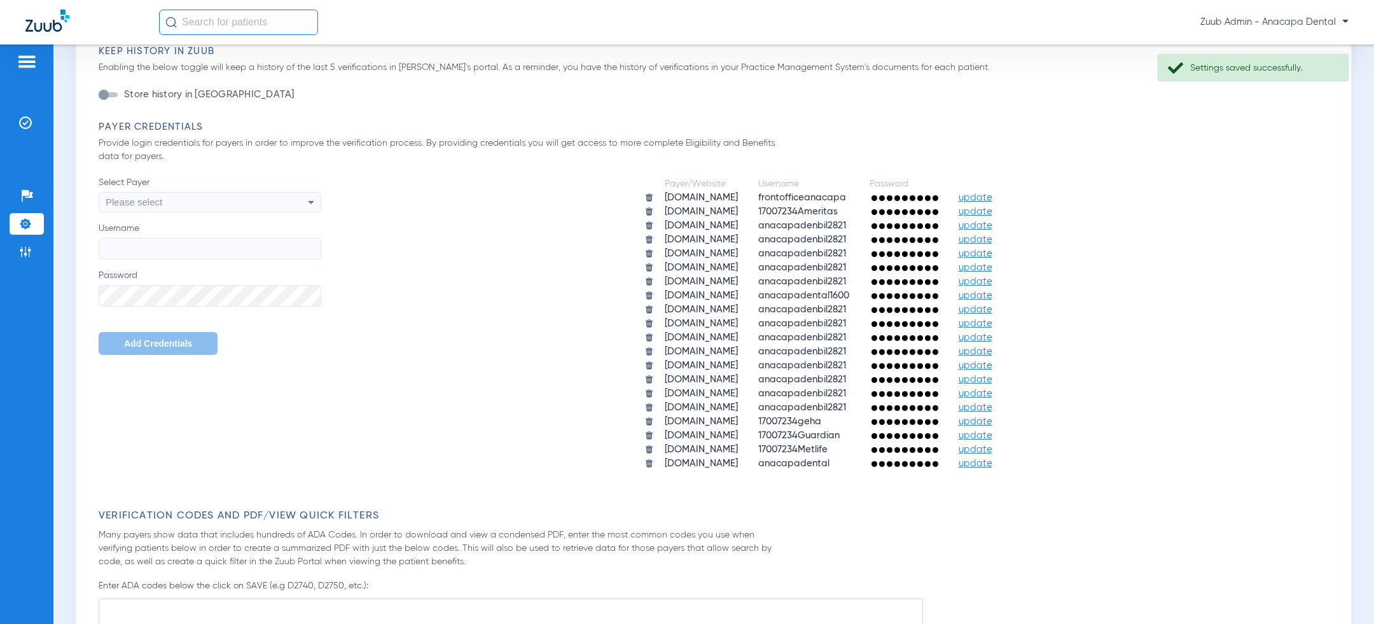
click at [228, 198] on div "Please select" at bounding box center [189, 202] width 167 height 22
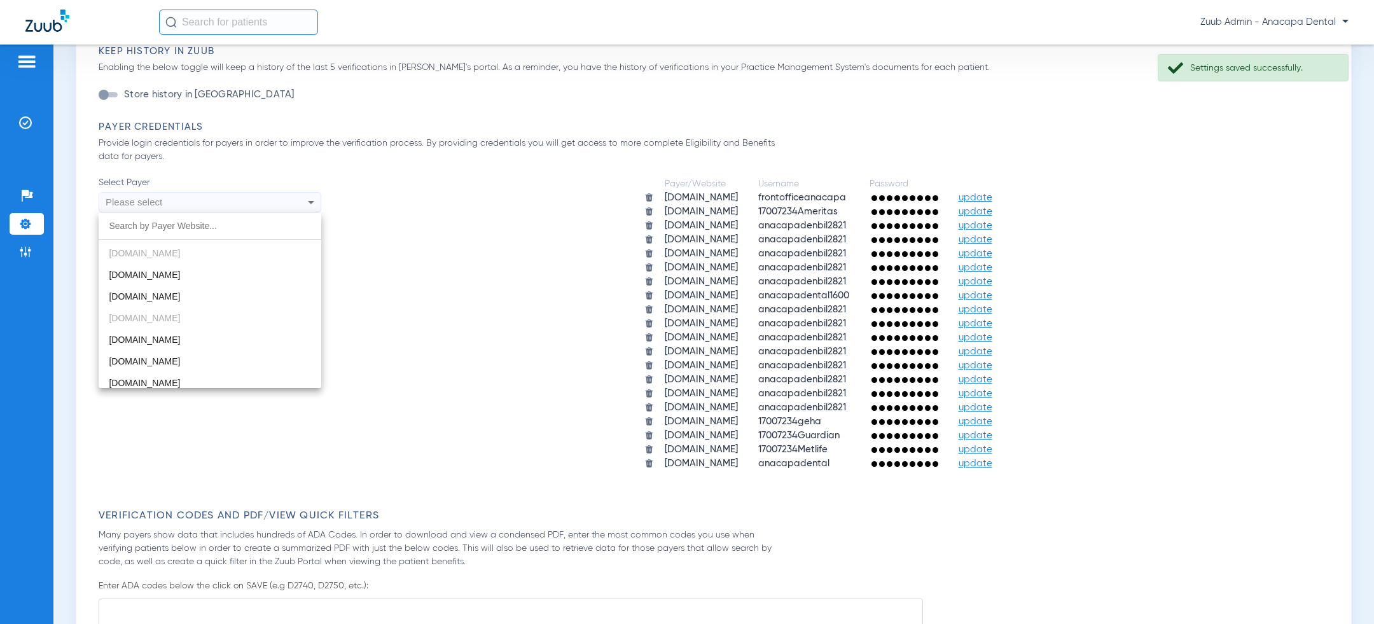
scroll to position [603, 0]
click at [219, 277] on mat-option "[DOMAIN_NAME]" at bounding box center [210, 274] width 223 height 22
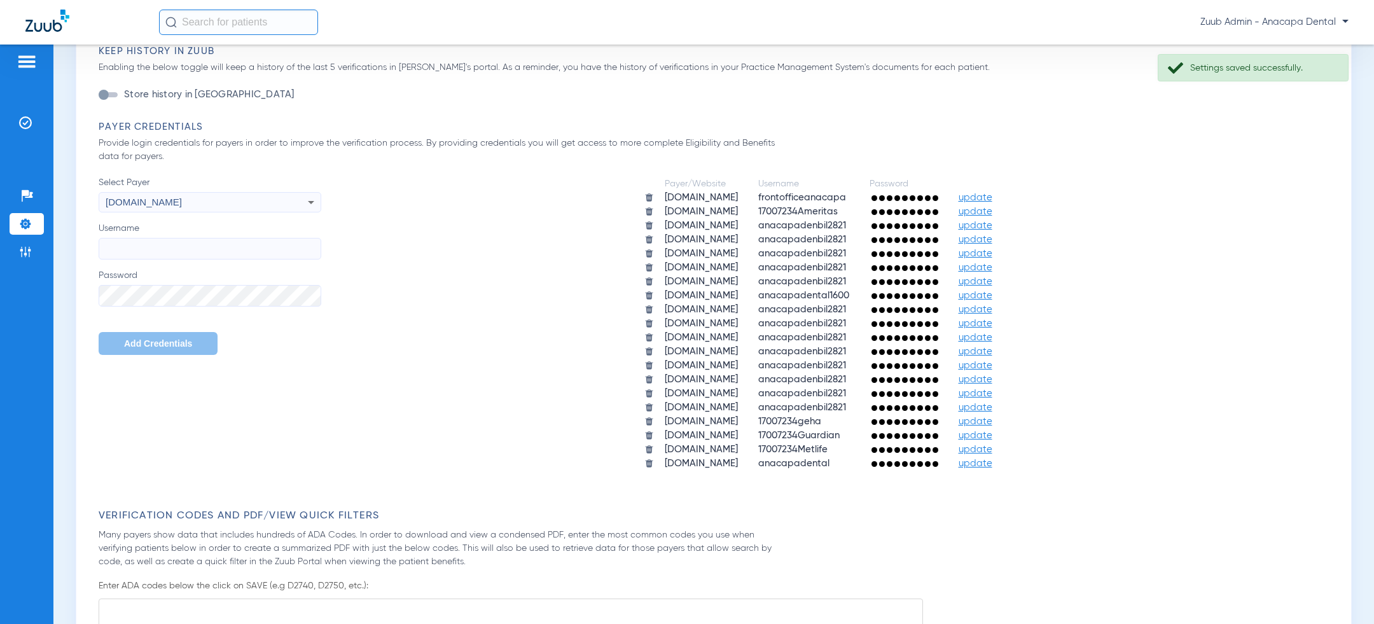
click at [219, 245] on input "Username" at bounding box center [210, 249] width 223 height 22
paste input "anacapadenbil2821"
type input "anacapadenbil2821"
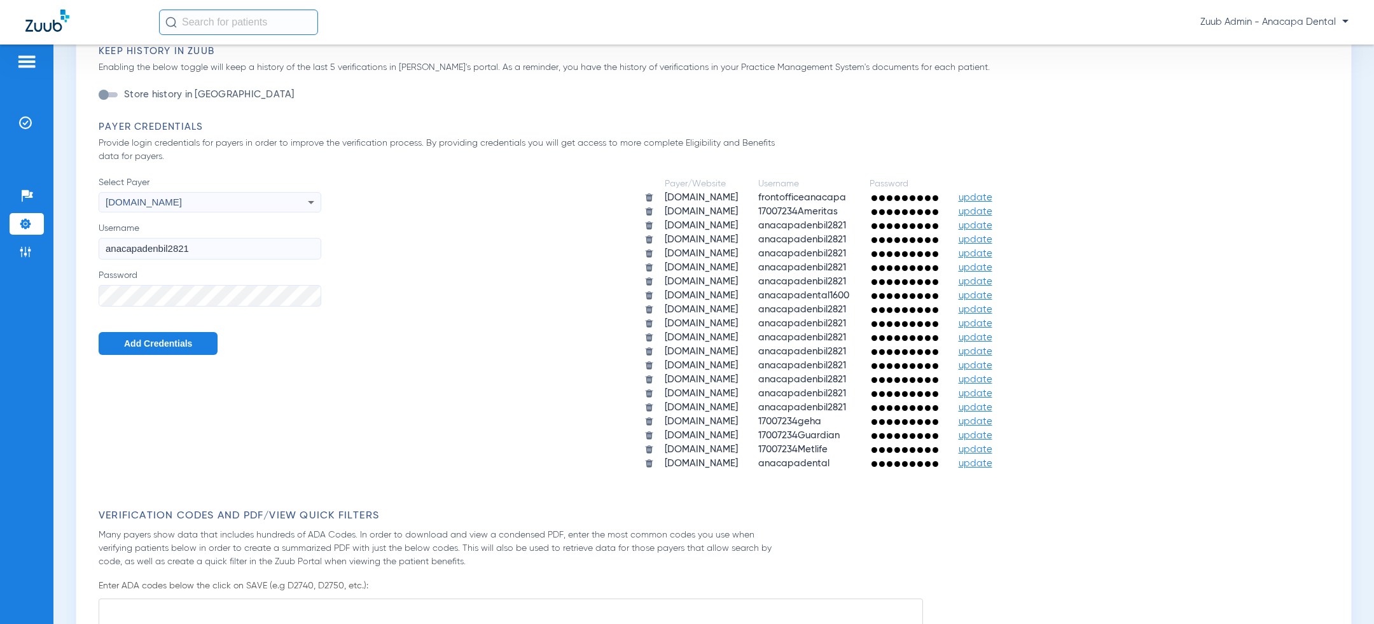
click at [162, 341] on span "Add Credentials" at bounding box center [158, 343] width 68 height 10
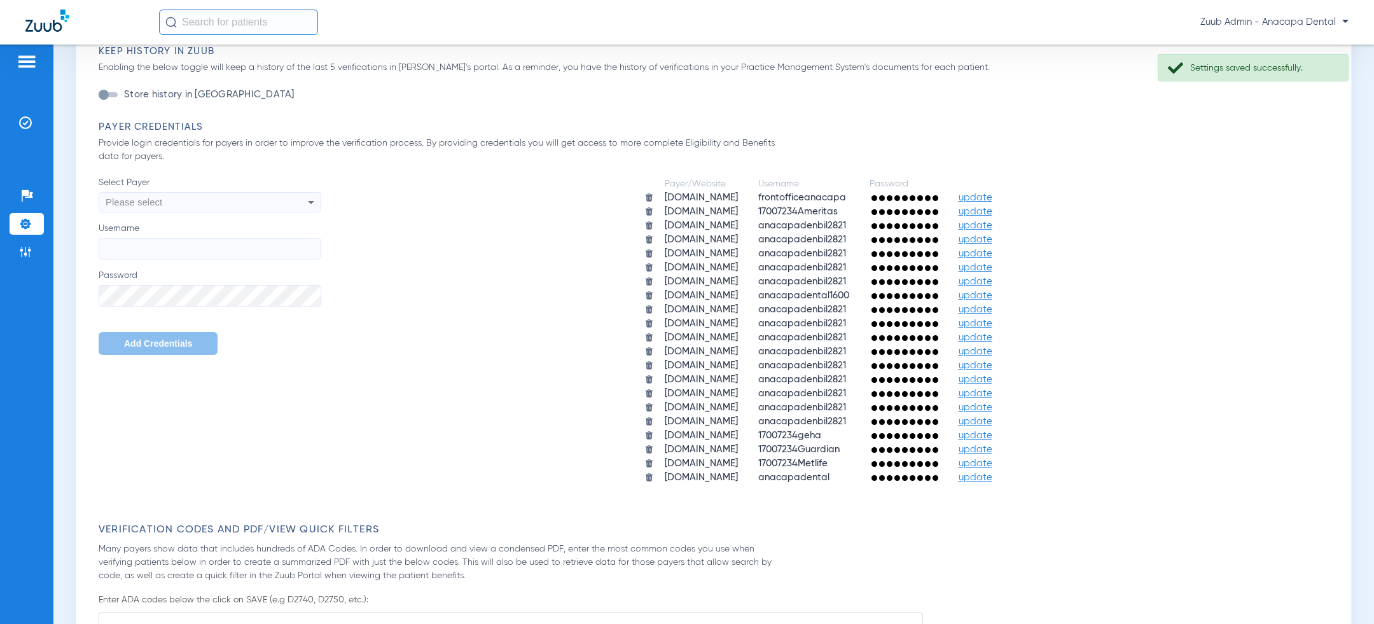
click at [221, 200] on div "Please select" at bounding box center [189, 202] width 167 height 22
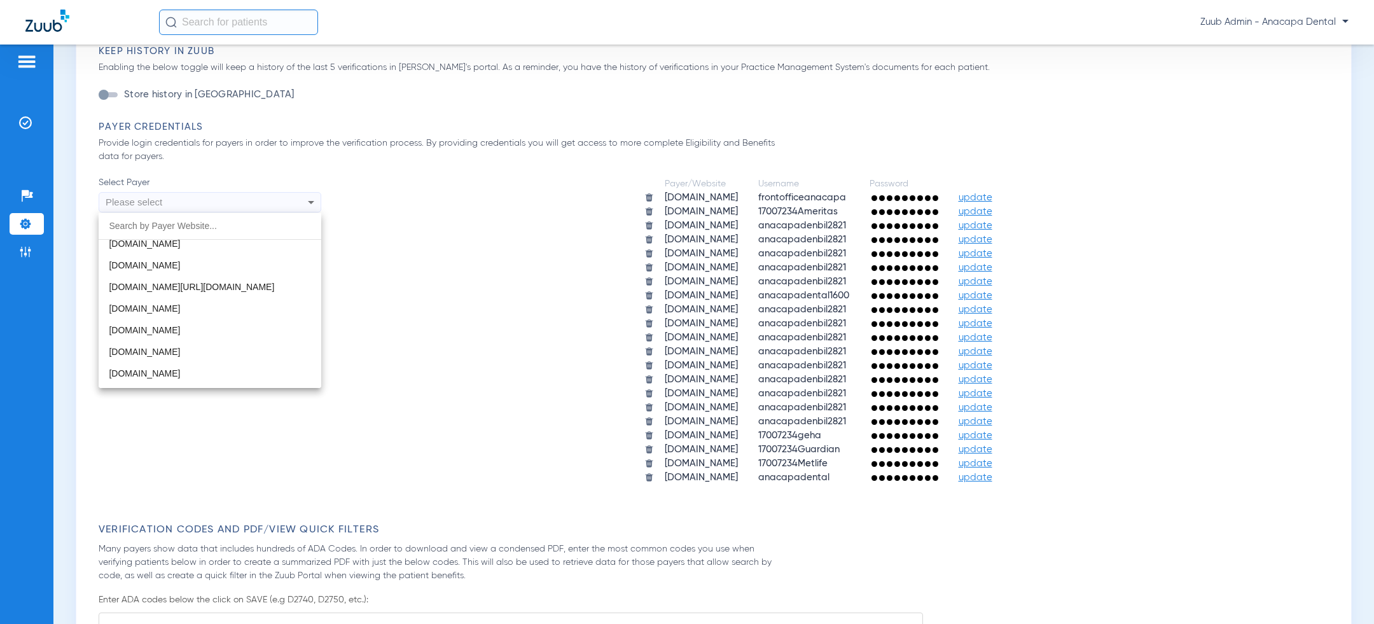
scroll to position [1090, 0]
click at [196, 347] on mat-option "[DOMAIN_NAME]" at bounding box center [210, 350] width 223 height 22
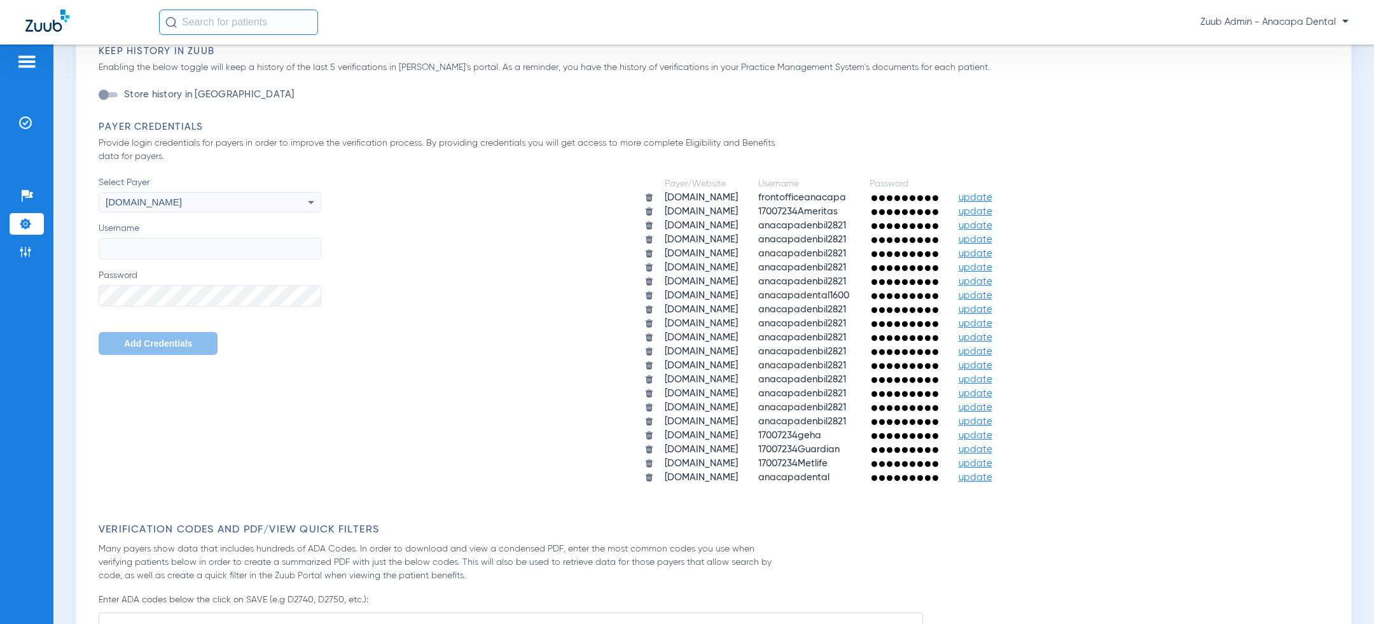
click at [192, 245] on input "Username" at bounding box center [210, 249] width 223 height 22
paste input "anacapadenbil2821"
type input "anacapadenbil2821"
click at [158, 340] on span "Add Credentials" at bounding box center [158, 343] width 68 height 10
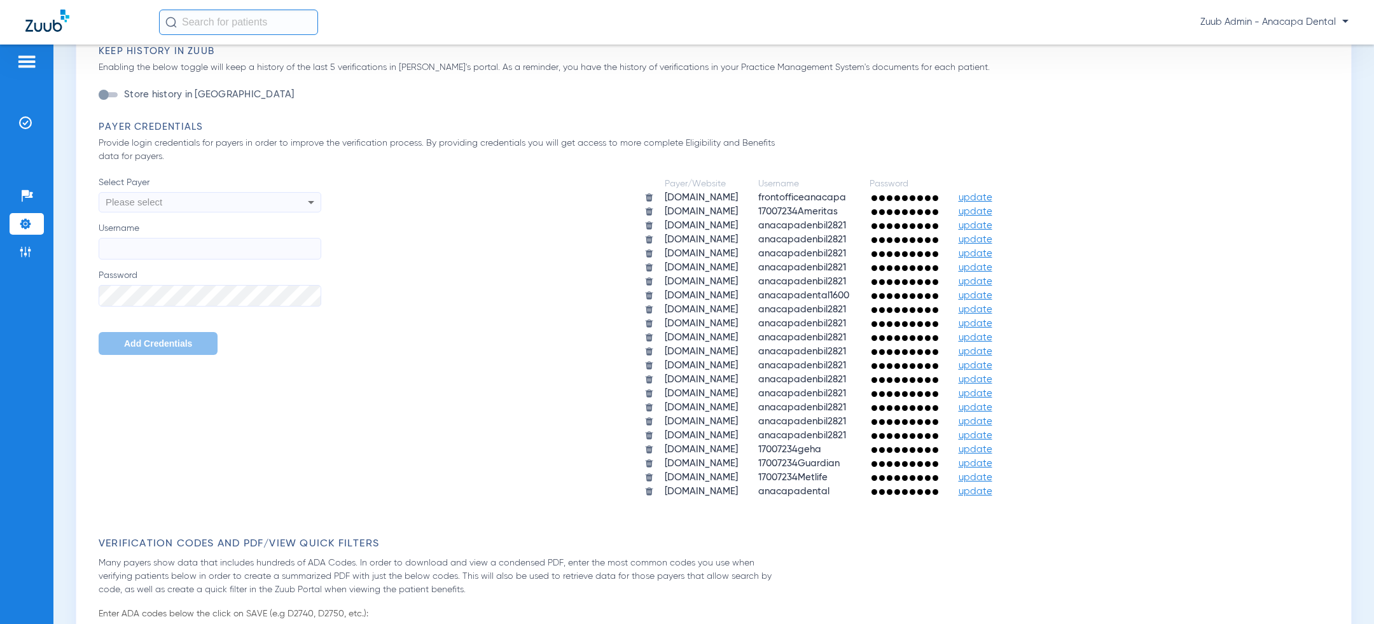
click at [221, 203] on div "Please select" at bounding box center [189, 202] width 167 height 22
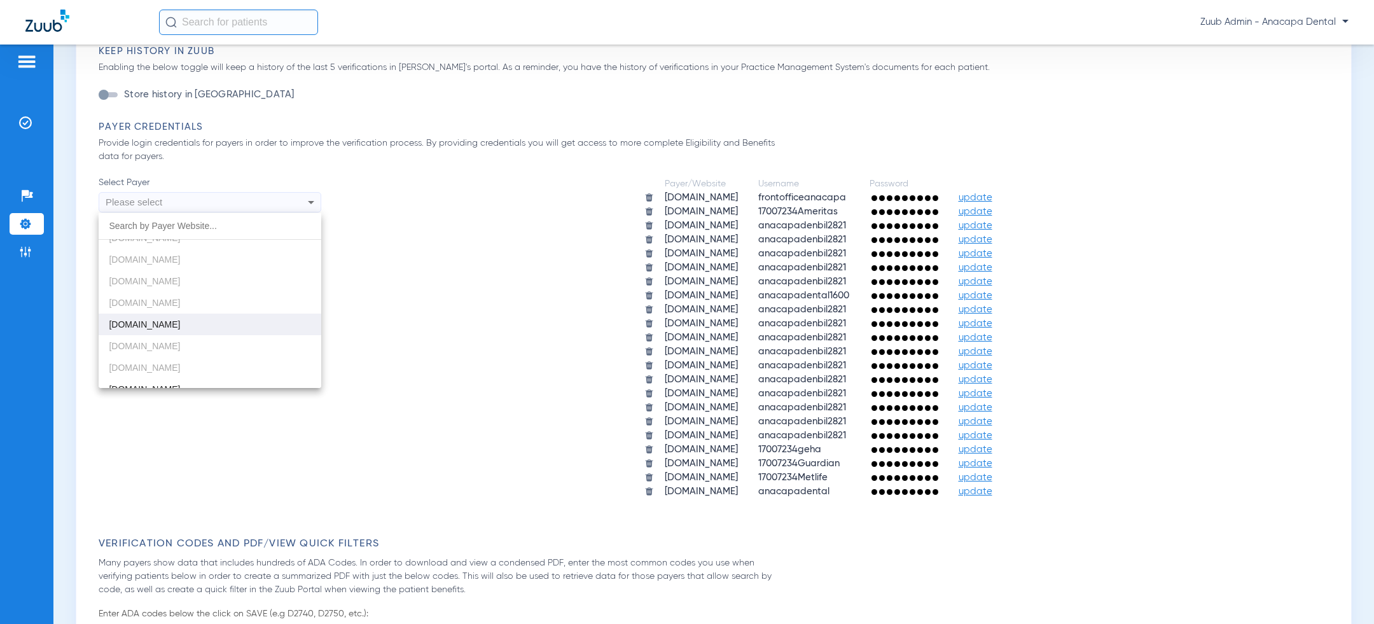
click at [205, 320] on mat-option "[DOMAIN_NAME]" at bounding box center [210, 324] width 223 height 22
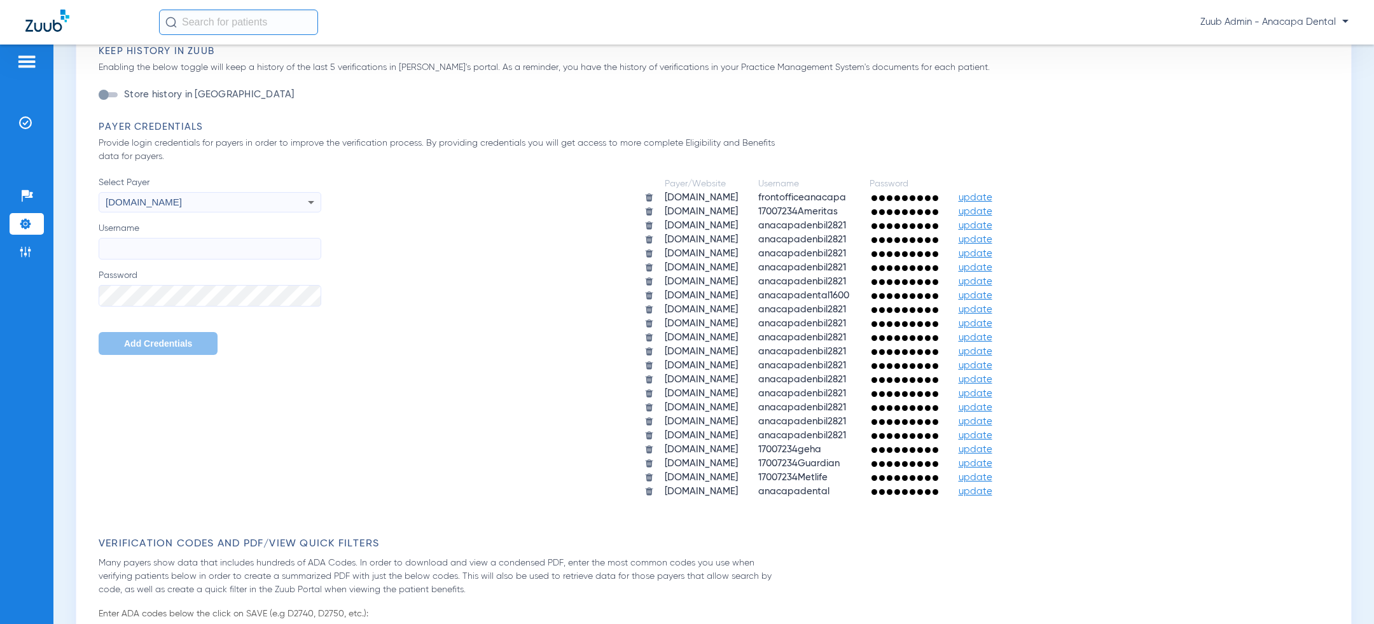
click at [205, 245] on input "Username" at bounding box center [210, 249] width 223 height 22
paste input "anacapadenbil2821"
type input "anacapadenbil2821"
click at [135, 344] on span "Add Credentials" at bounding box center [158, 343] width 68 height 10
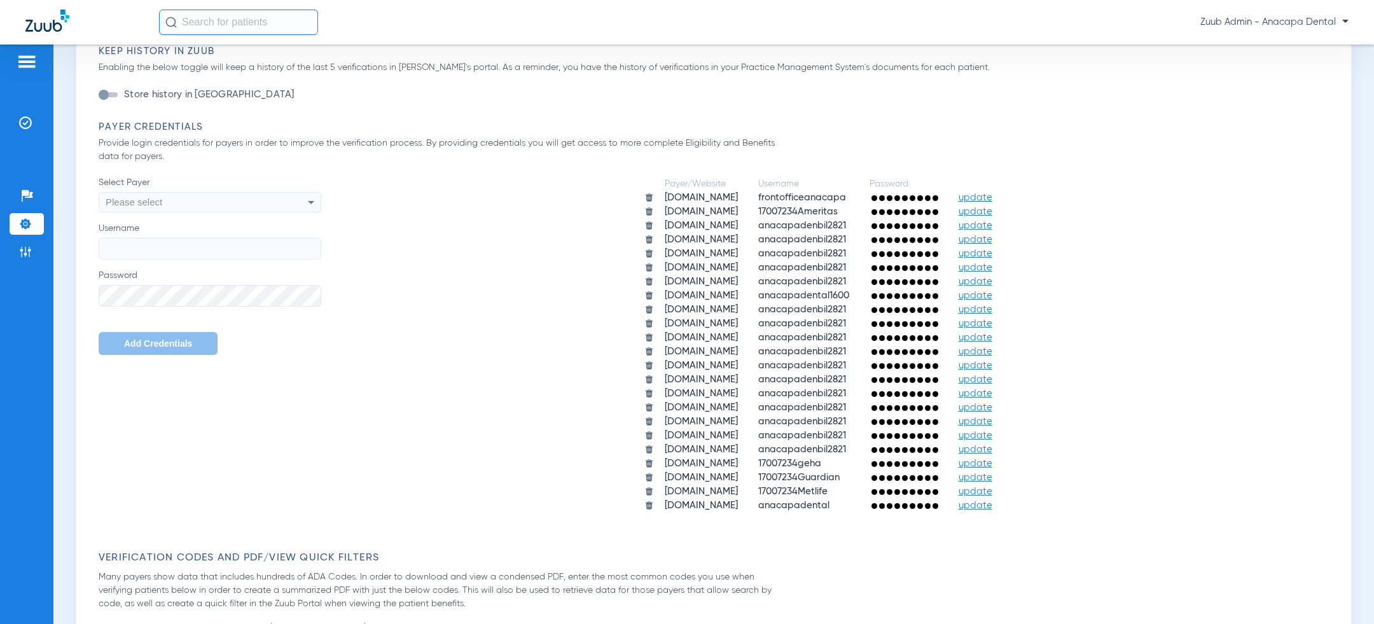
click at [187, 198] on div "Please select" at bounding box center [189, 202] width 167 height 22
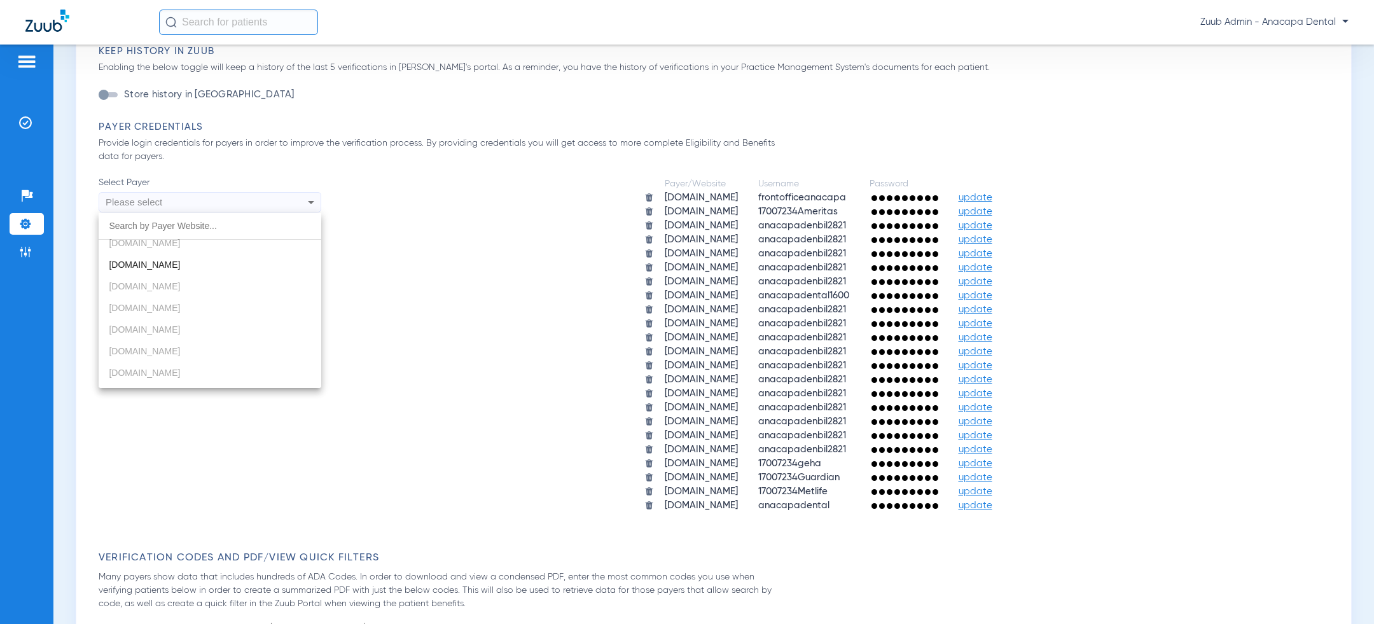
scroll to position [235, 0]
click at [193, 256] on mat-option "[DOMAIN_NAME]" at bounding box center [210, 253] width 223 height 22
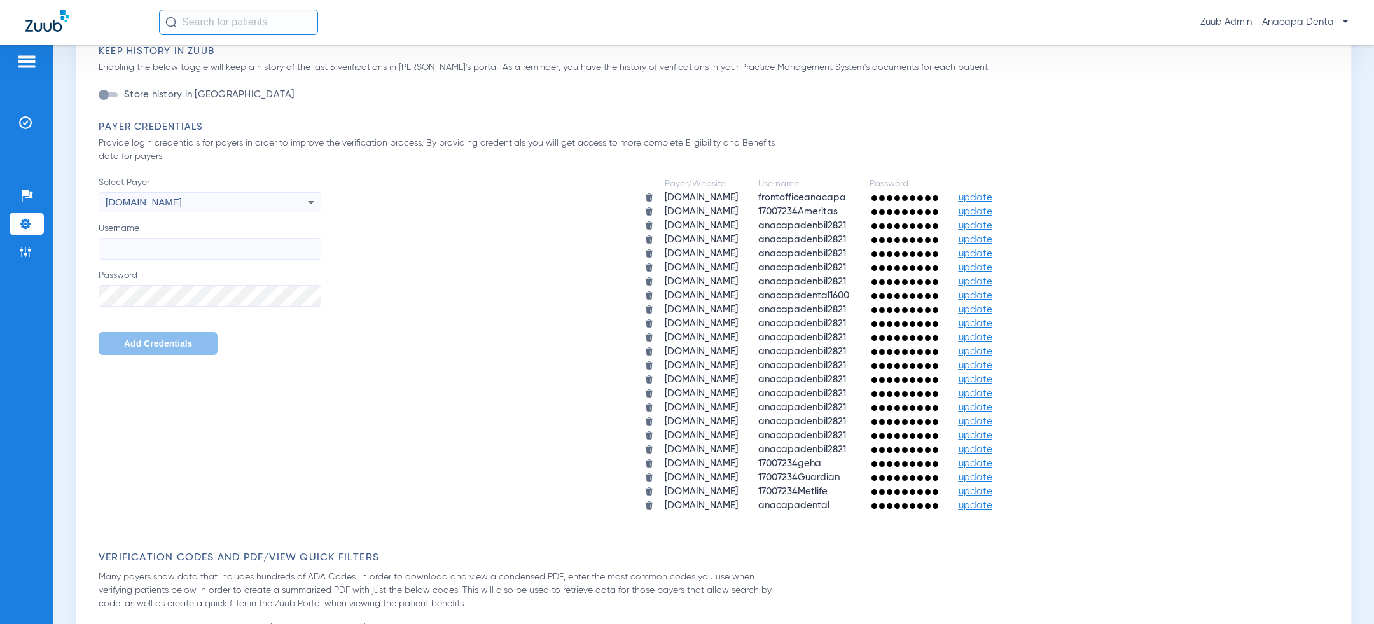
click at [175, 248] on input "Username" at bounding box center [210, 249] width 223 height 22
paste input "anacapadenbil2821"
type input "anacapadenbil2821"
click at [144, 340] on span "Add Credentials" at bounding box center [158, 343] width 68 height 10
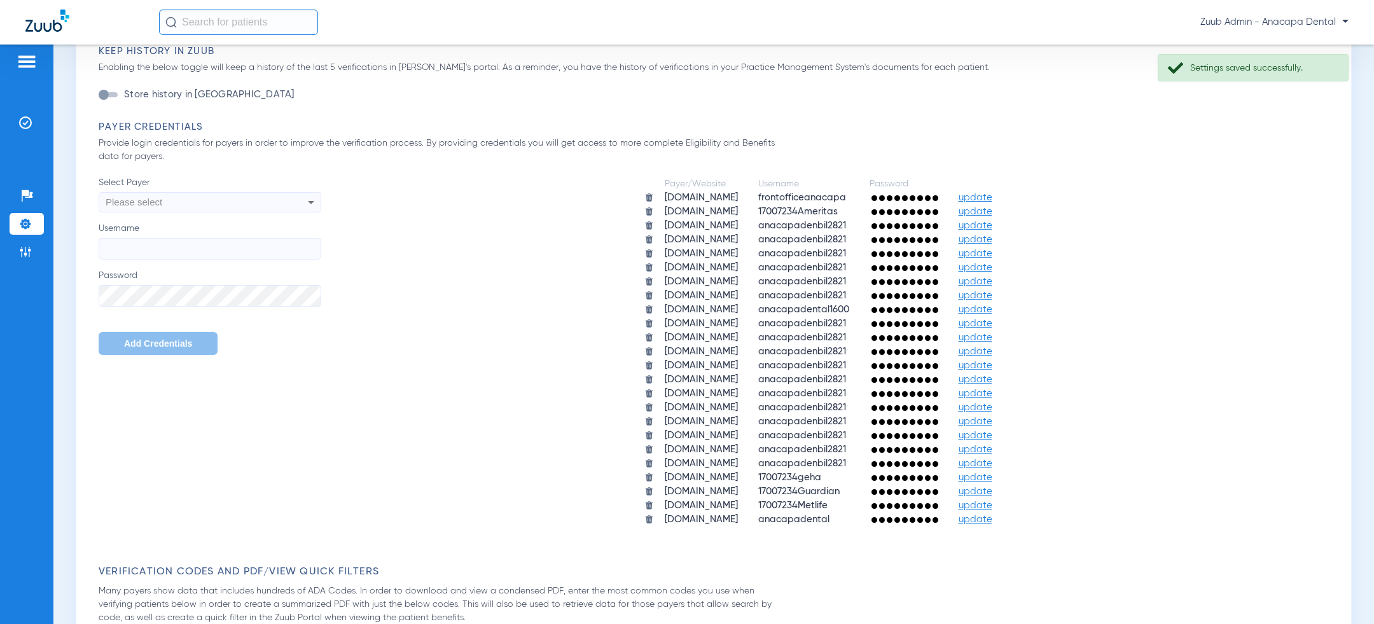
click at [210, 200] on div "Please select" at bounding box center [189, 202] width 167 height 22
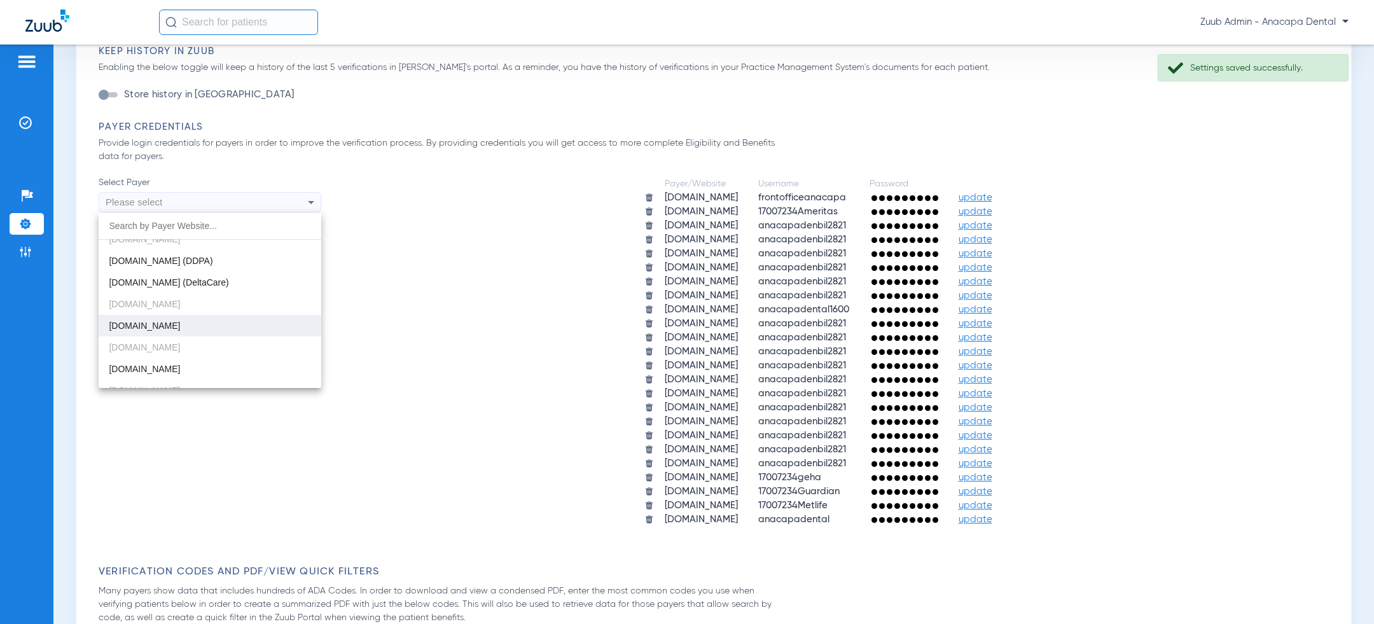
scroll to position [397, 0]
click at [191, 329] on mat-option "[DOMAIN_NAME]" at bounding box center [210, 330] width 223 height 22
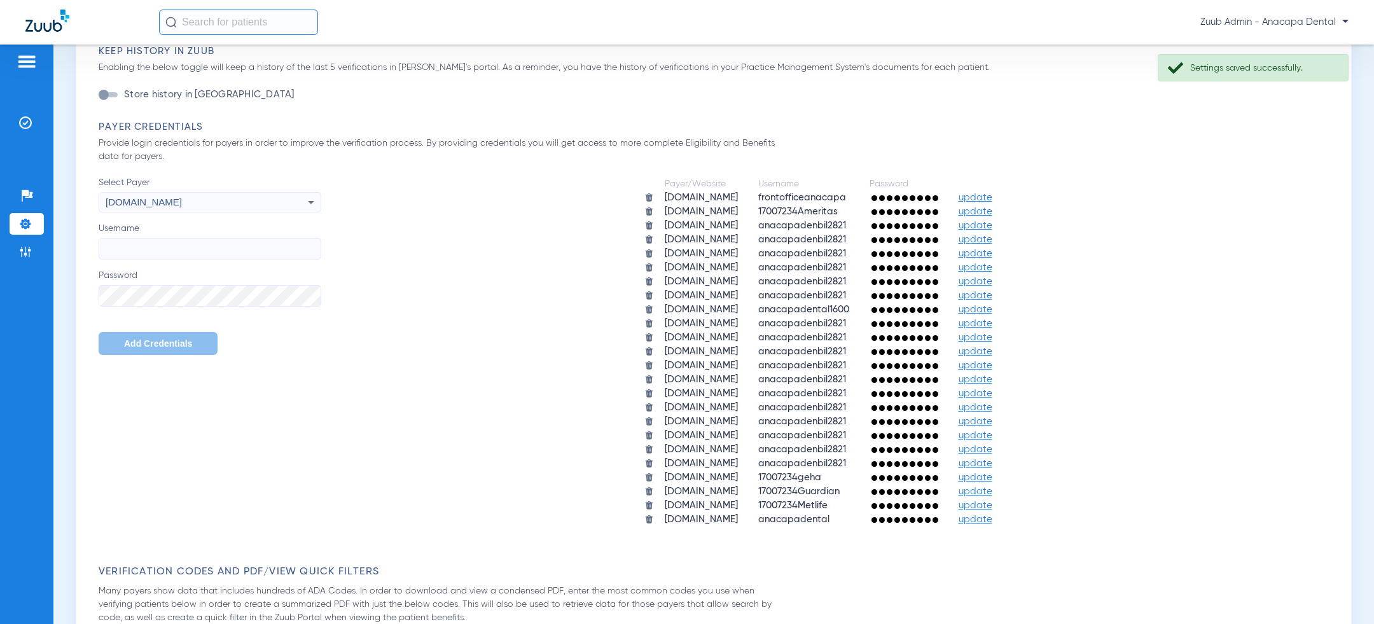
click at [200, 248] on input "Username" at bounding box center [210, 249] width 223 height 22
paste input "anacapadenbil2821"
type input "anacapadenbil2821"
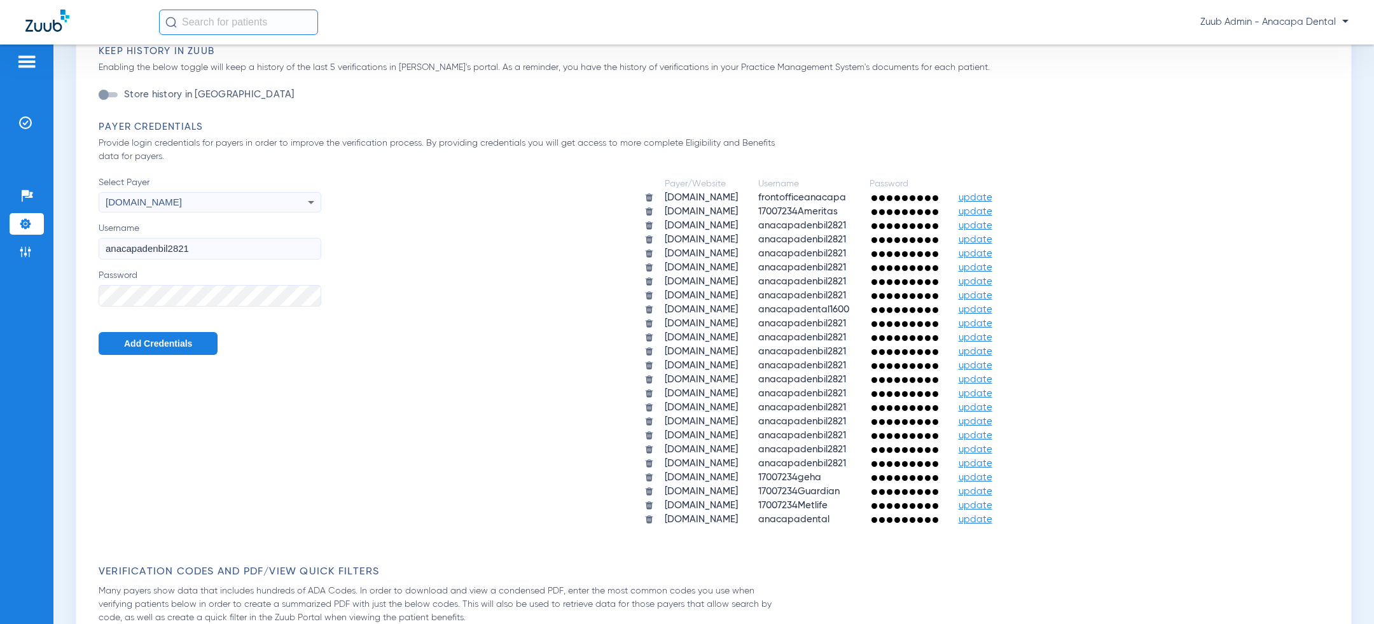
click at [170, 342] on span "Add Credentials" at bounding box center [158, 343] width 68 height 10
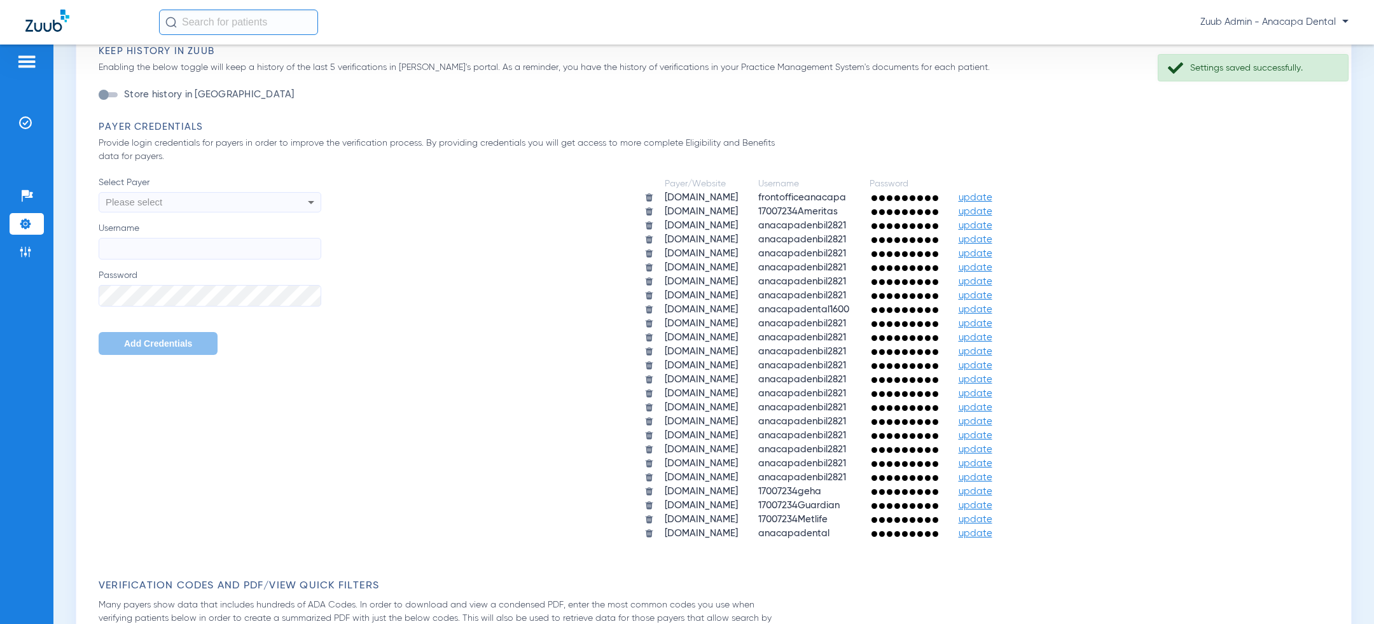
click at [228, 195] on div "Please select" at bounding box center [189, 202] width 167 height 22
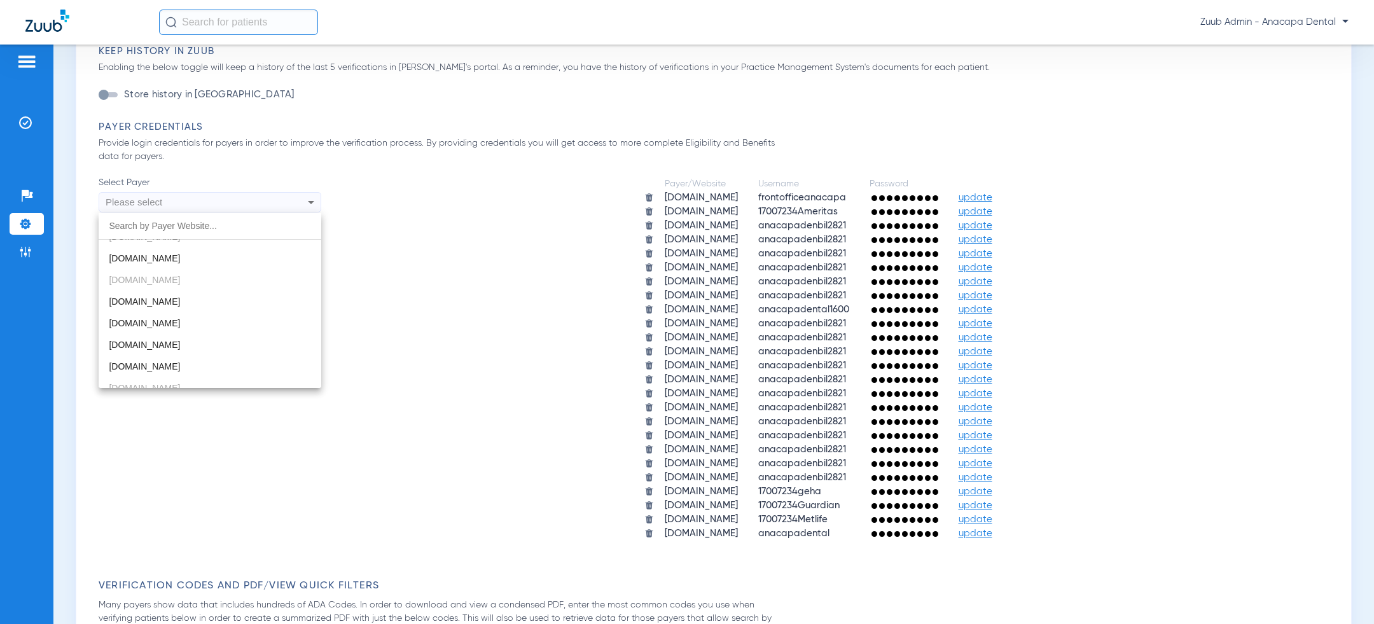
scroll to position [642, 0]
click at [491, 347] on div at bounding box center [687, 312] width 1374 height 624
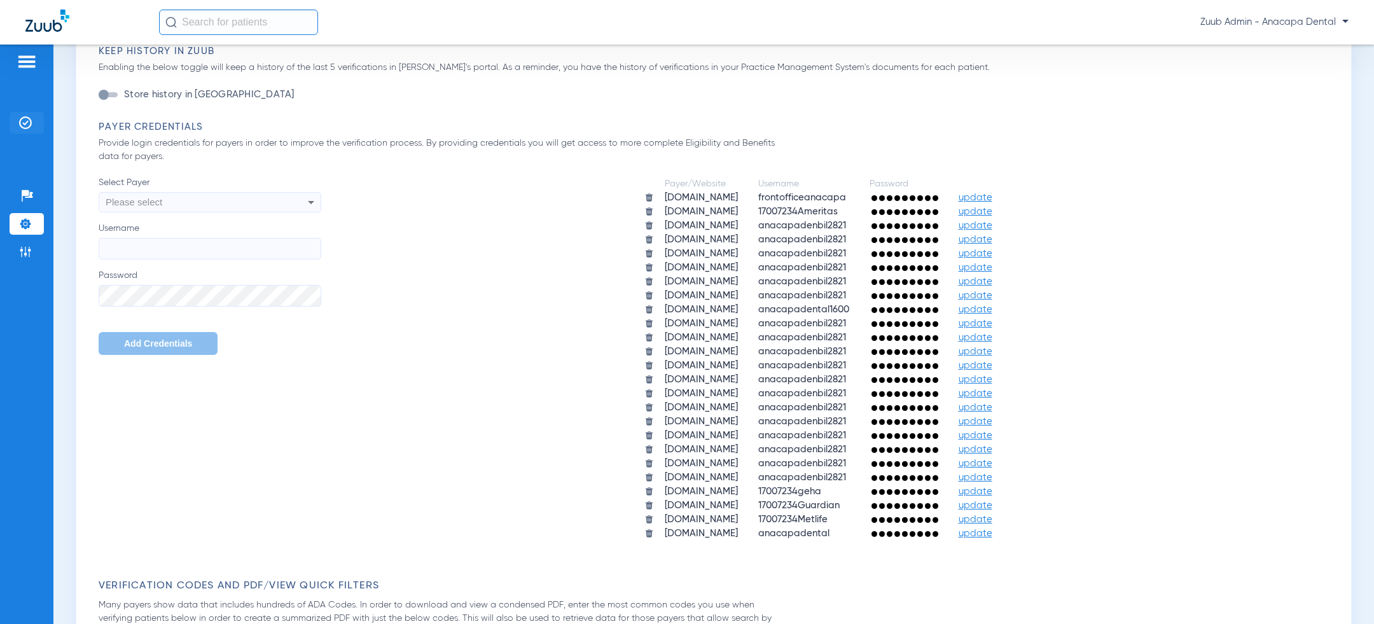
click at [36, 117] on li "Insurance Verification" at bounding box center [27, 123] width 34 height 22
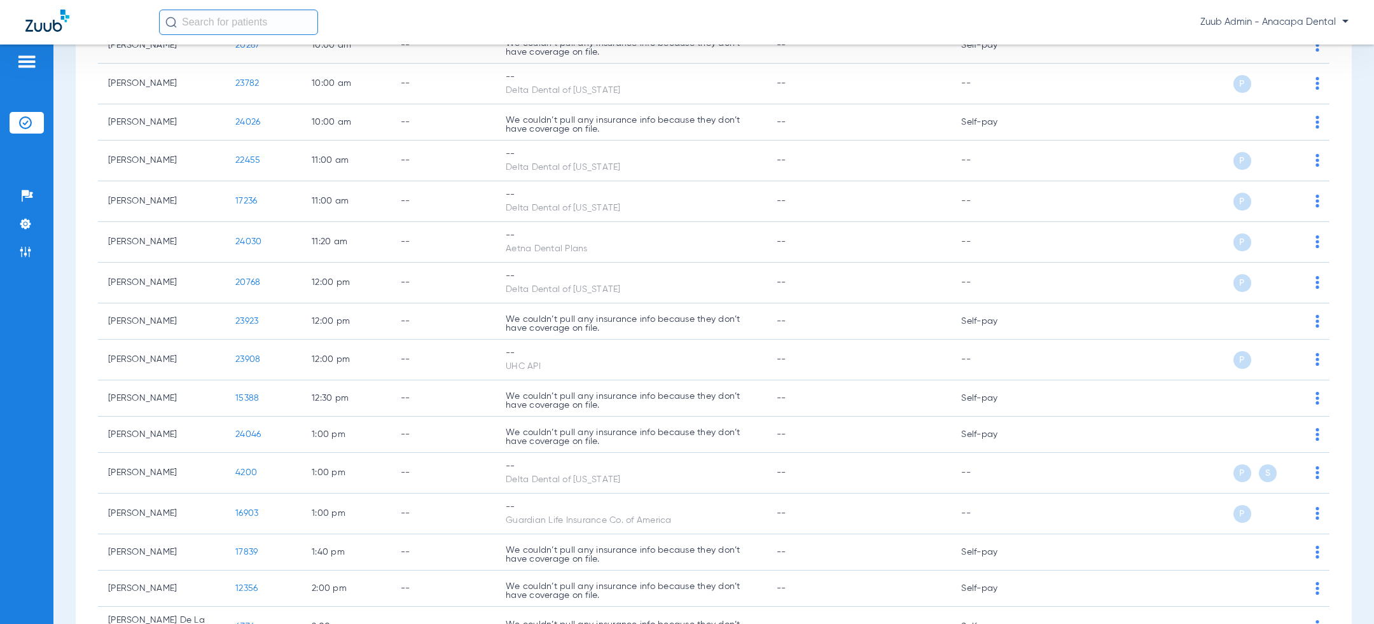
scroll to position [556, 0]
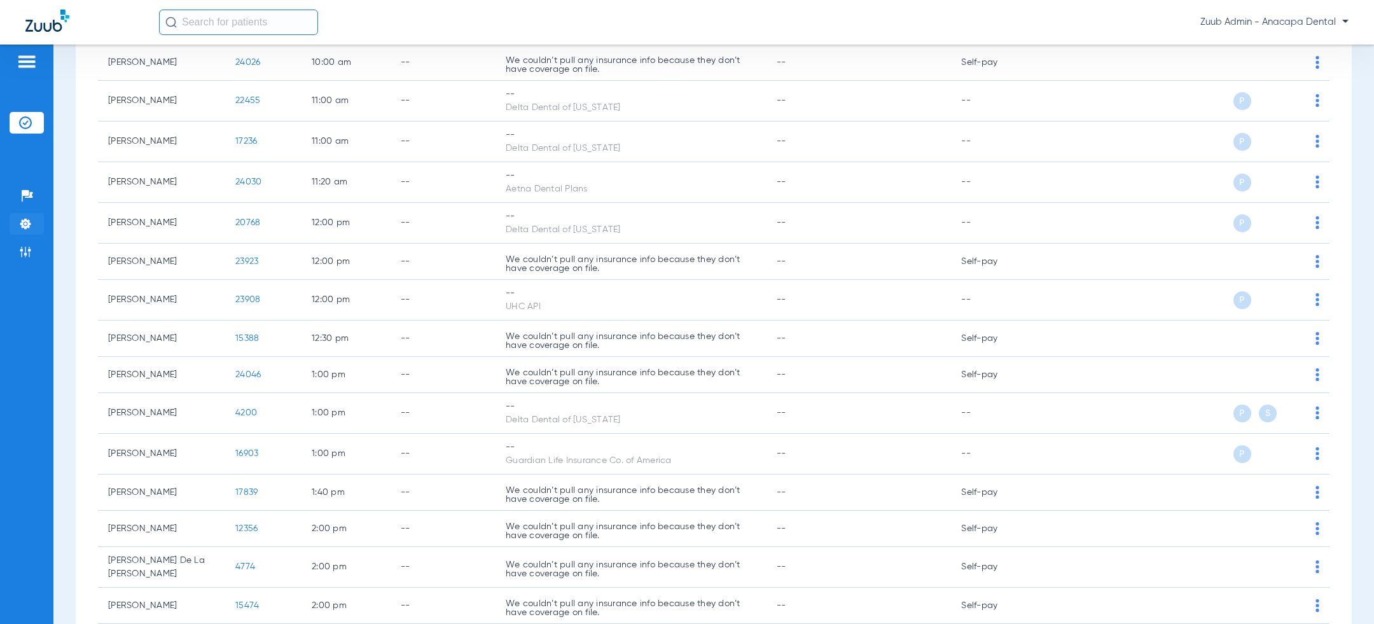
click at [15, 224] on li "Settings" at bounding box center [27, 224] width 34 height 22
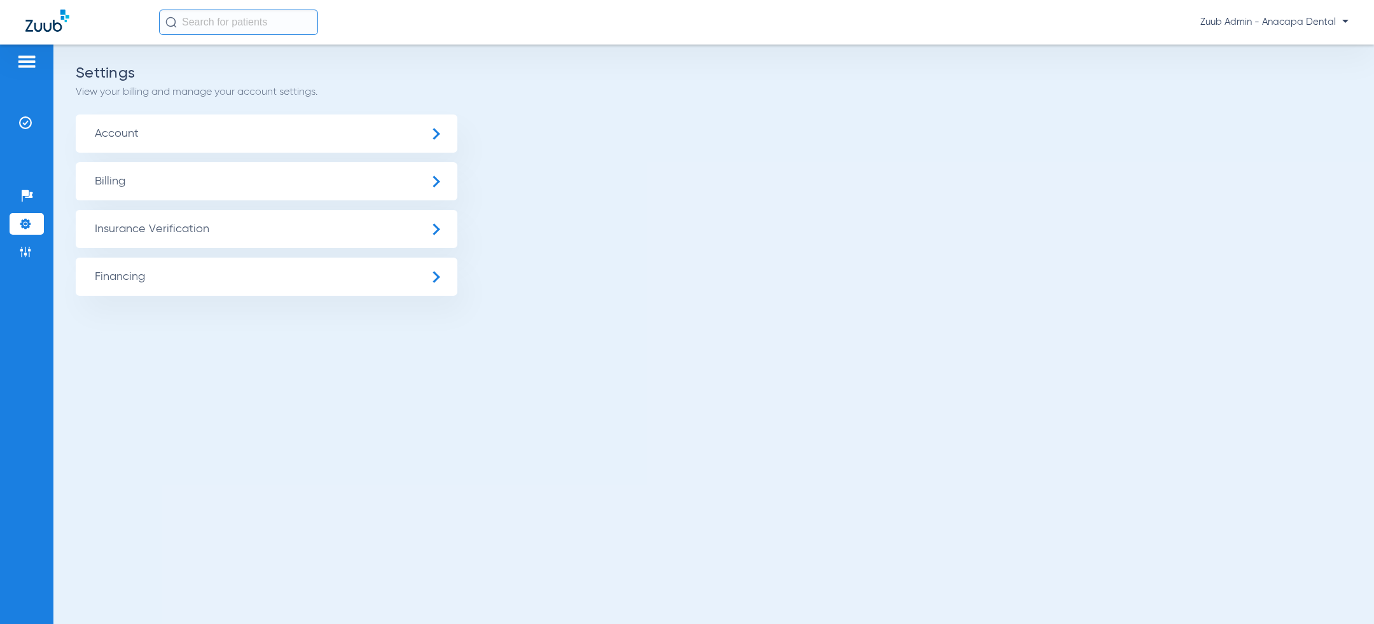
click at [171, 229] on span "Insurance Verification" at bounding box center [267, 229] width 382 height 38
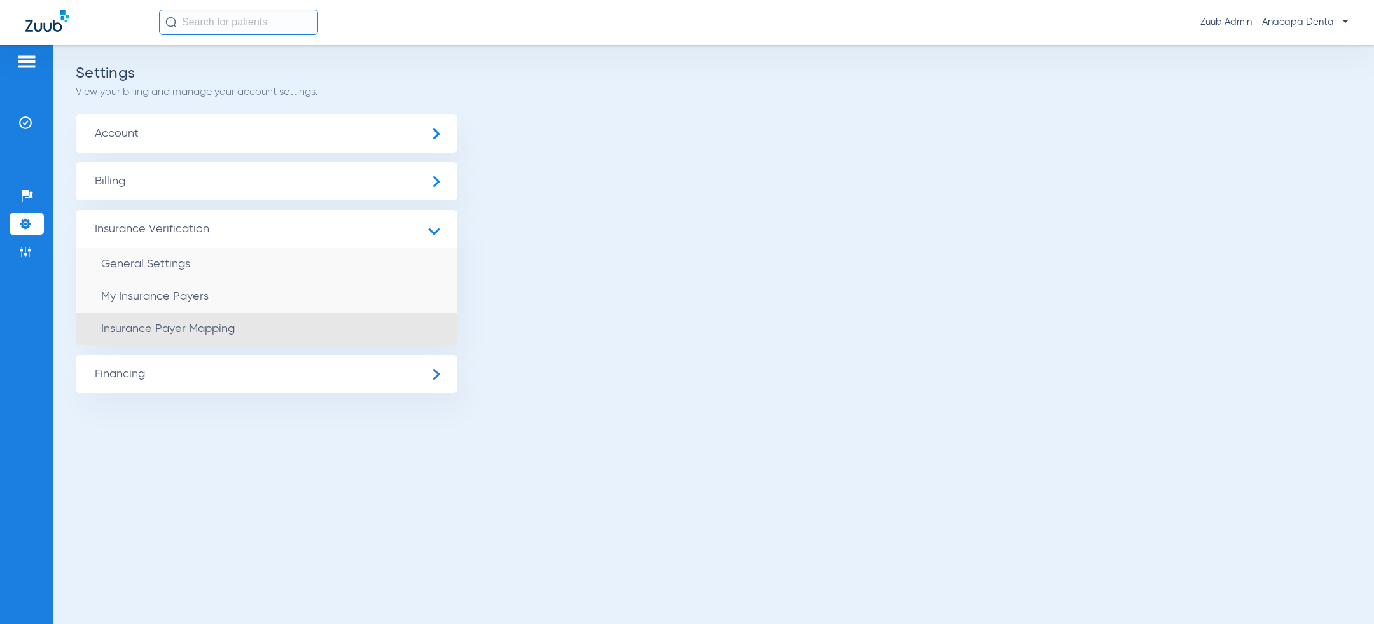
click at [197, 333] on span "Insurance Payer Mapping" at bounding box center [168, 328] width 134 height 11
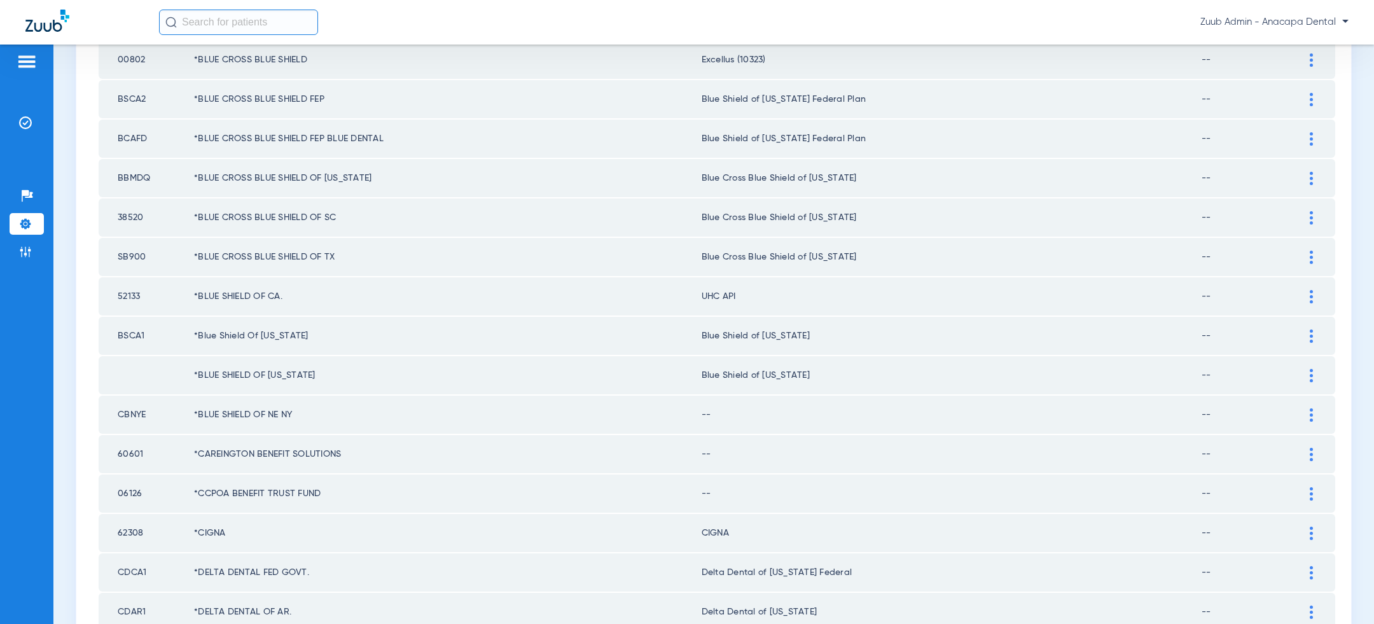
scroll to position [1658, 0]
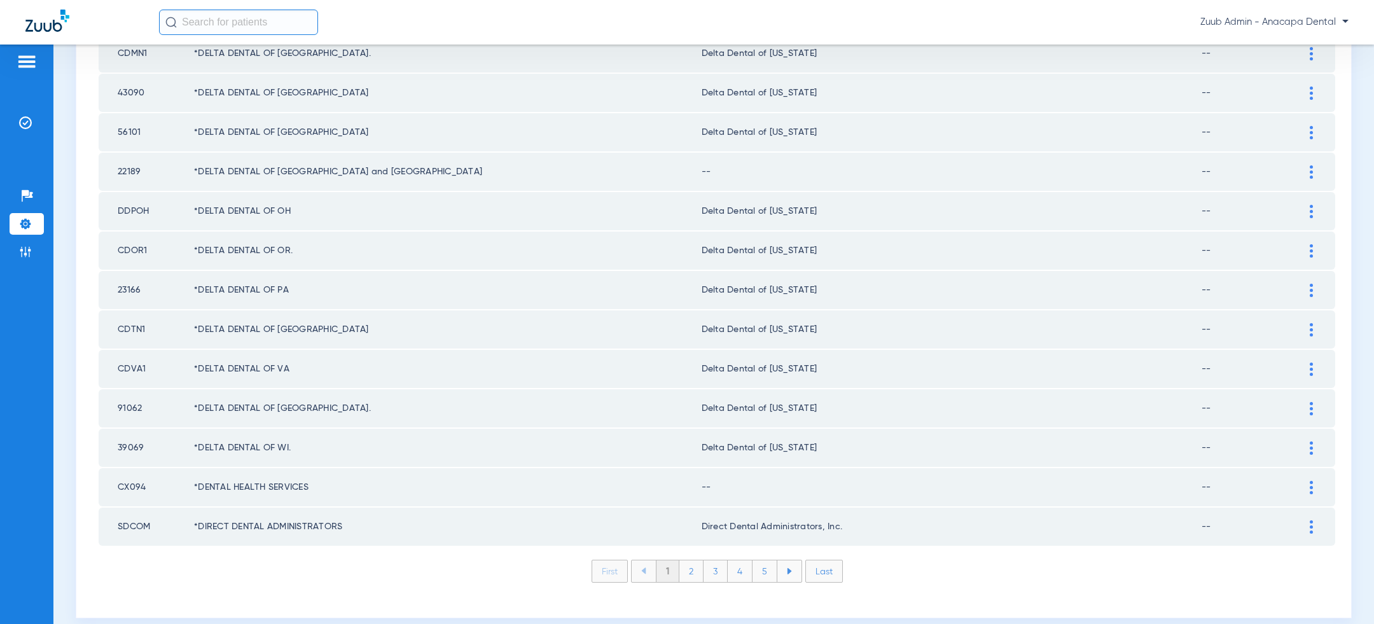
click at [828, 562] on li "Last" at bounding box center [824, 571] width 38 height 23
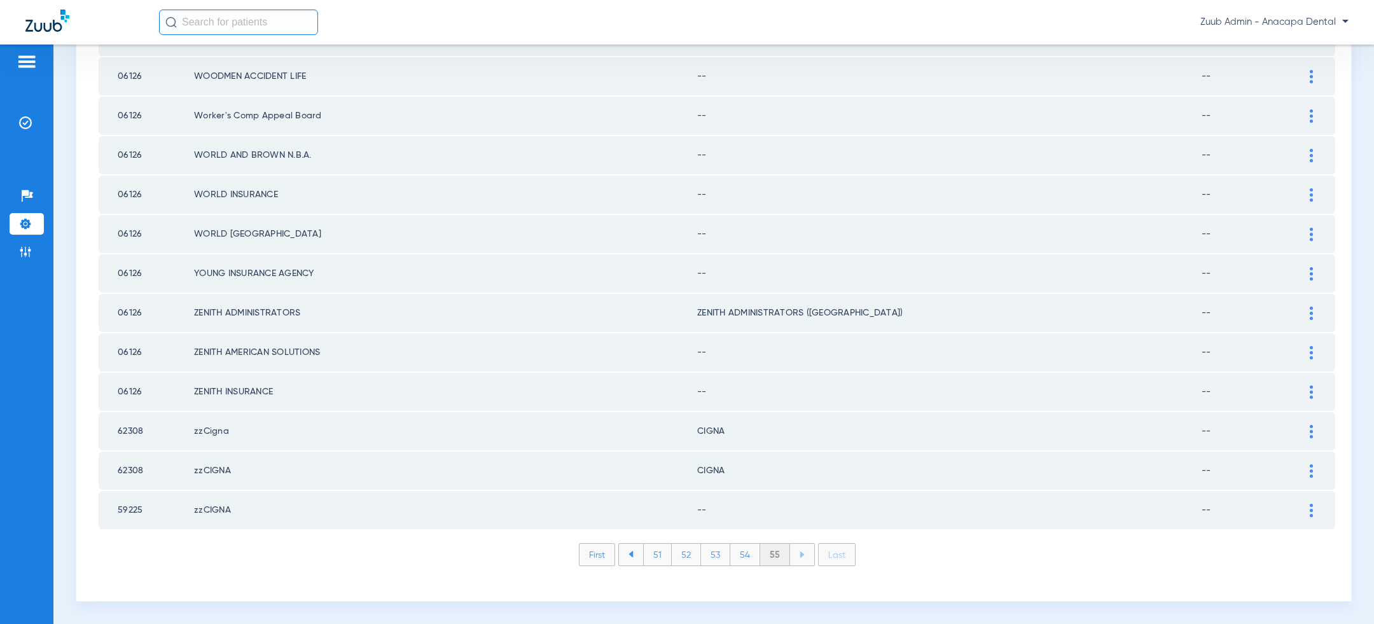
scroll to position [210, 0]
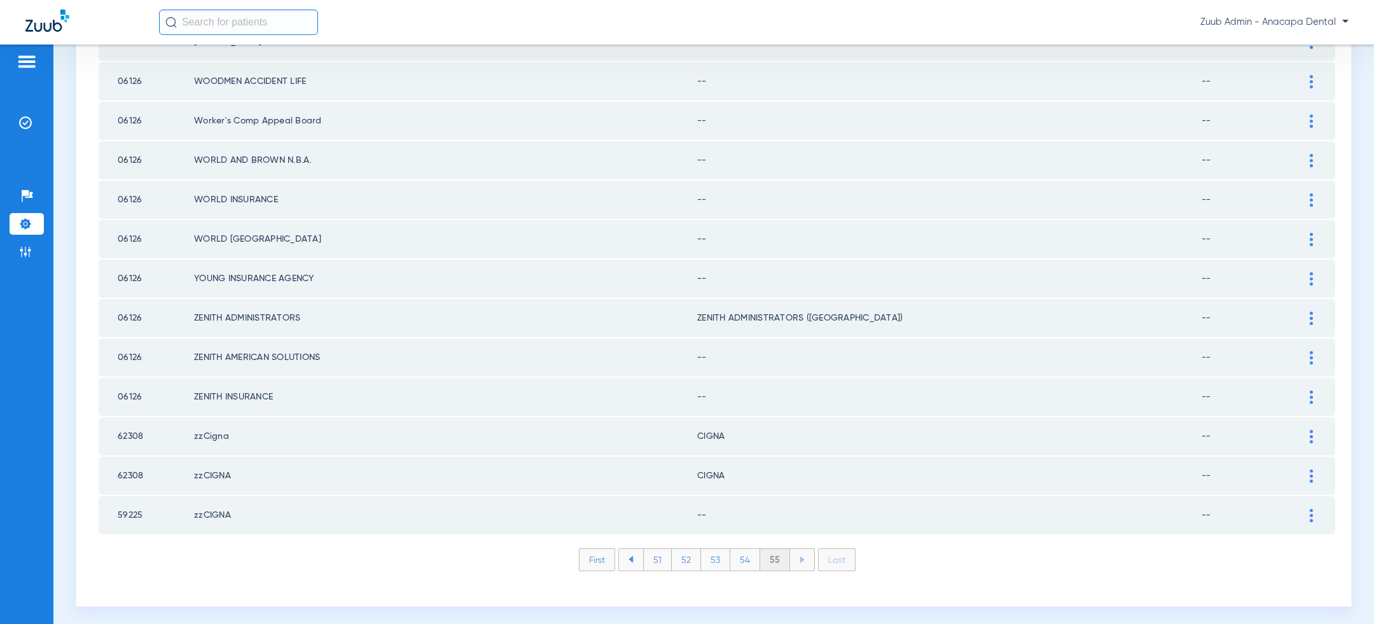
click at [600, 549] on li "First" at bounding box center [597, 559] width 36 height 23
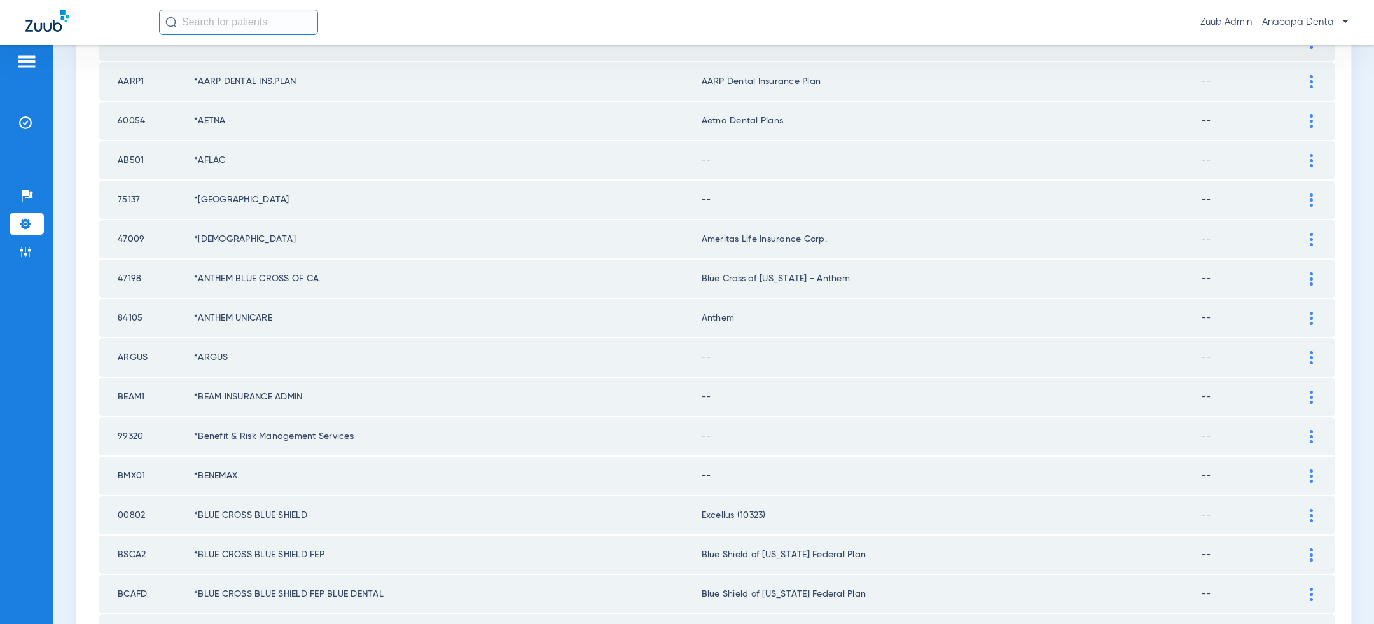
scroll to position [1658, 0]
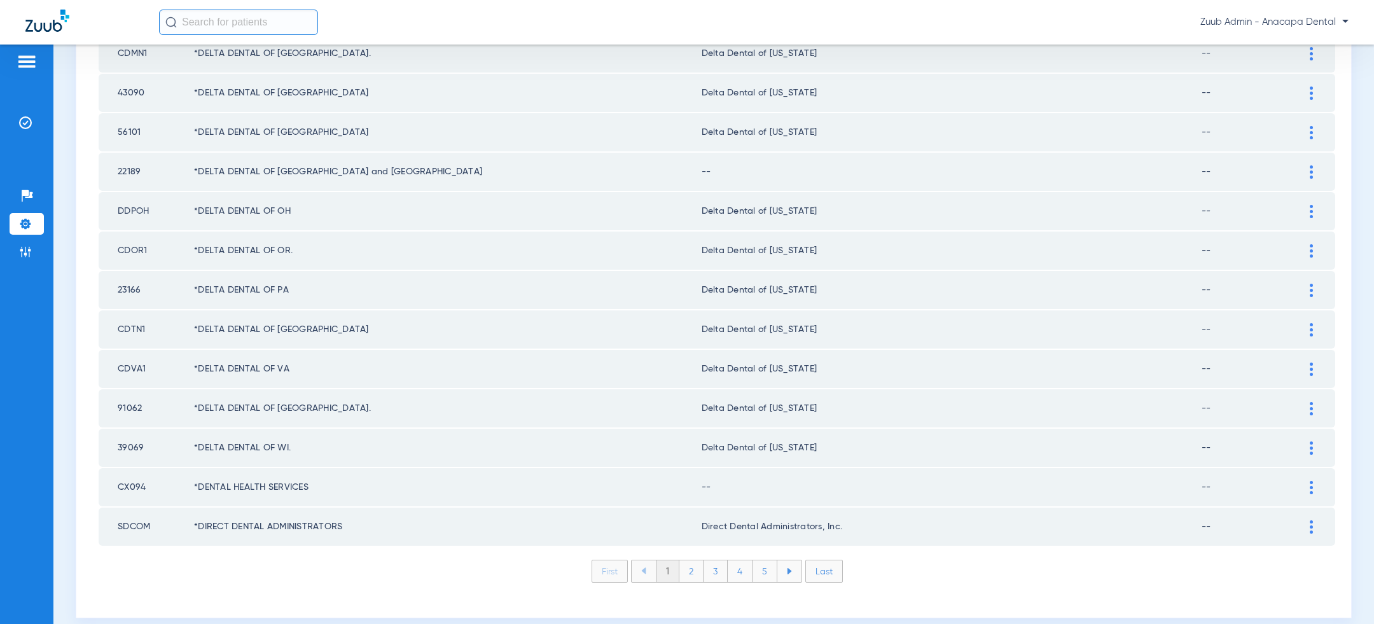
click at [1297, 20] on span "Zuub Admin - Anacapa Dental" at bounding box center [1274, 22] width 148 height 13
click at [1297, 34] on button "Log out" at bounding box center [1311, 44] width 70 height 25
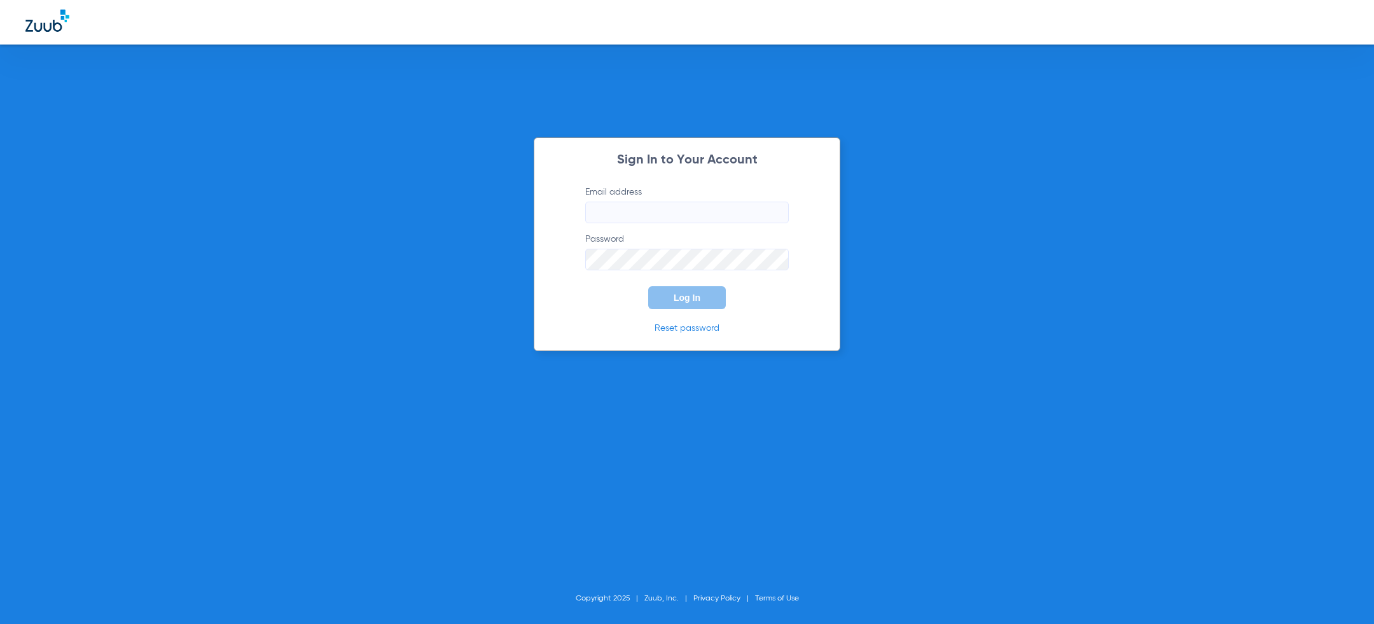
type input "[PERSON_NAME][EMAIL_ADDRESS][PERSON_NAME][DOMAIN_NAME]"
